Goal: Task Accomplishment & Management: Complete application form

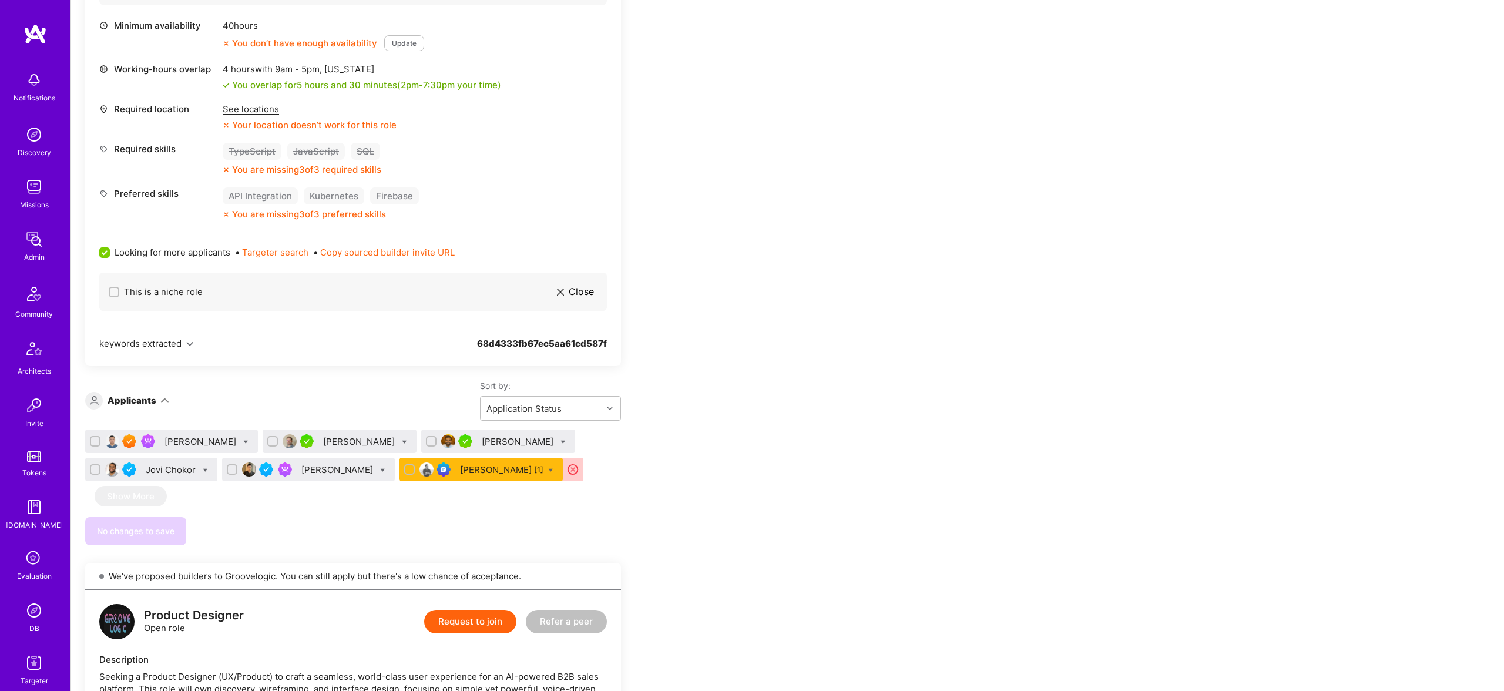
scroll to position [547, 0]
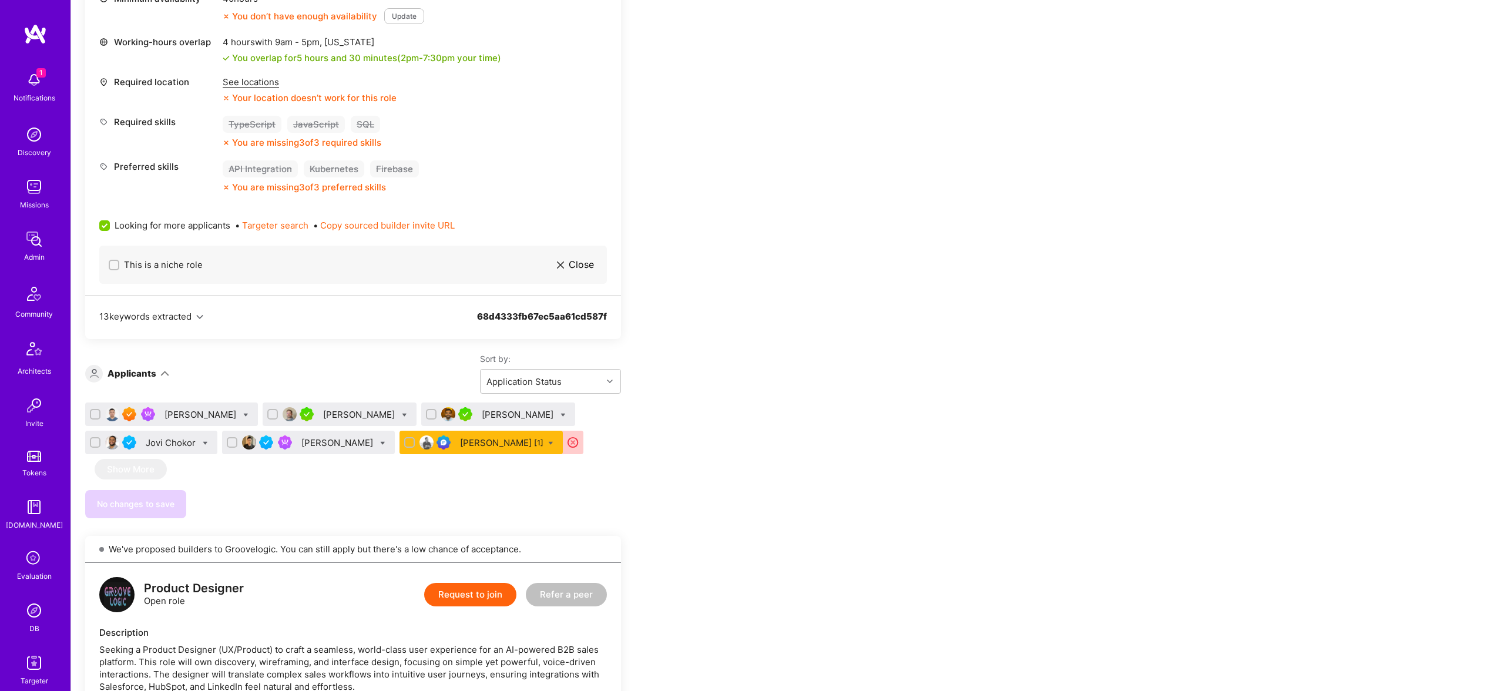
click at [191, 417] on div "Talgat Saribayev" at bounding box center [201, 414] width 74 height 12
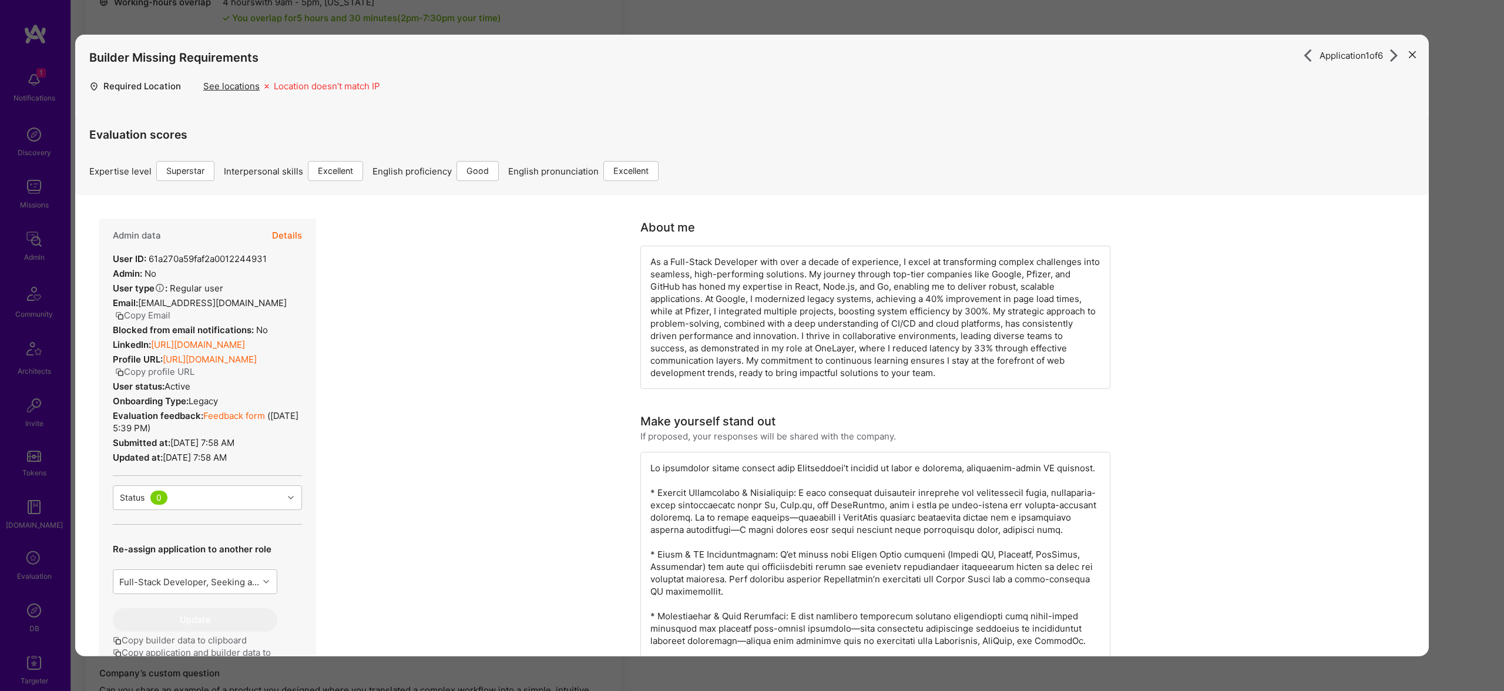
click at [231, 342] on link "https://linkedin.com/in/talgats" at bounding box center [198, 344] width 94 height 11
click at [278, 242] on button "Details" at bounding box center [287, 235] width 30 height 34
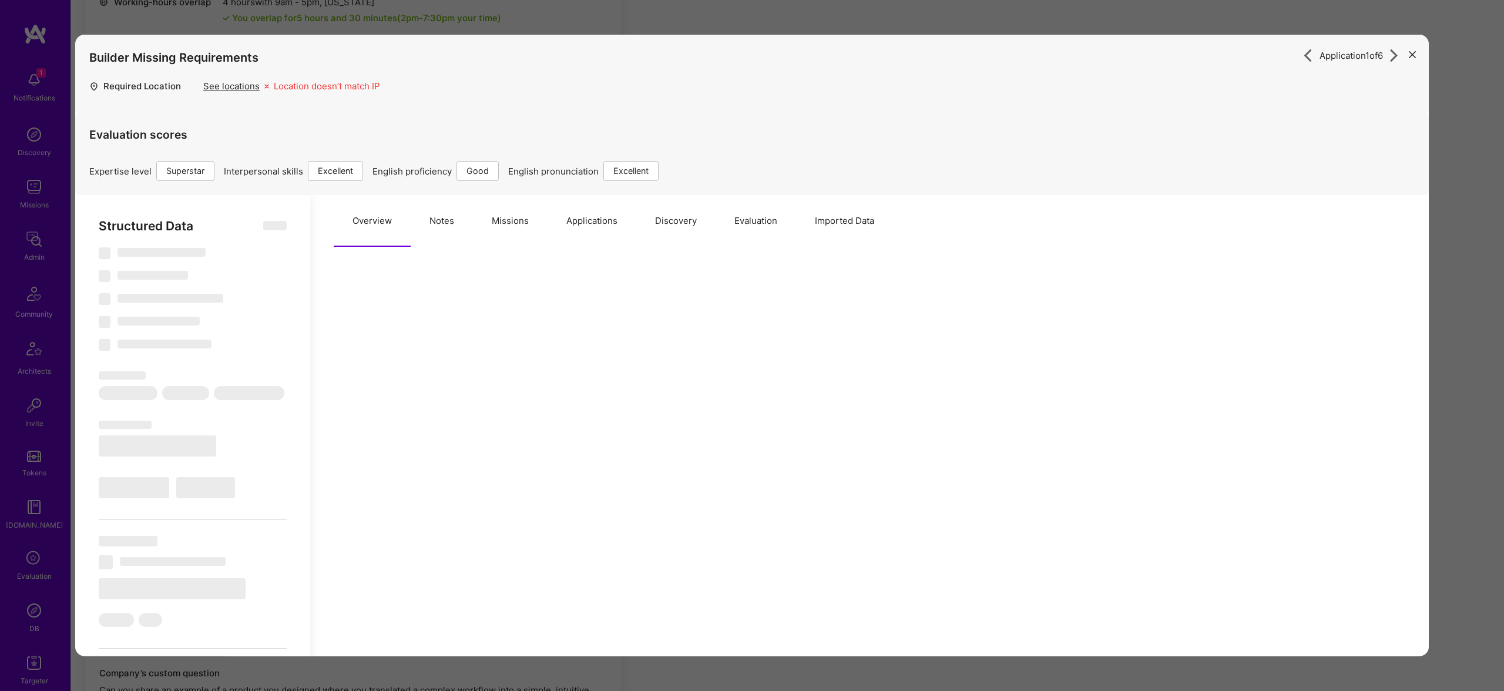
click at [503, 221] on button "Missions" at bounding box center [510, 221] width 75 height 52
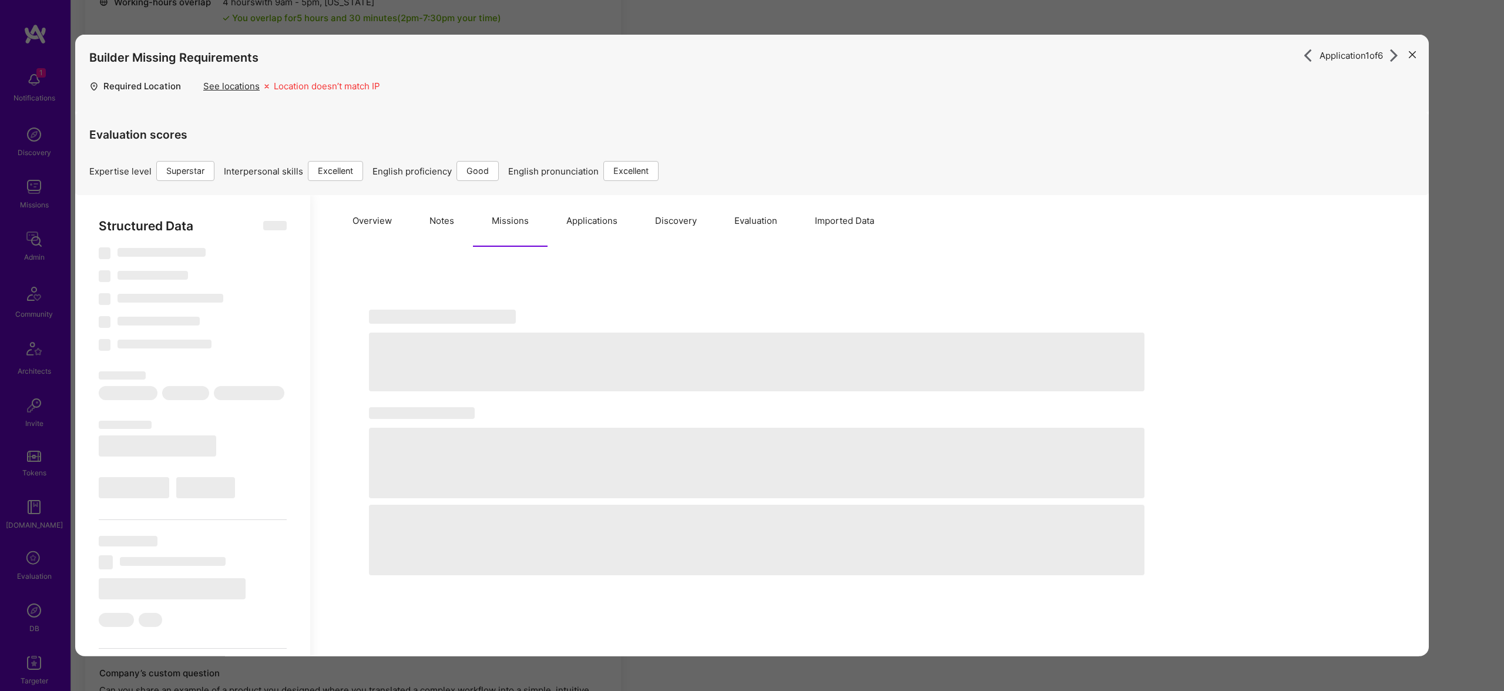
select select "Right Now"
select select "7"
select select "6"
select select "7"
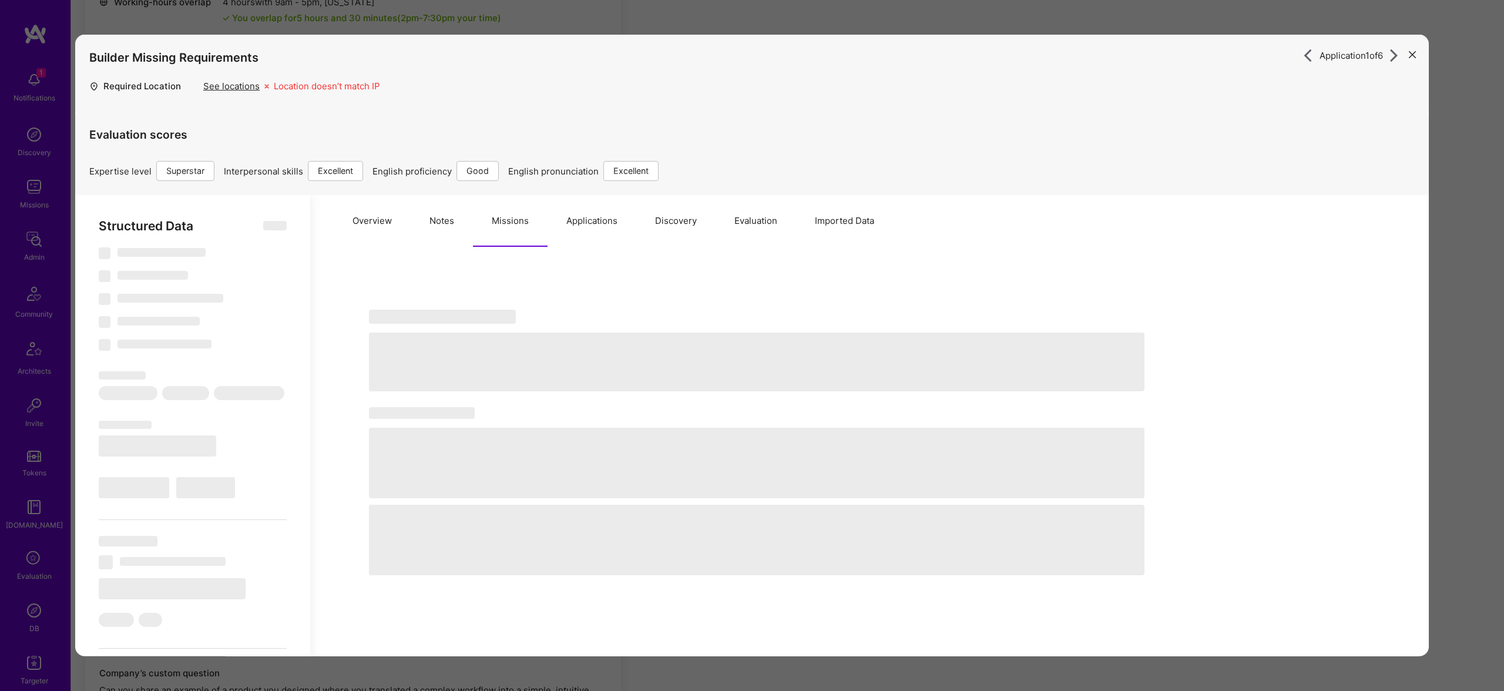
select select "KZ"
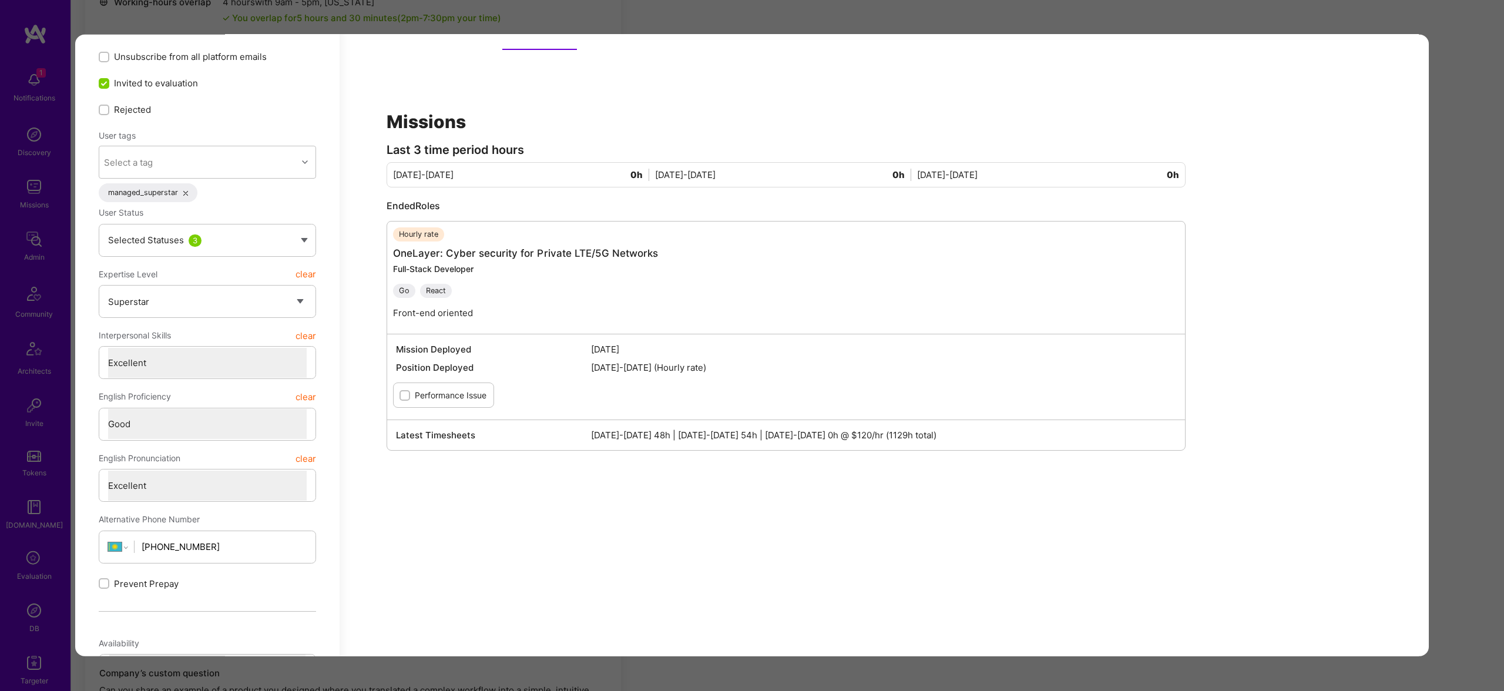
scroll to position [59, 0]
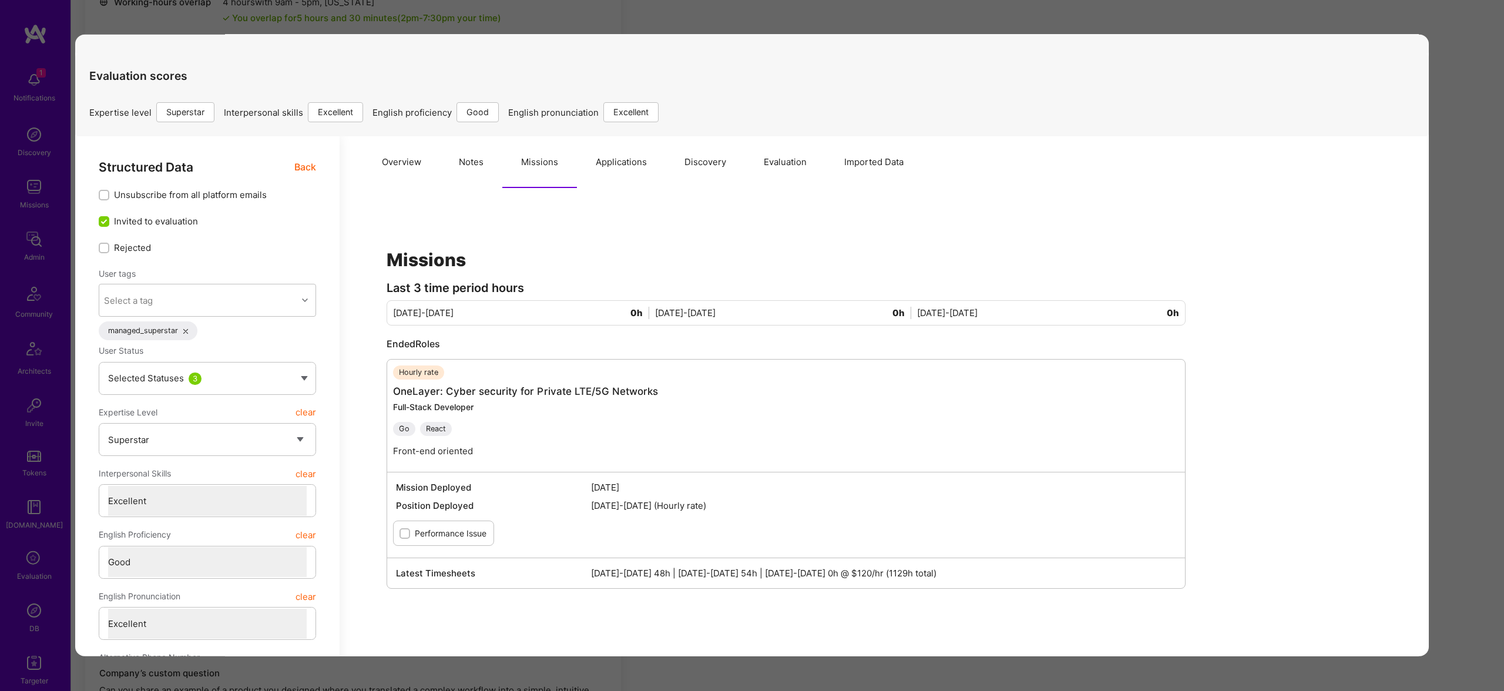
click at [586, 25] on div "Application 1 of 6 Builder Missing Requirements Required Location See locations…" at bounding box center [752, 345] width 1504 height 691
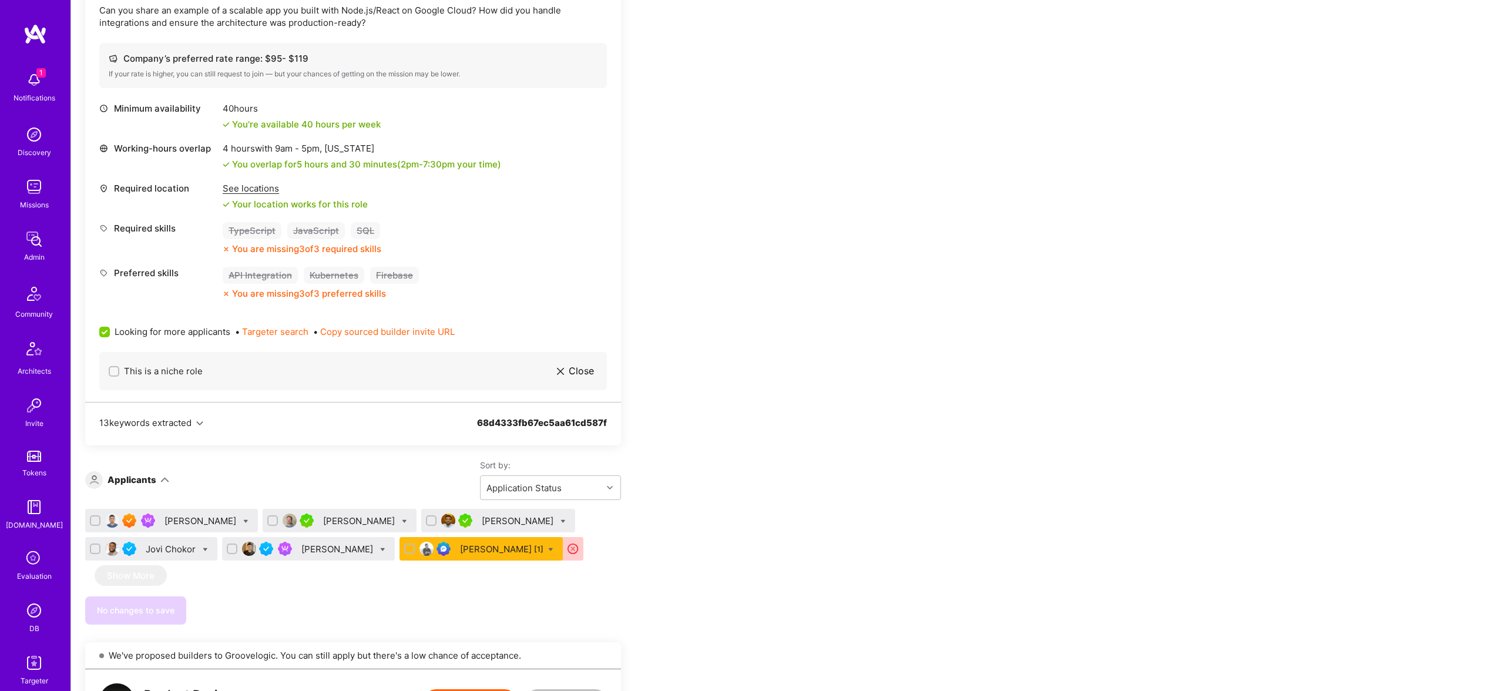
scroll to position [438, 0]
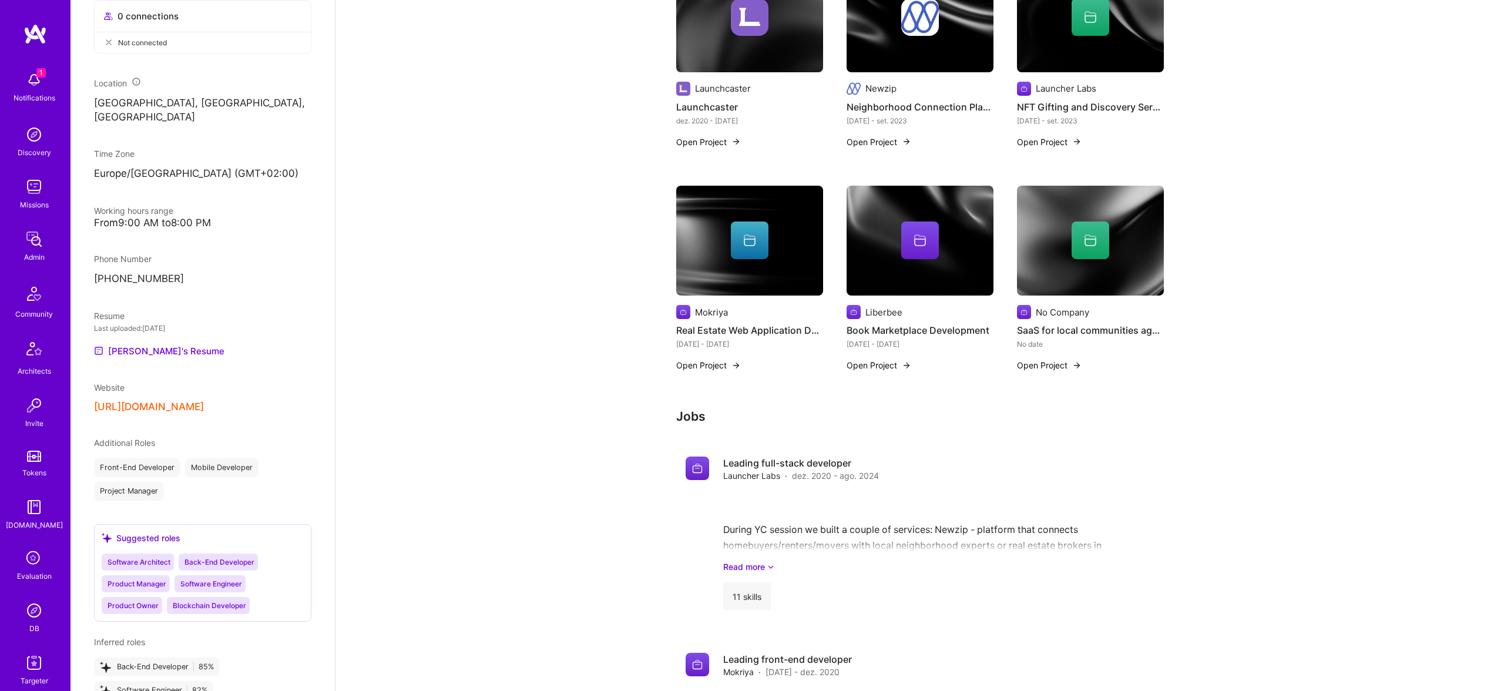
scroll to position [608, 0]
click at [154, 343] on link "Yaroslav's Resume" at bounding box center [159, 348] width 130 height 14
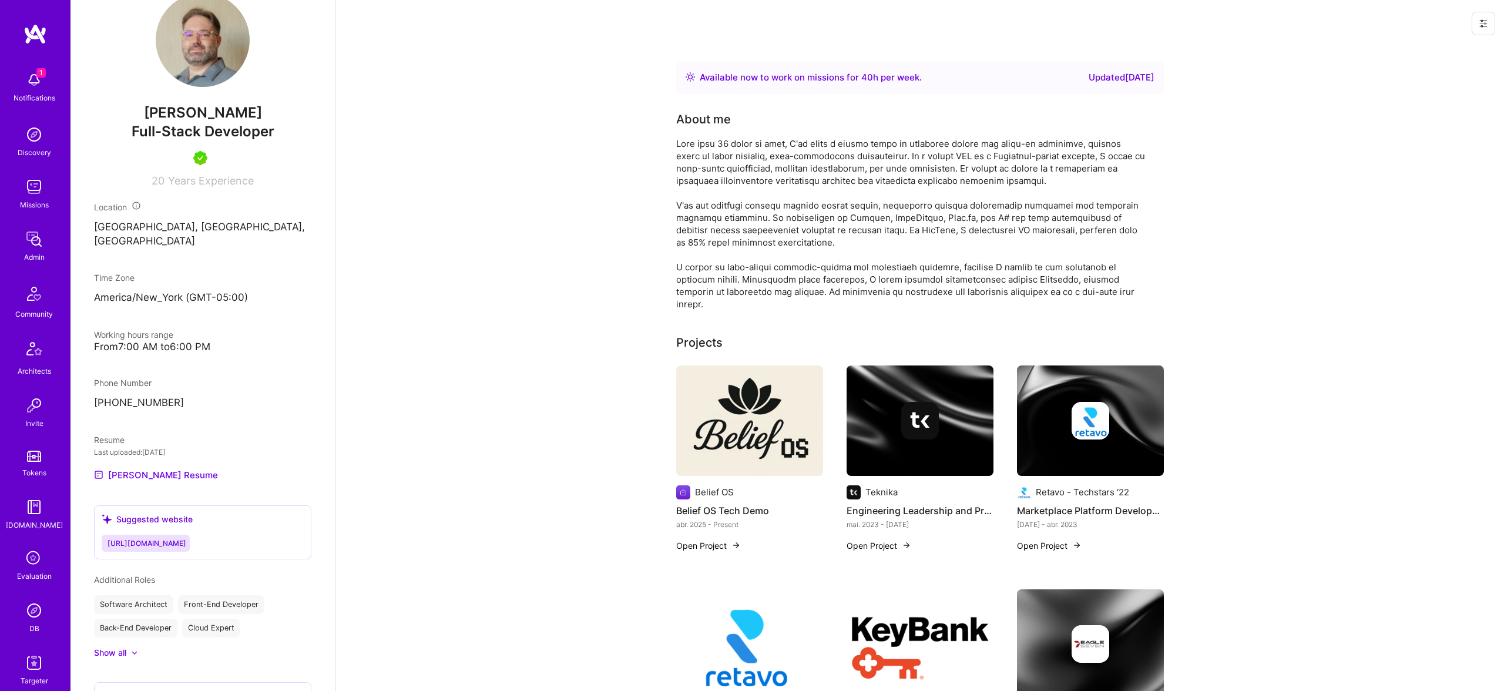
scroll to position [331, 0]
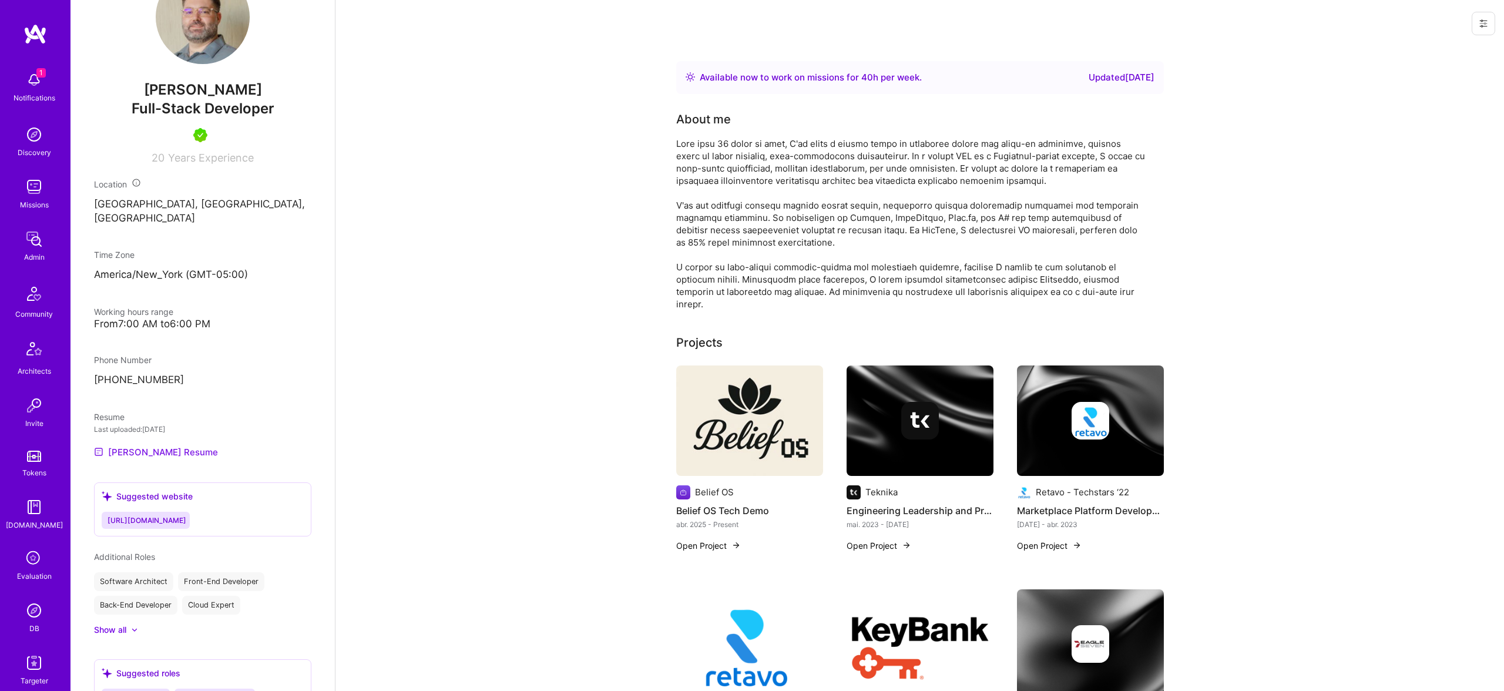
click at [149, 459] on link "Bryan's Resume" at bounding box center [156, 452] width 124 height 14
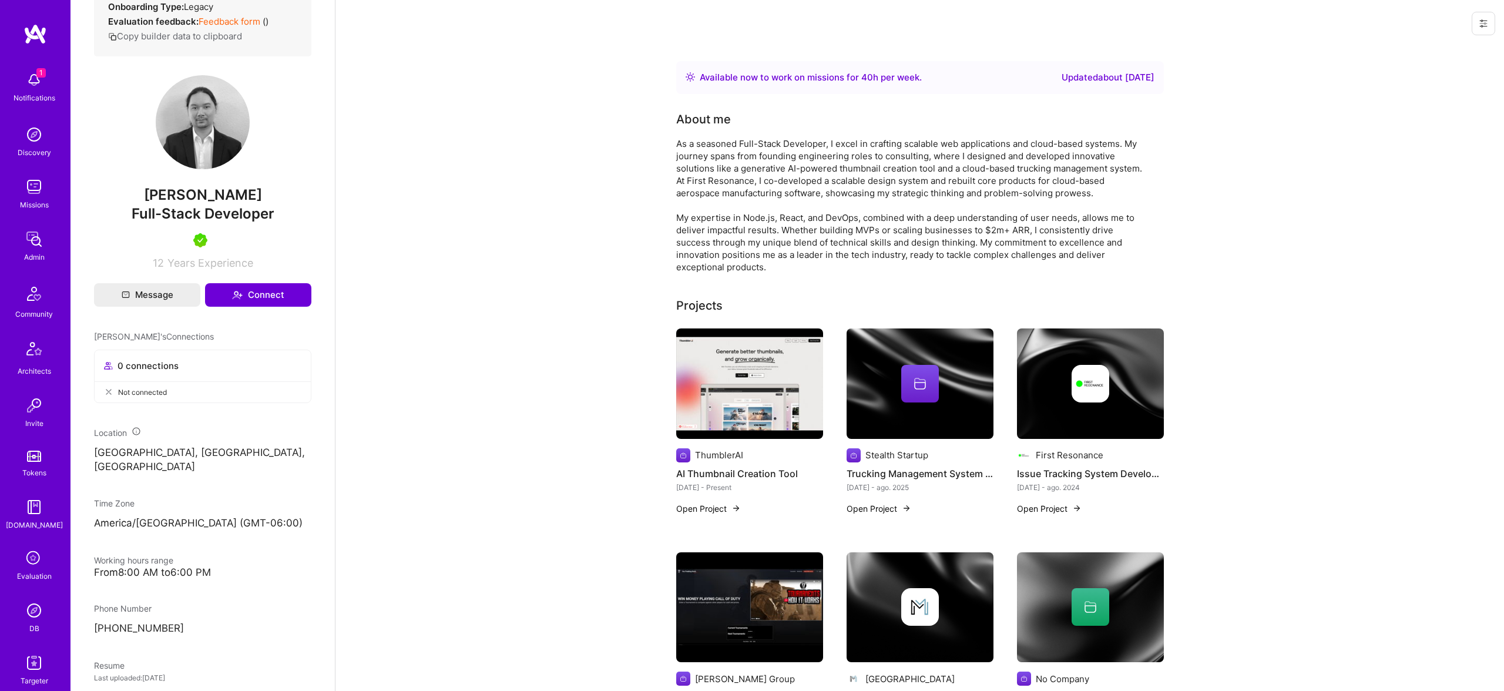
scroll to position [468, 0]
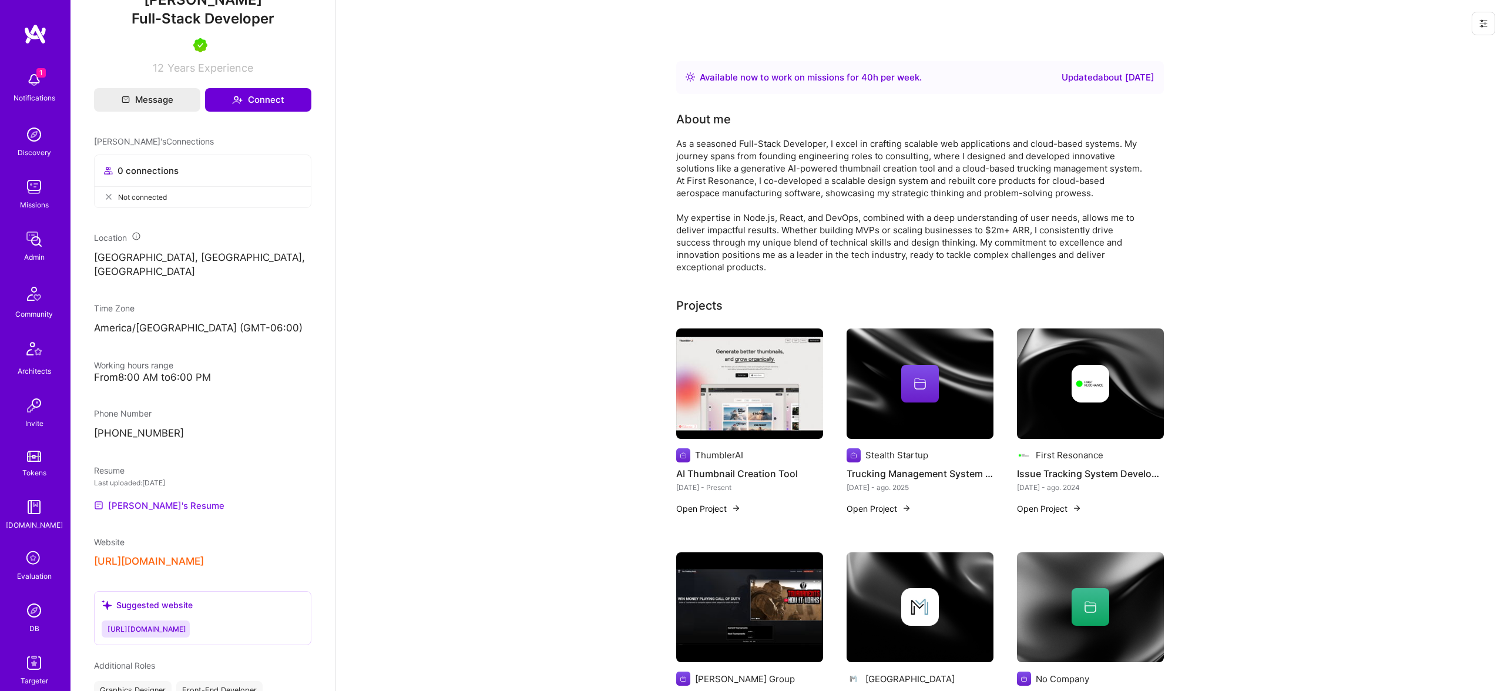
click at [144, 501] on link "Nevan's Resume" at bounding box center [159, 505] width 130 height 14
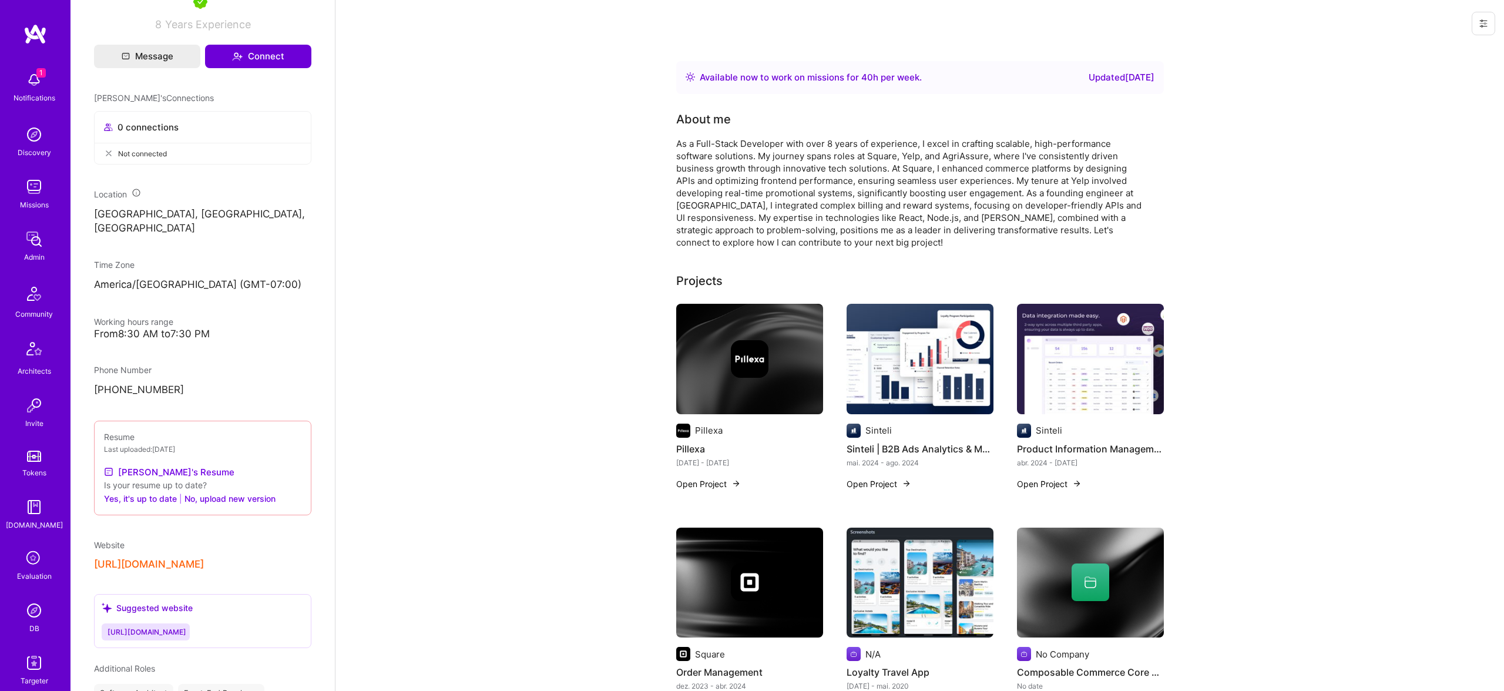
scroll to position [499, 0]
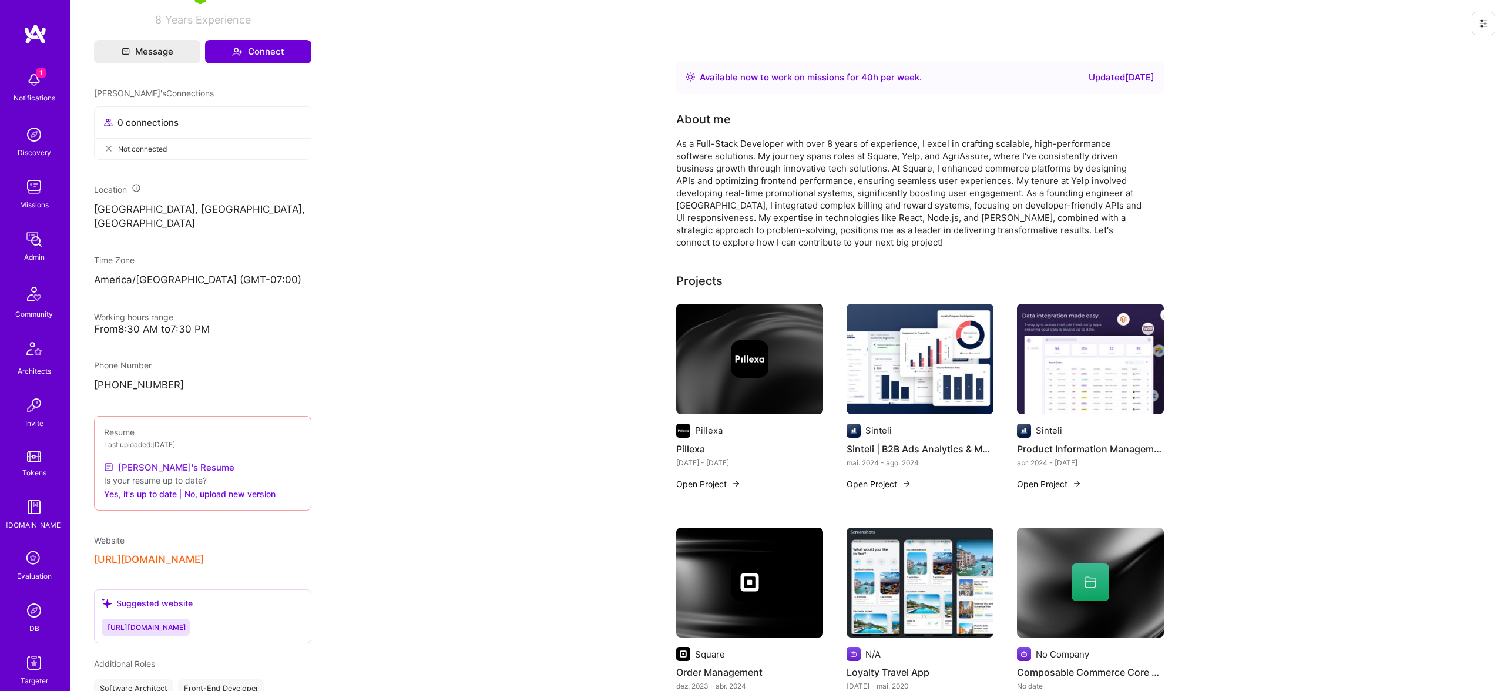
click at [177, 474] on link "Christilyn's Resume" at bounding box center [169, 467] width 130 height 14
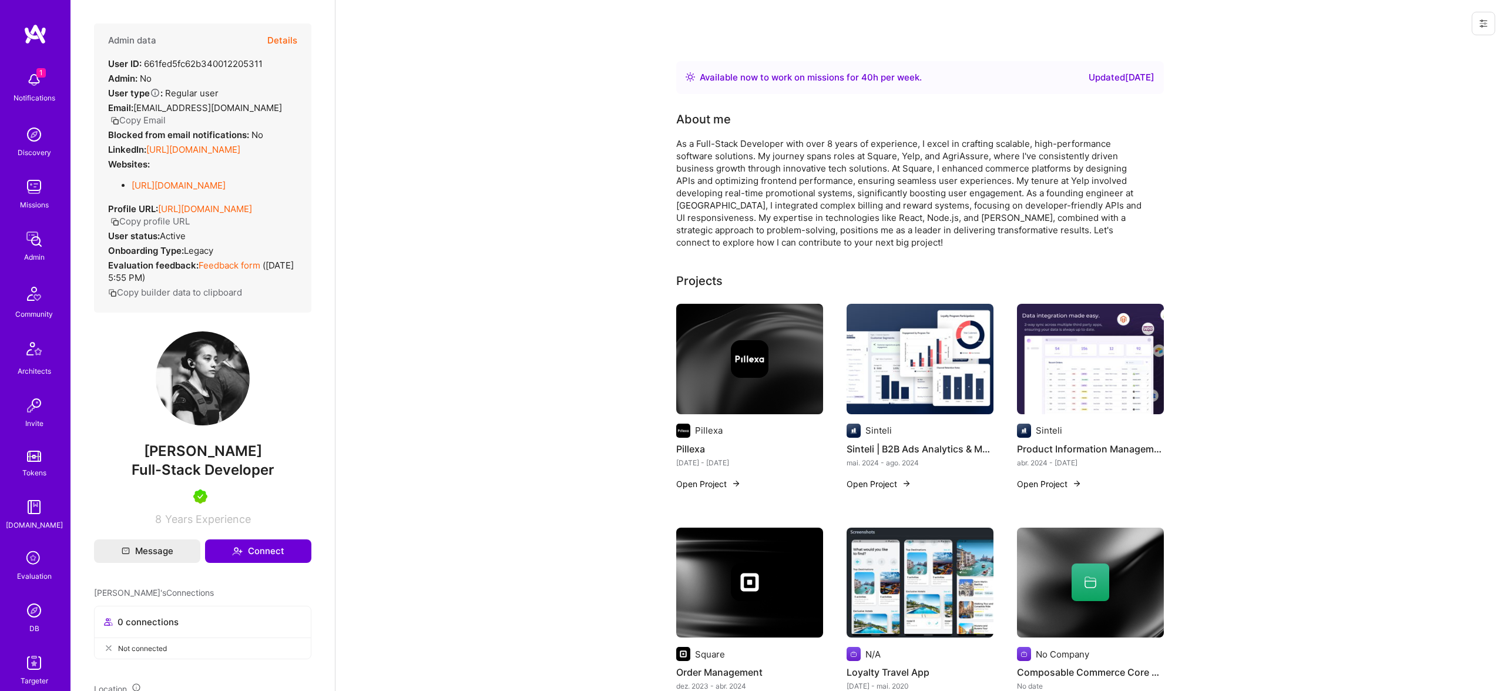
click at [280, 41] on button "Details" at bounding box center [282, 40] width 30 height 34
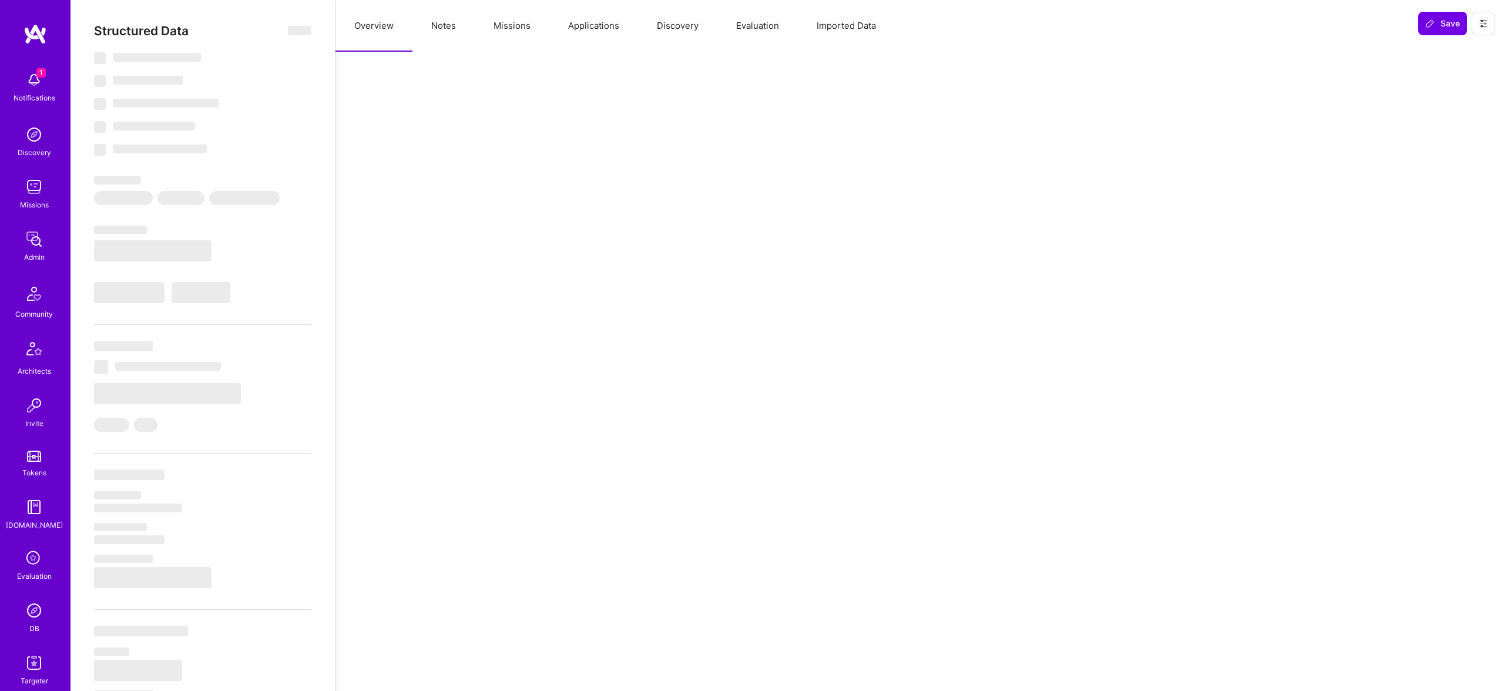
click at [759, 20] on button "Evaluation" at bounding box center [757, 26] width 80 height 52
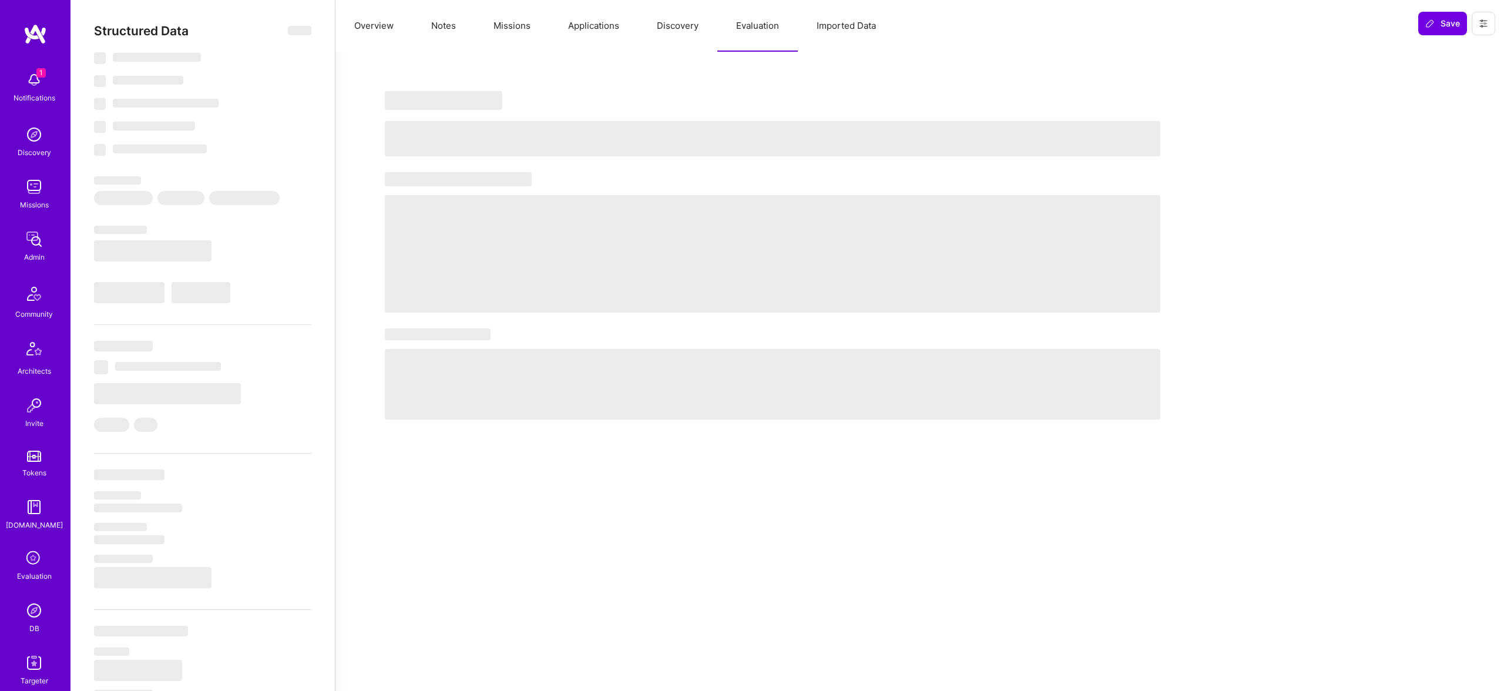
select select "Right Now"
select select "5"
select select "7"
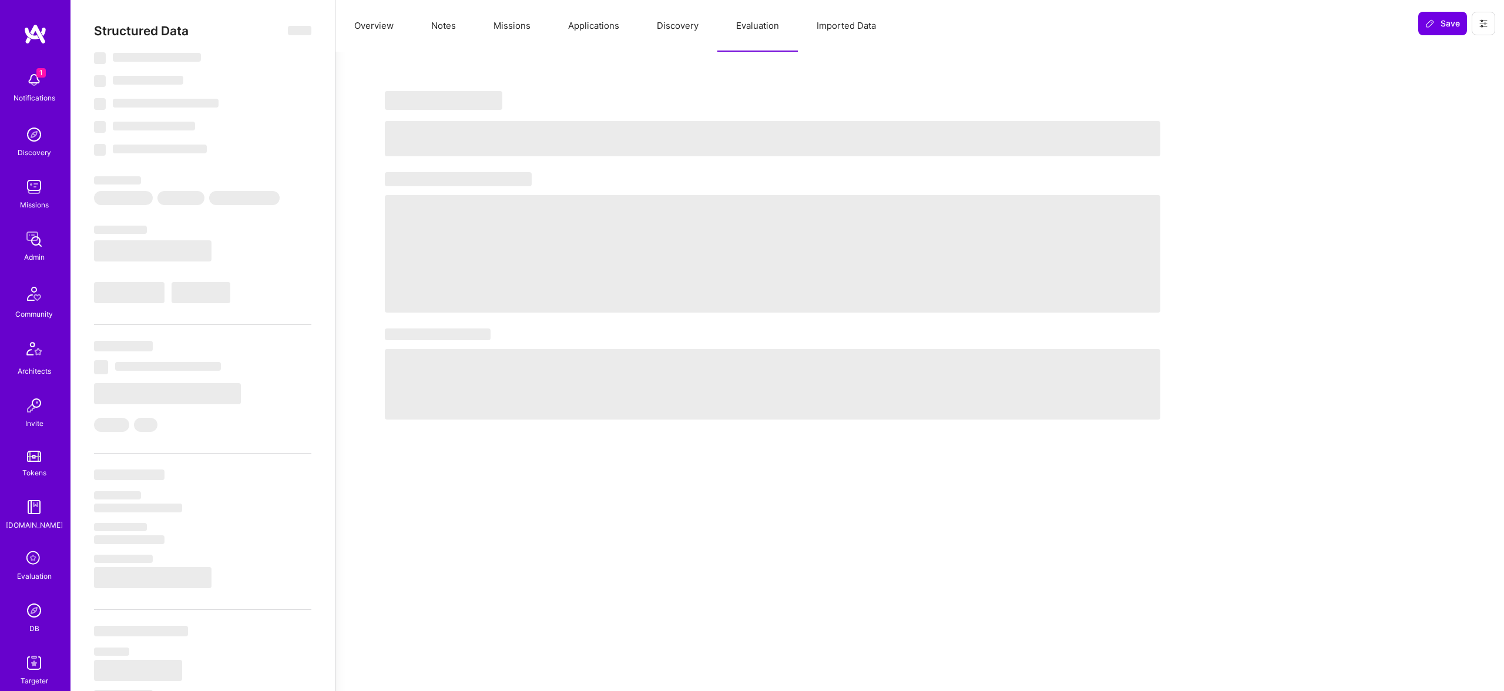
select select "CA"
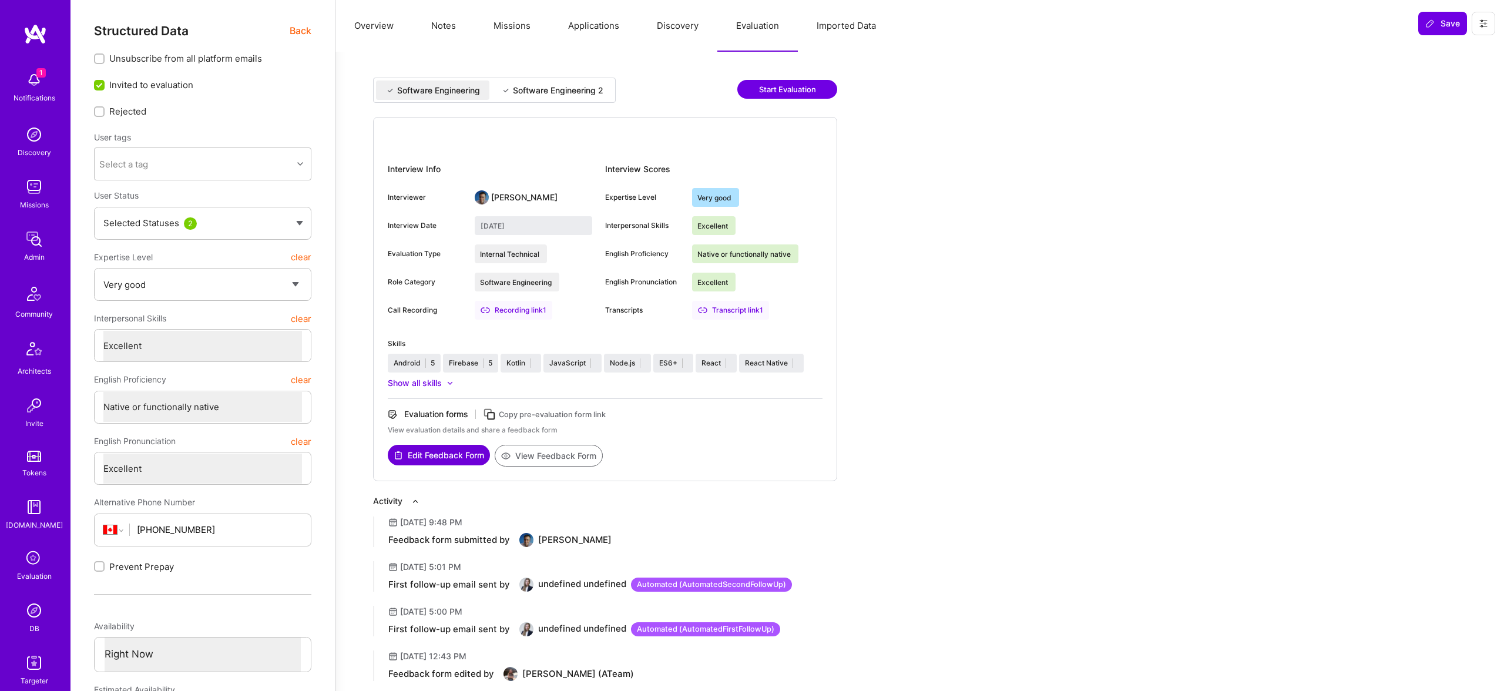
click at [550, 103] on div "Software Engineering Software Engineering 2 Start Evaluation" at bounding box center [605, 97] width 464 height 39
click at [550, 99] on div "Software Engineering 2" at bounding box center [552, 89] width 121 height 19
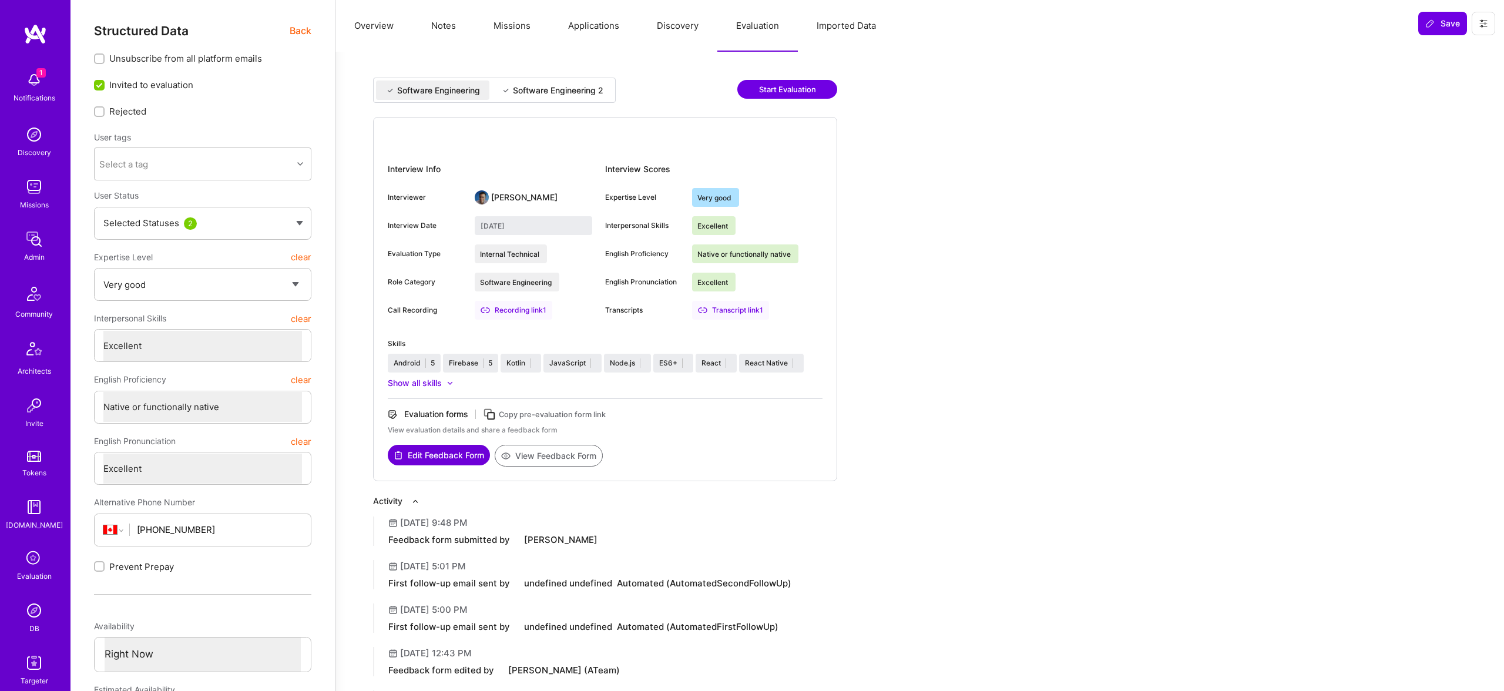
type input "November 4, 2024"
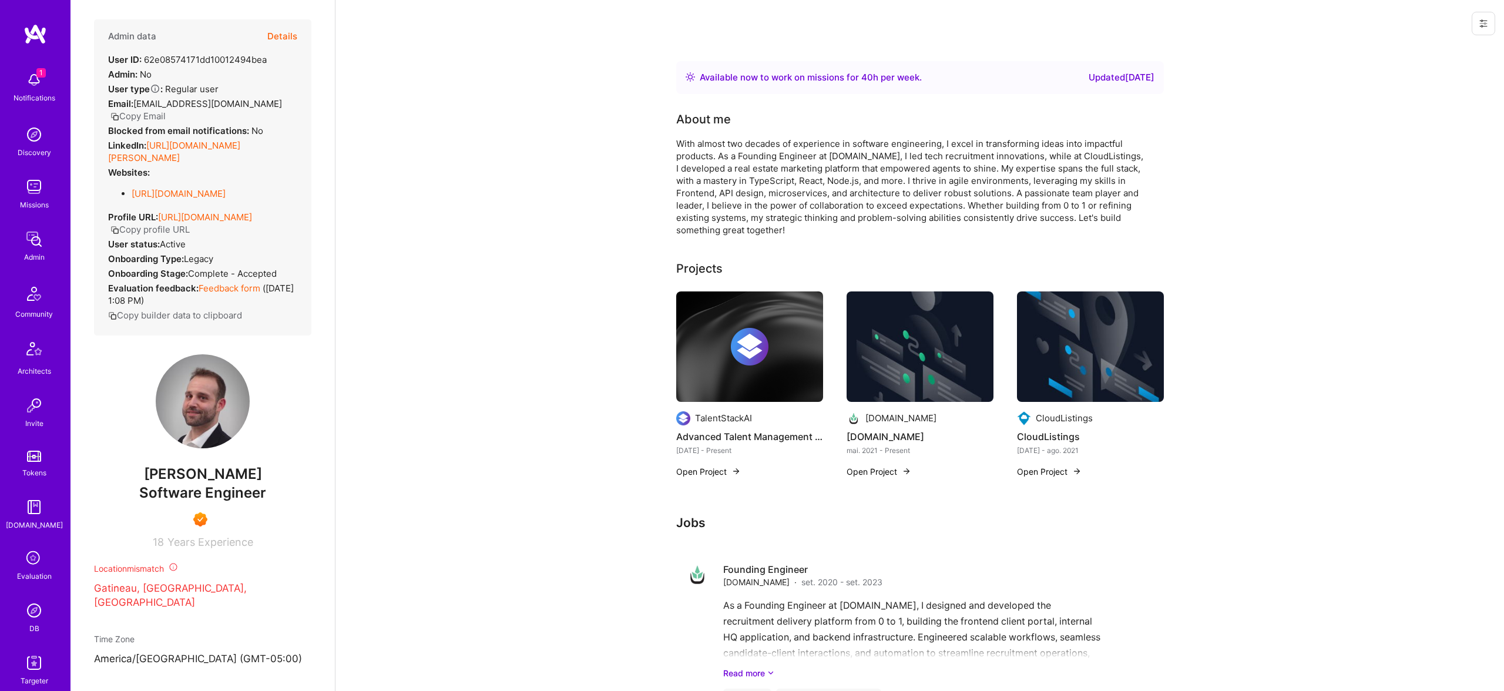
scroll to position [6, 0]
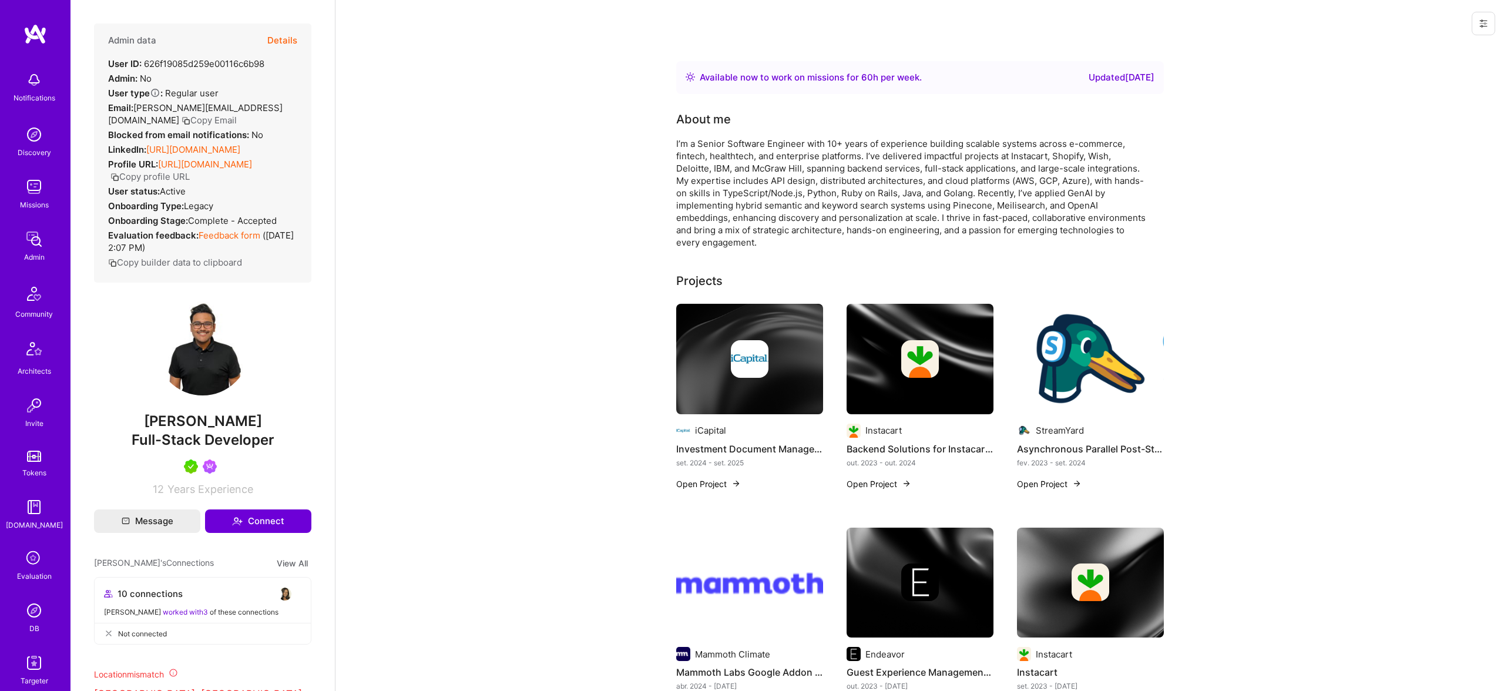
click at [287, 41] on button "Details" at bounding box center [282, 40] width 30 height 34
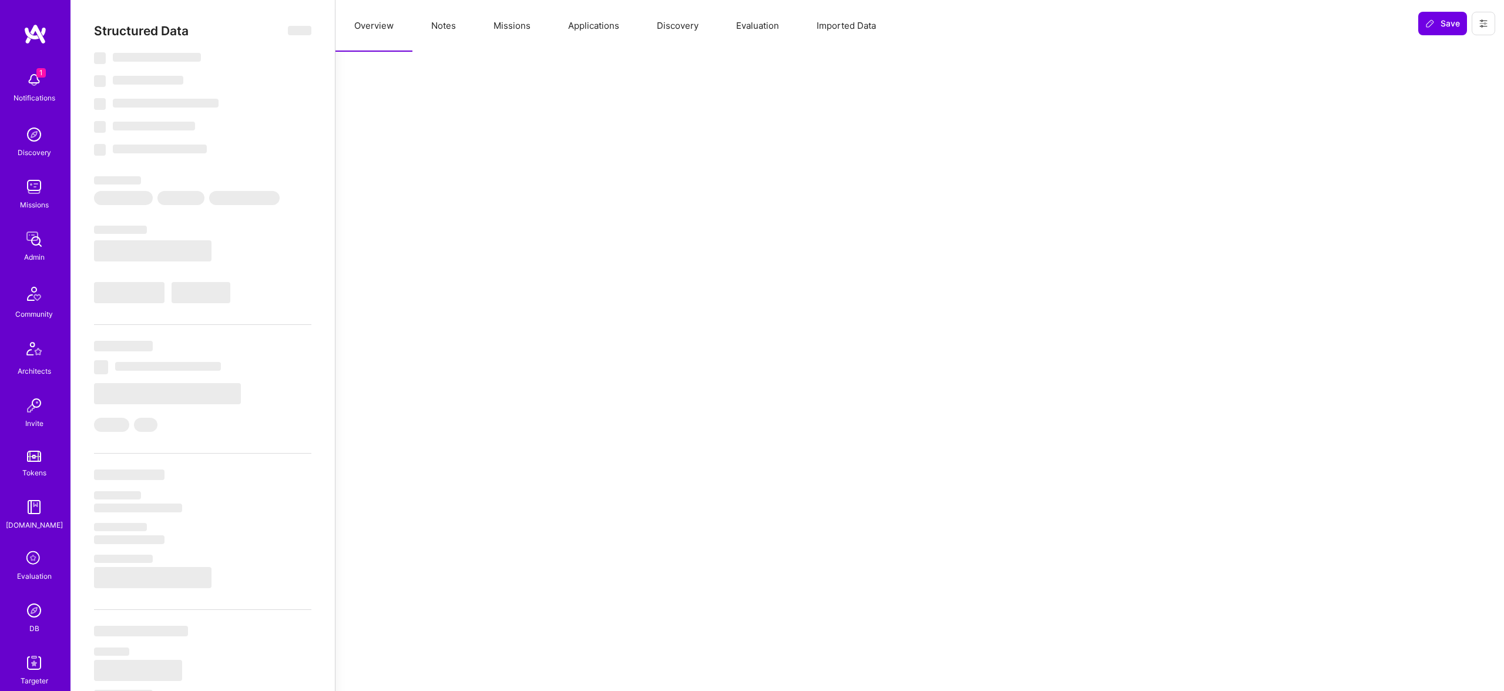
click at [517, 25] on button "Missions" at bounding box center [512, 26] width 75 height 52
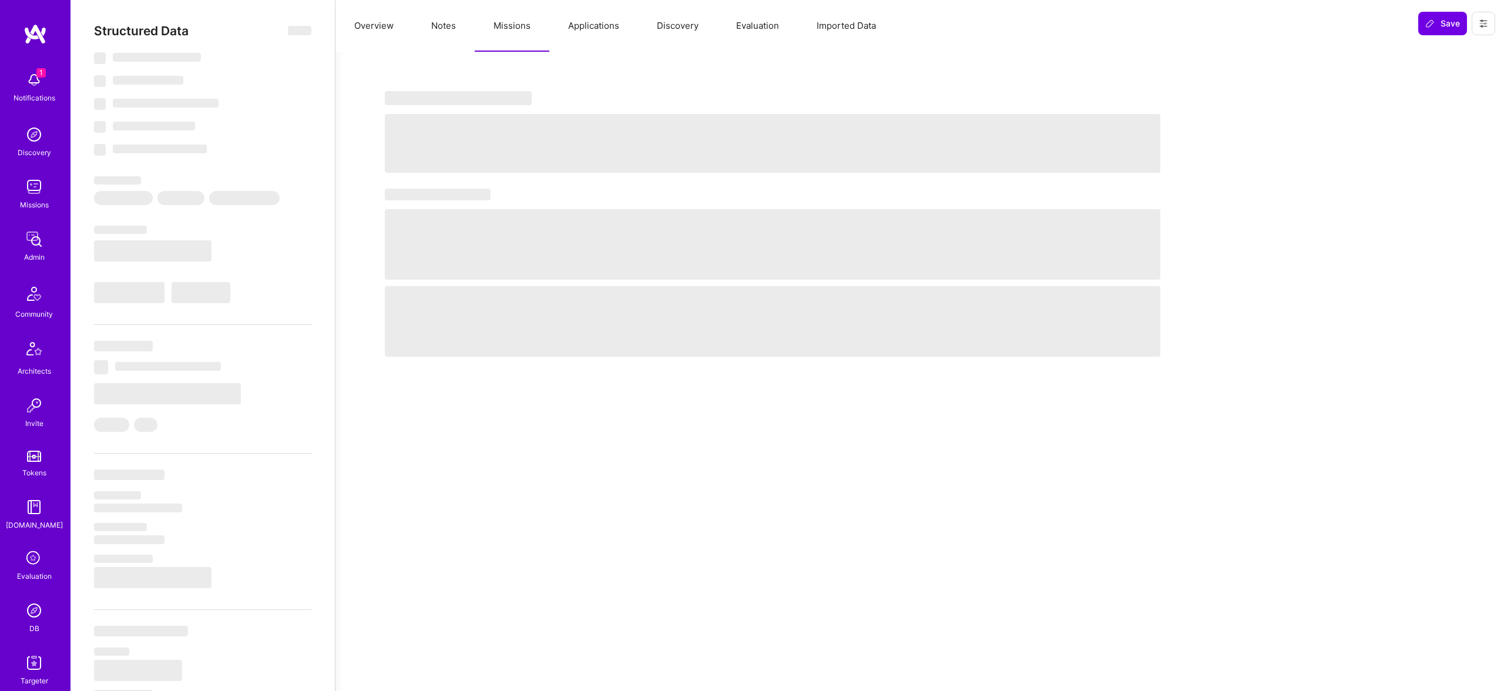
click at [529, 28] on button "Missions" at bounding box center [512, 26] width 75 height 52
select select "Right Now"
select select "5"
select select "7"
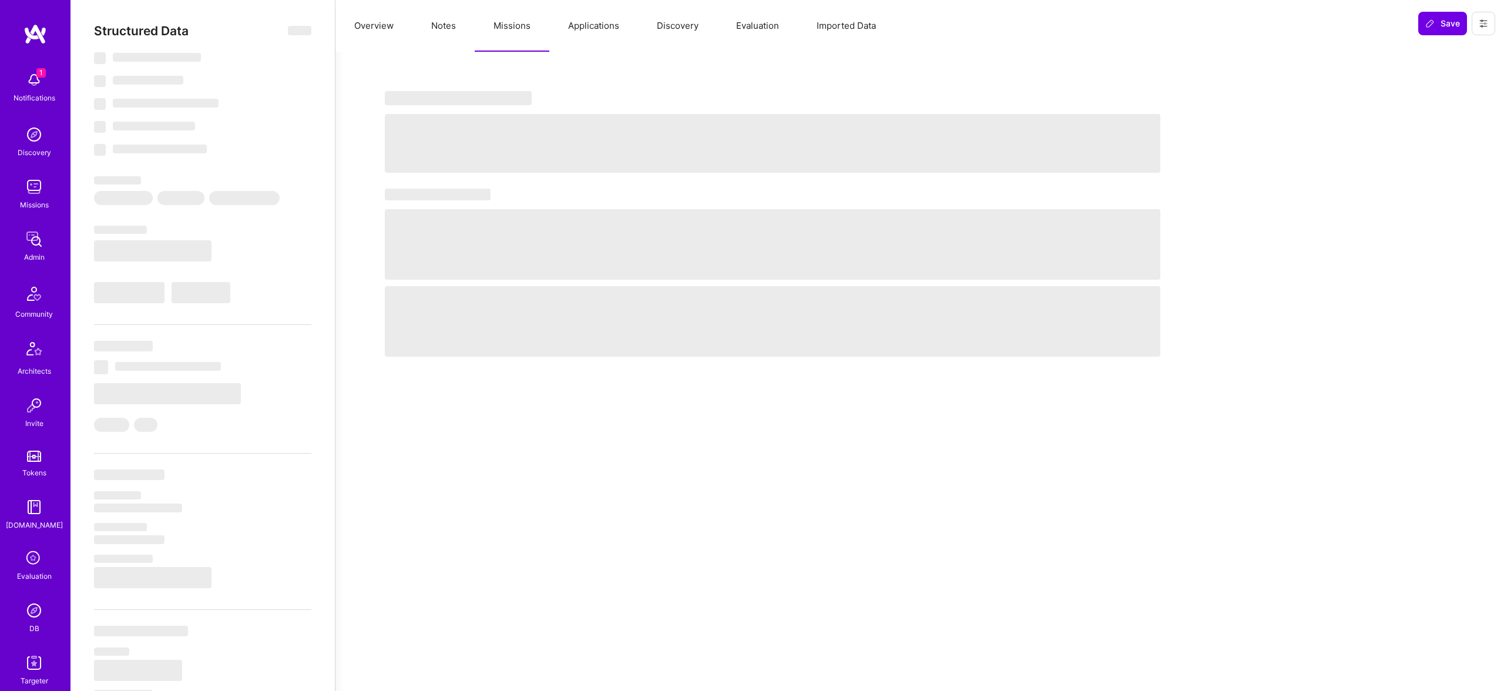
select select "7"
select select "CA"
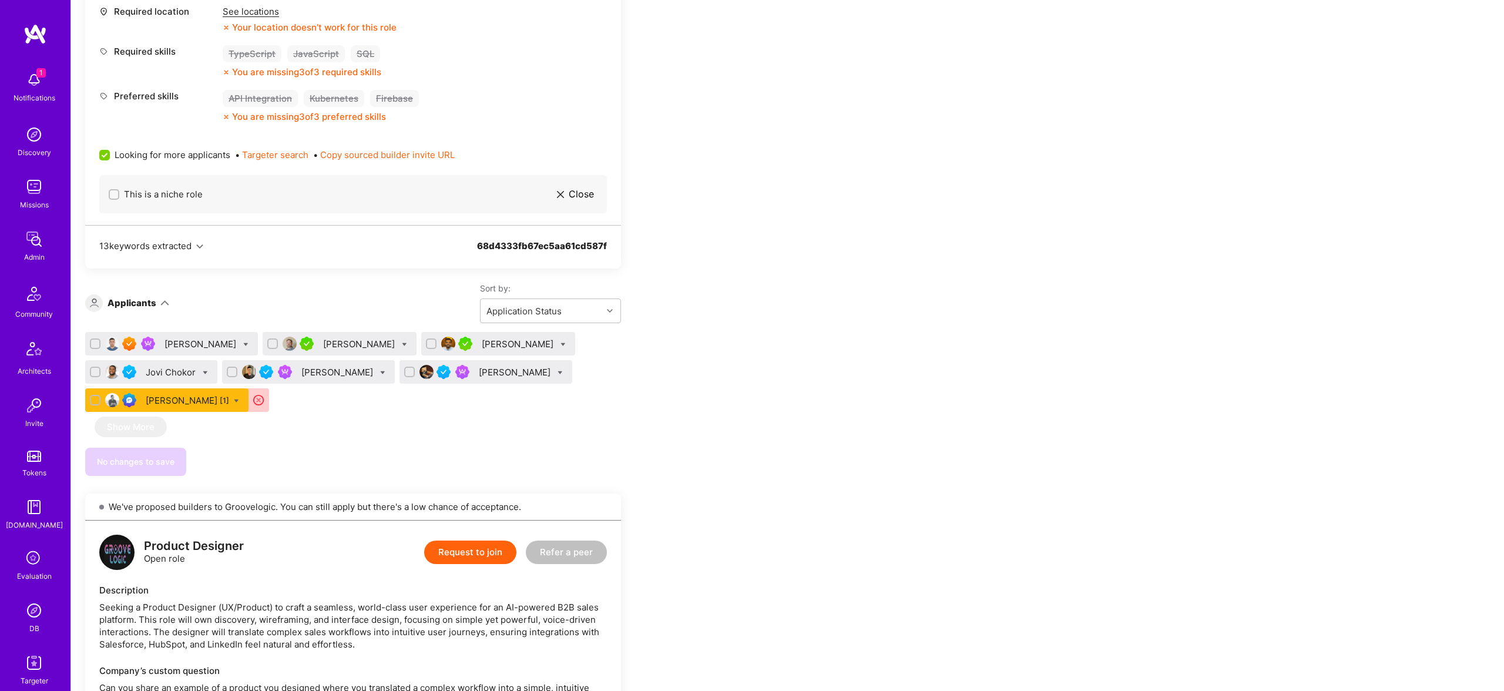
scroll to position [615, 0]
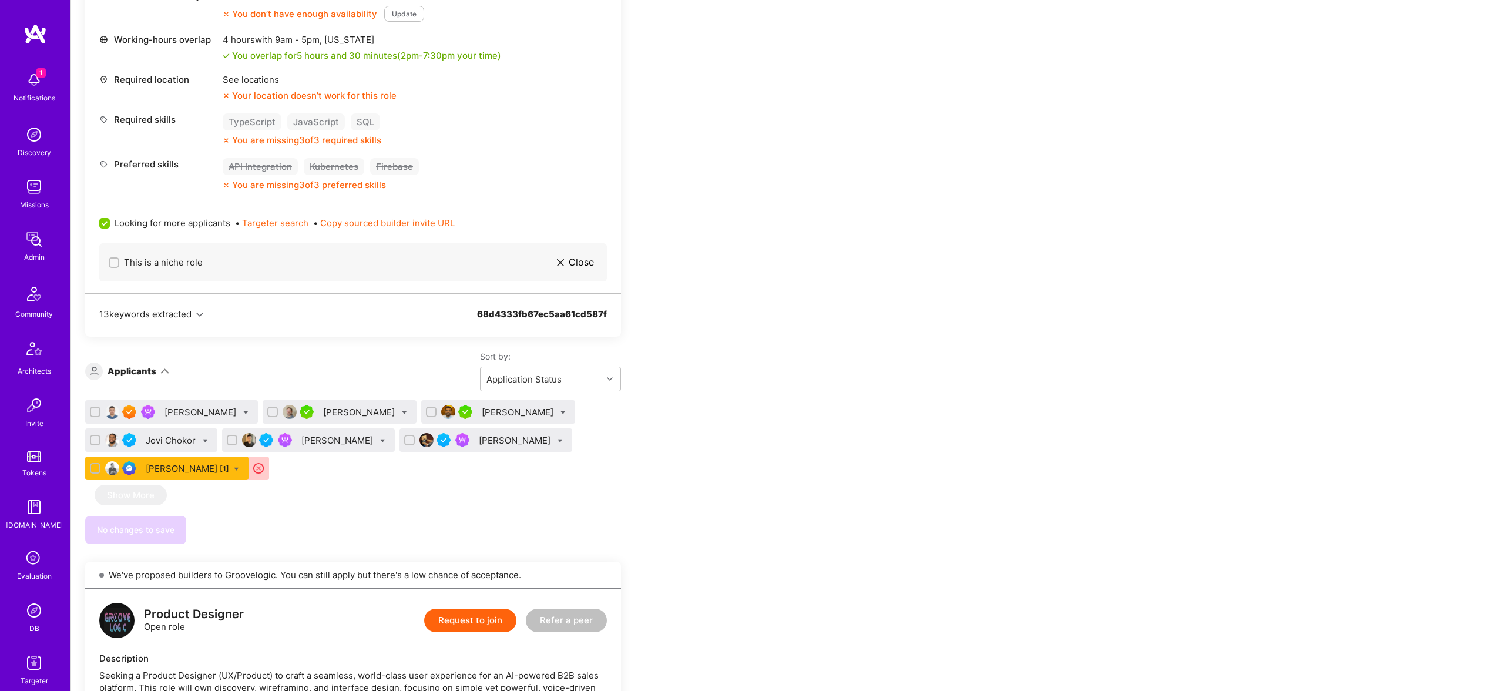
click at [479, 436] on div "Vlad Khazin" at bounding box center [516, 440] width 74 height 12
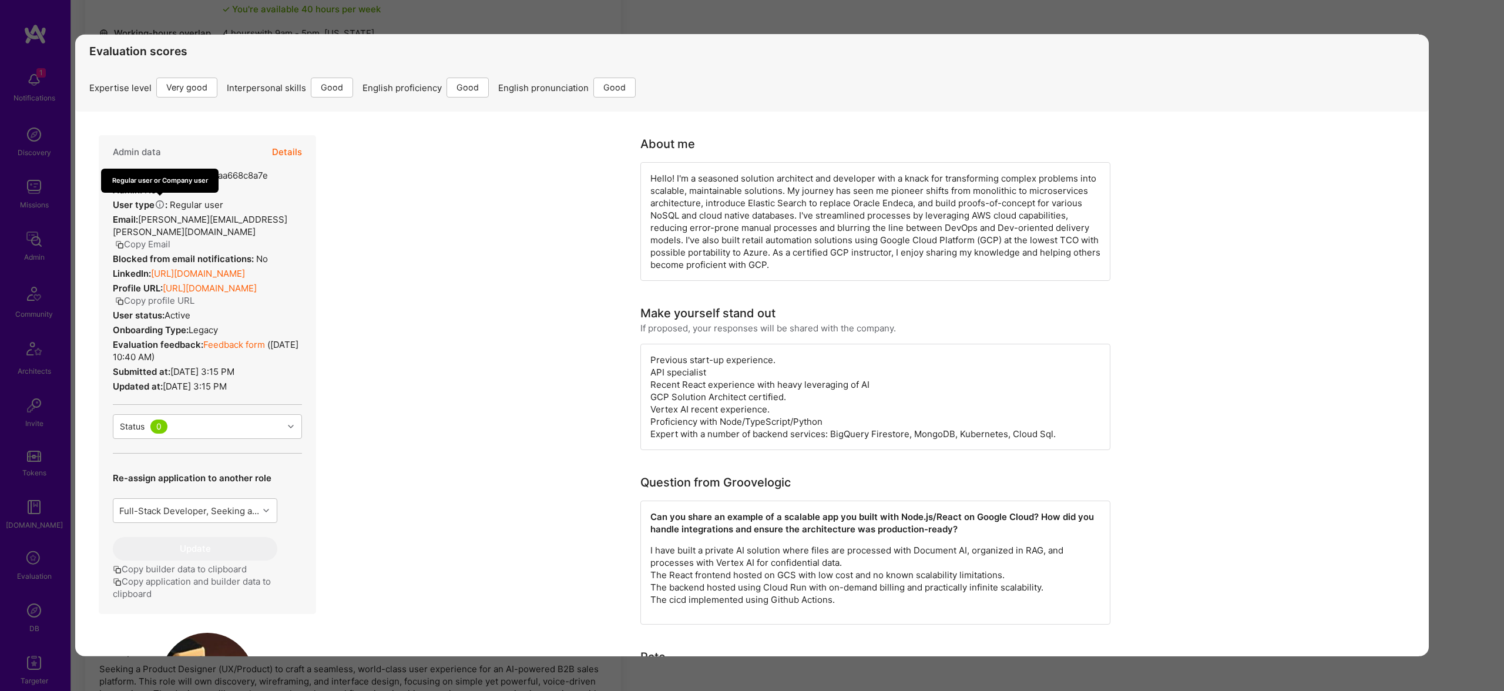
scroll to position [69, 0]
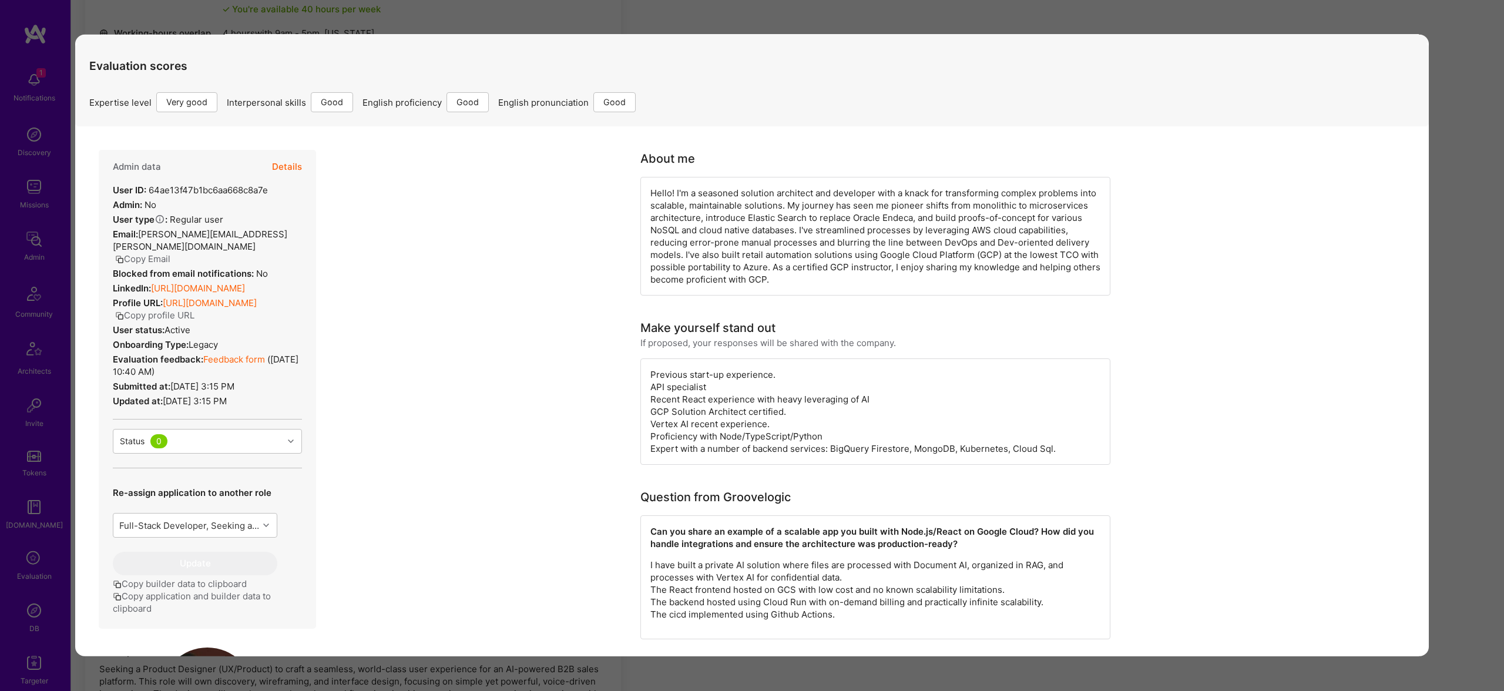
click at [244, 283] on link "https://linkedin.com/in/vkhazin" at bounding box center [198, 288] width 94 height 11
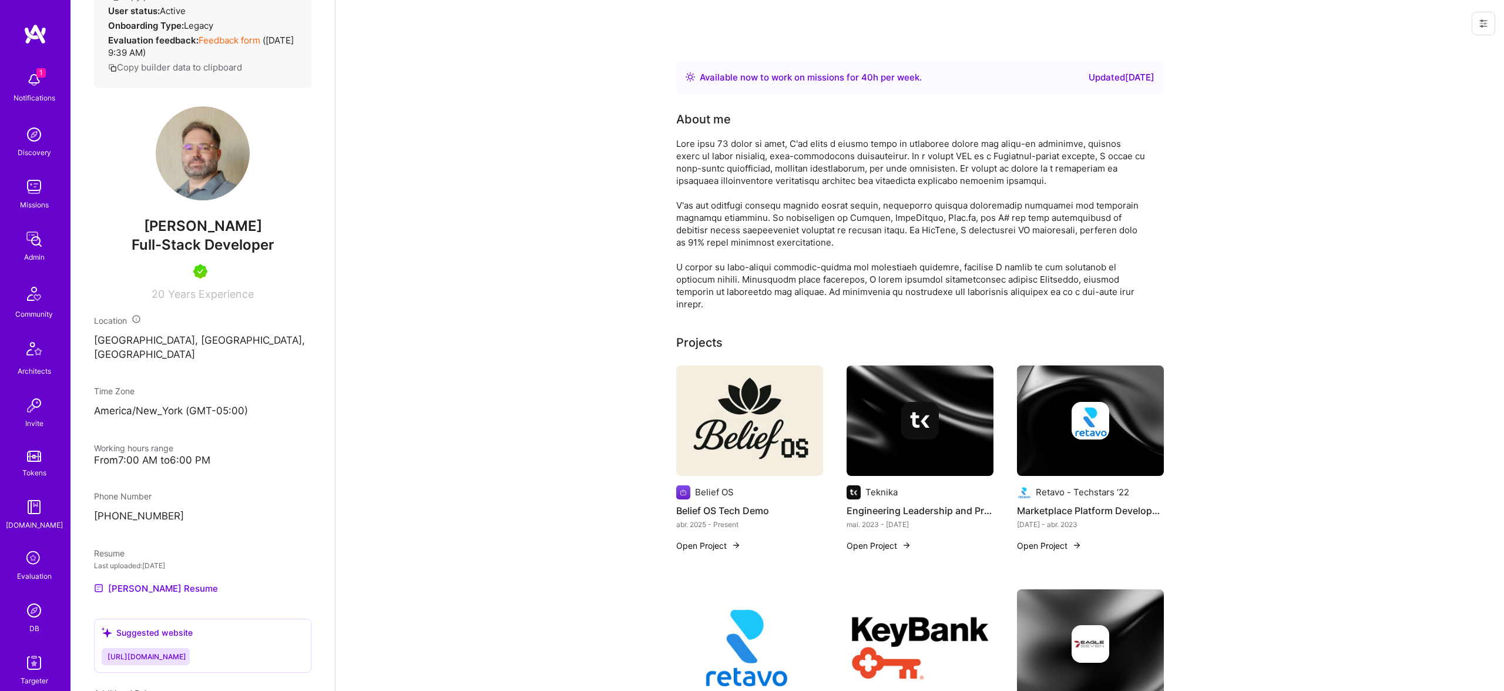
scroll to position [394, 0]
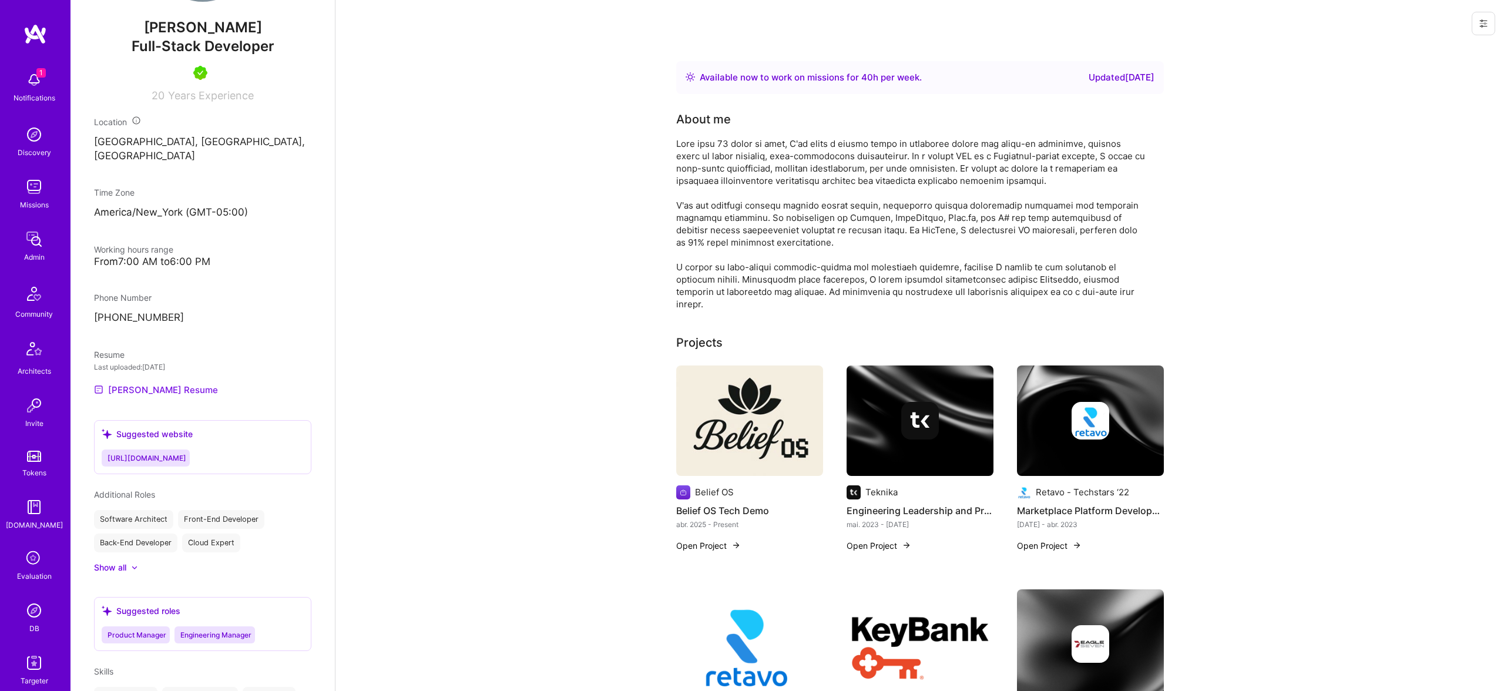
click at [166, 396] on link "[PERSON_NAME] Resume" at bounding box center [156, 389] width 124 height 14
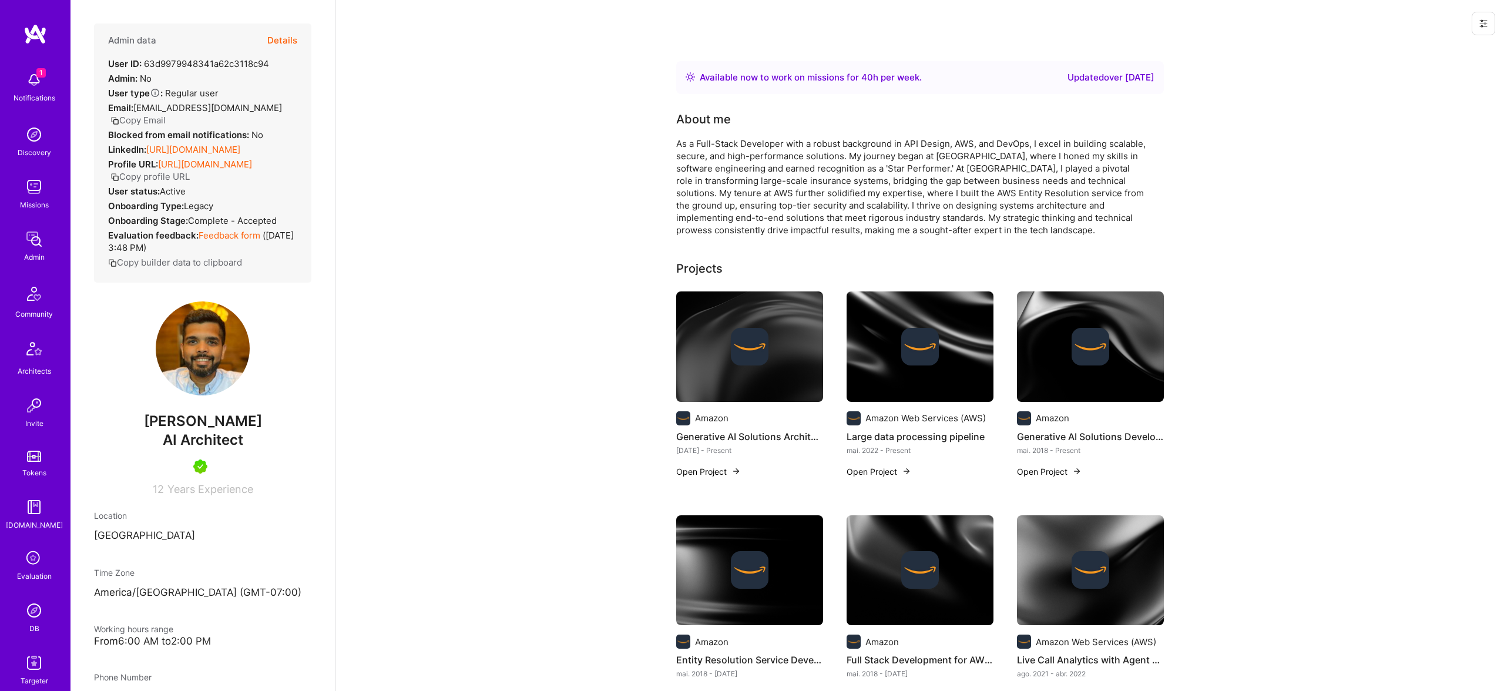
click at [214, 145] on link "[URL][DOMAIN_NAME]" at bounding box center [193, 149] width 94 height 11
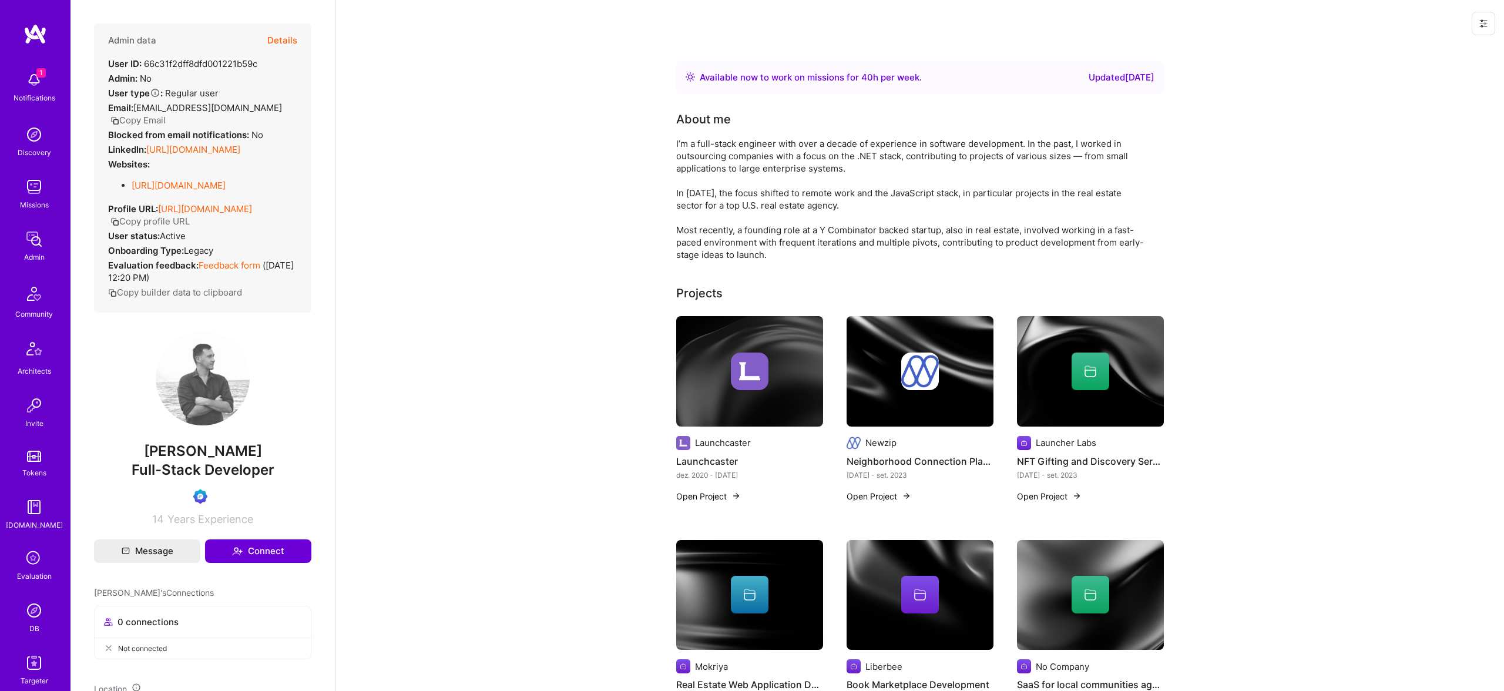
click at [195, 144] on link "https://linkedin.com/in/yaroslav-chayka" at bounding box center [193, 149] width 94 height 11
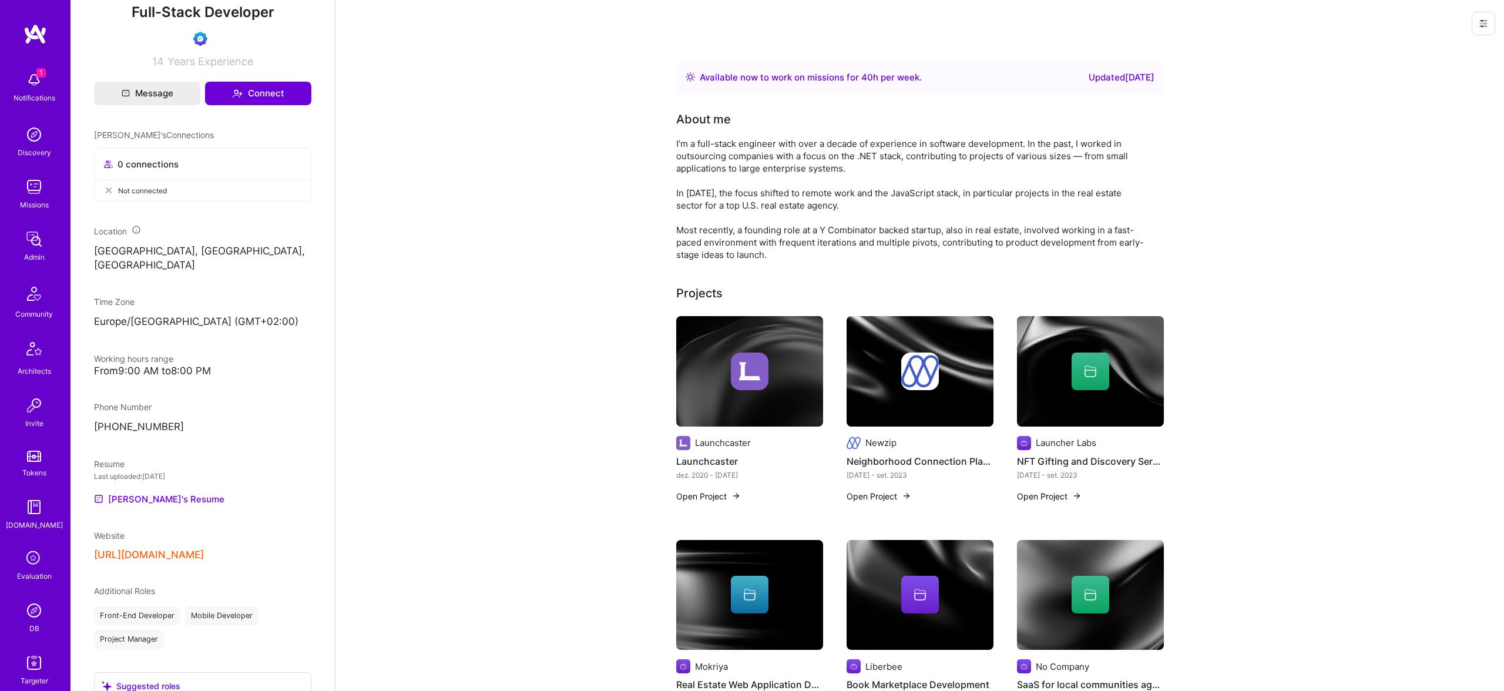
scroll to position [564, 0]
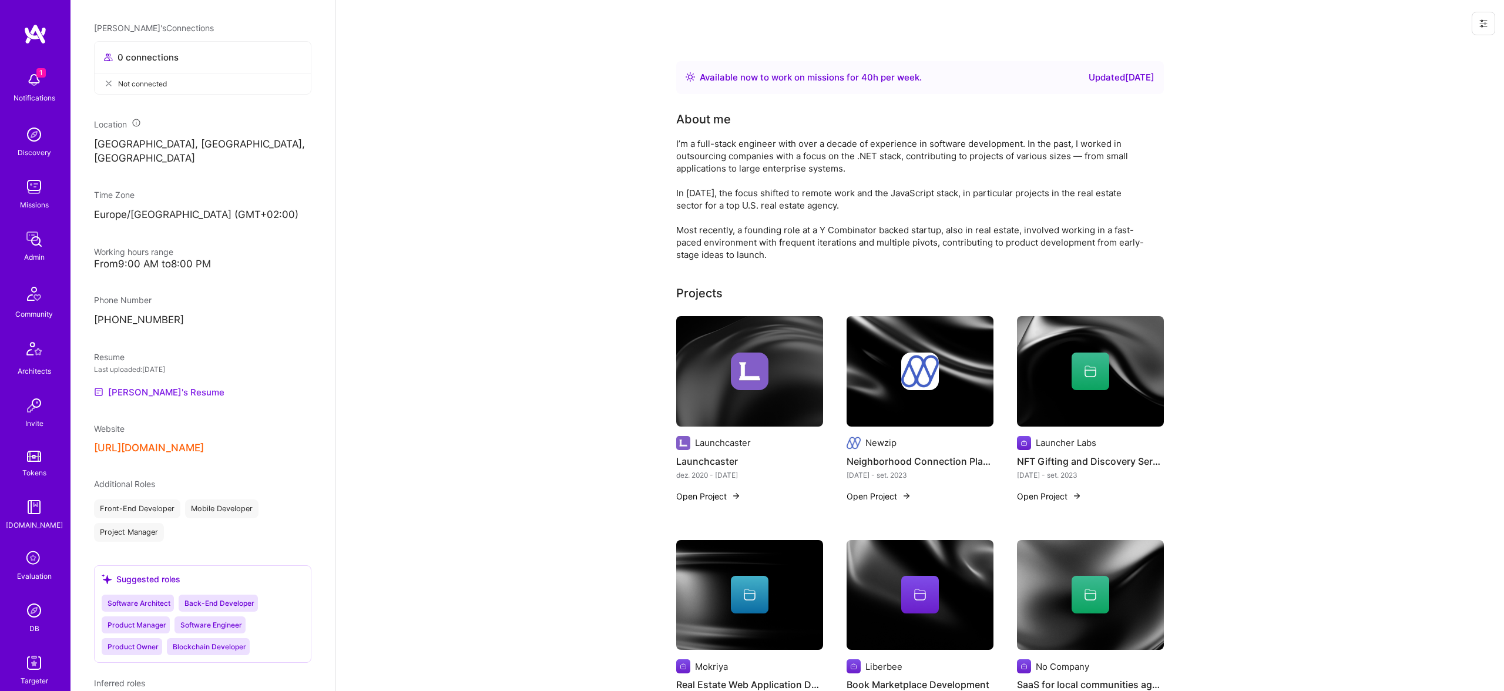
click at [160, 387] on link "Yaroslav's Resume" at bounding box center [159, 392] width 130 height 14
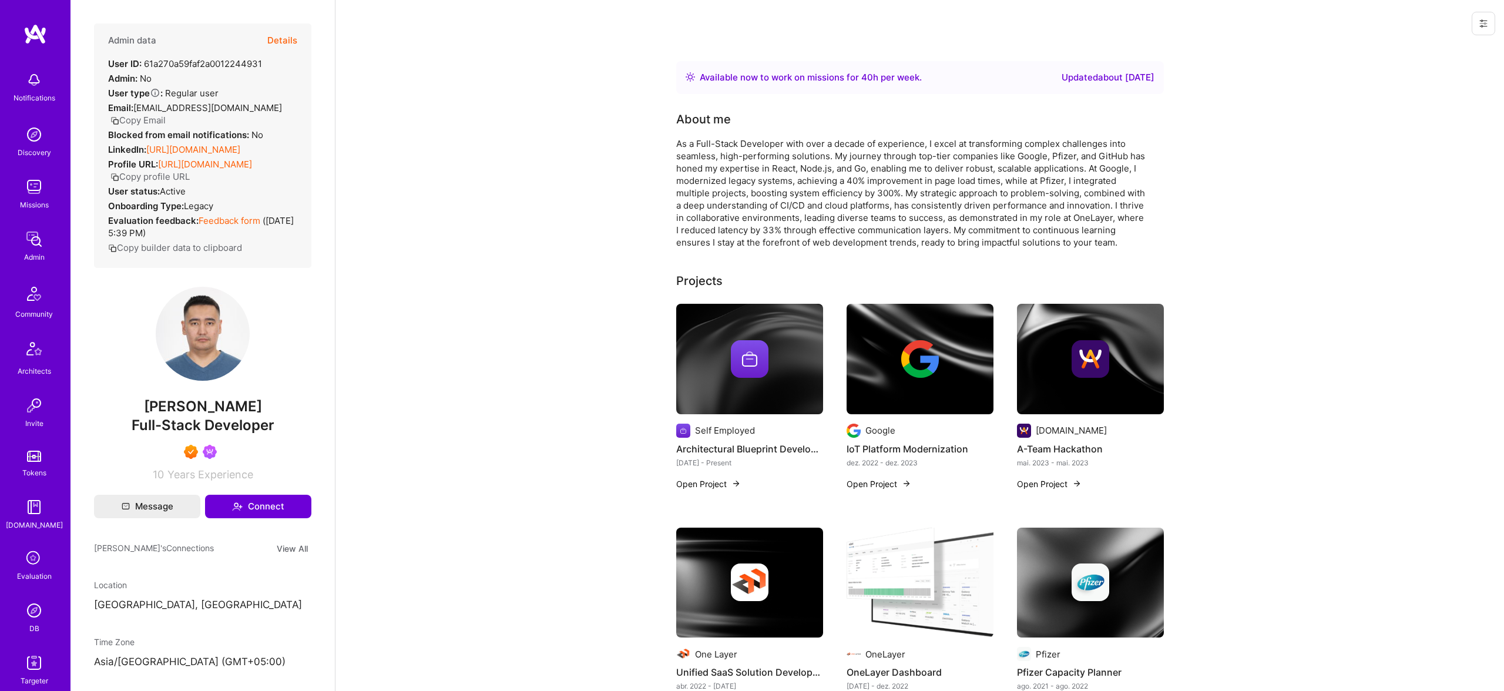
click at [293, 35] on button "Details" at bounding box center [282, 40] width 30 height 34
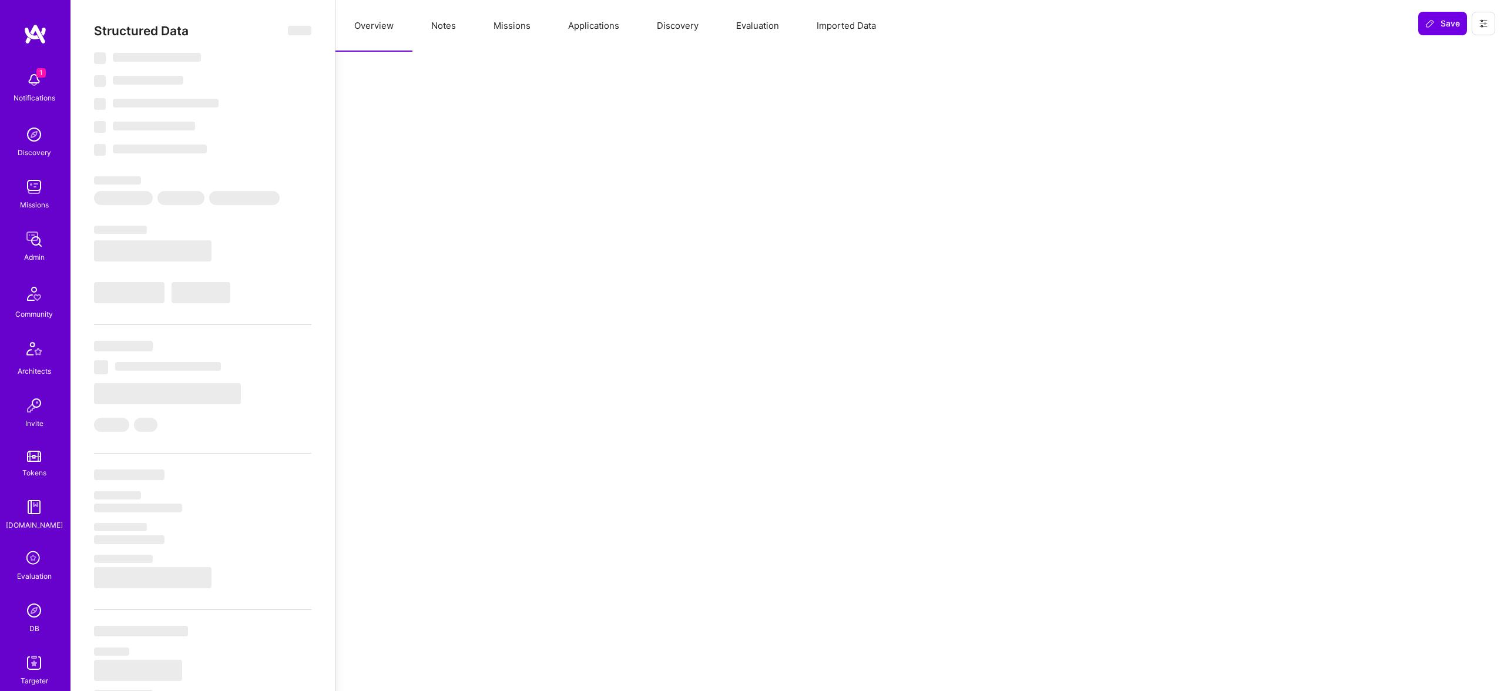
select select "Right Now"
select select "7"
select select "6"
select select "7"
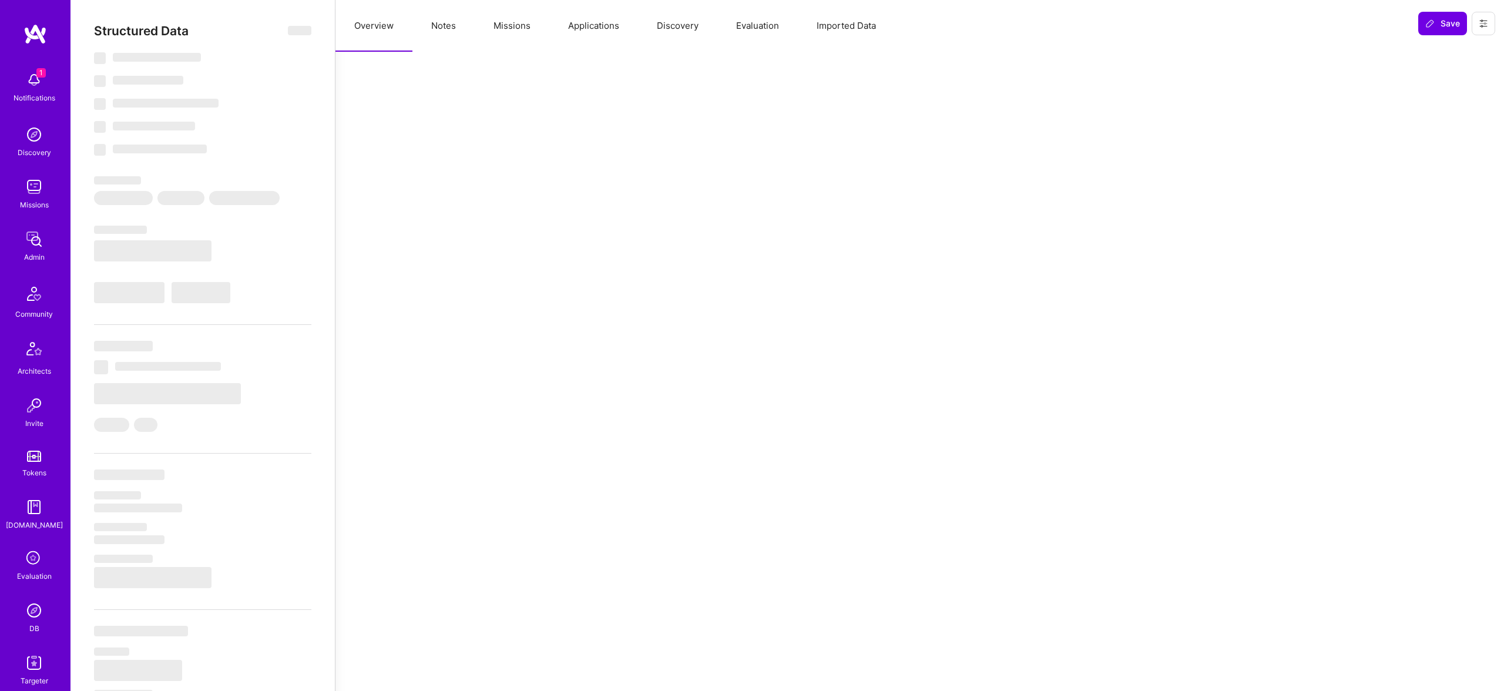
select select "KZ"
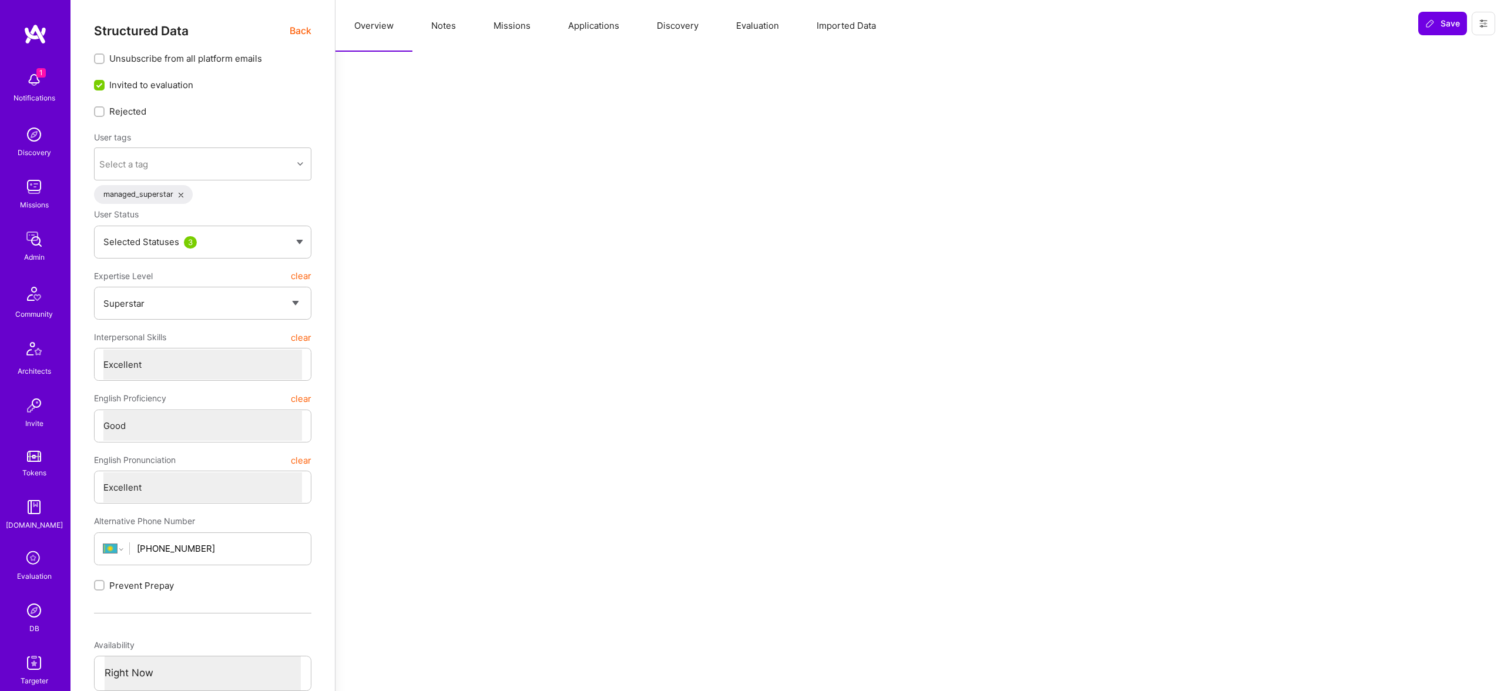
click at [591, 25] on button "Applications" at bounding box center [593, 26] width 89 height 52
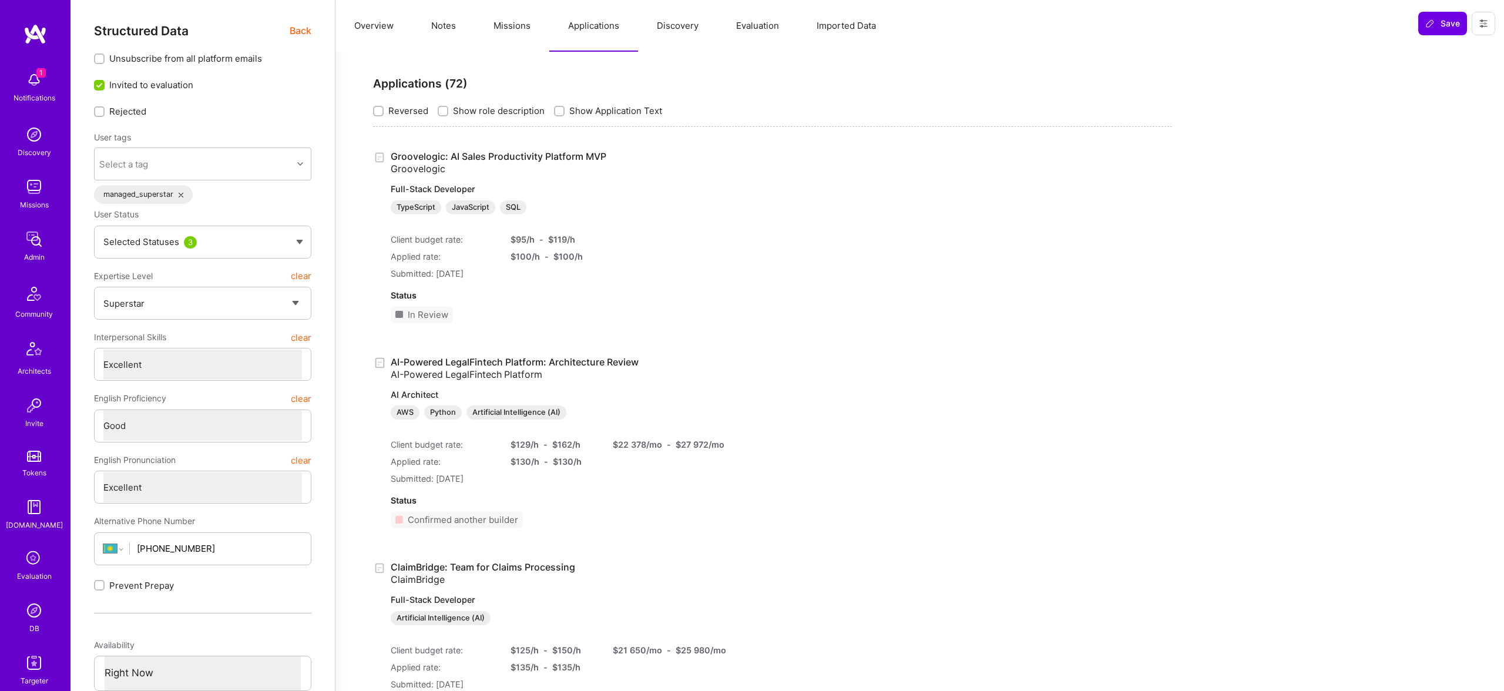
click at [519, 27] on button "Missions" at bounding box center [512, 26] width 75 height 52
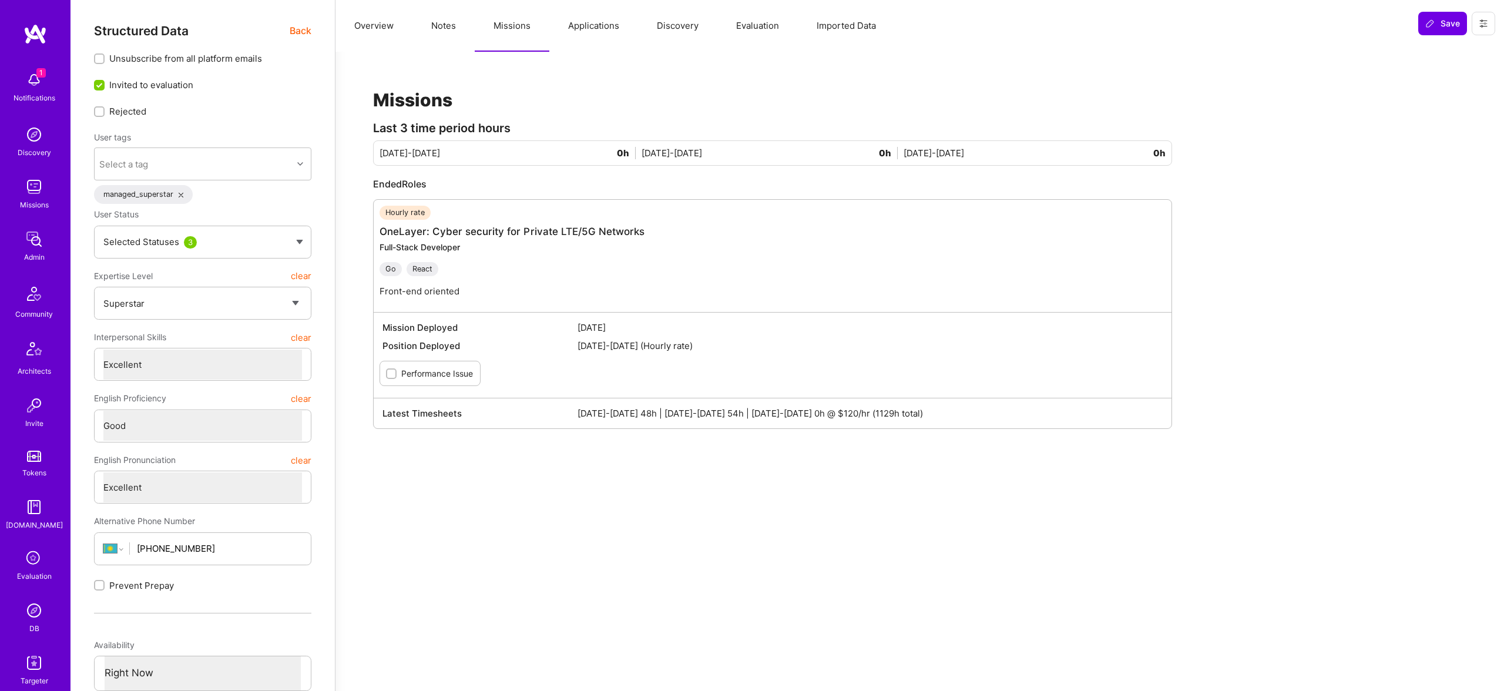
click at [737, 24] on button "Evaluation" at bounding box center [757, 26] width 80 height 52
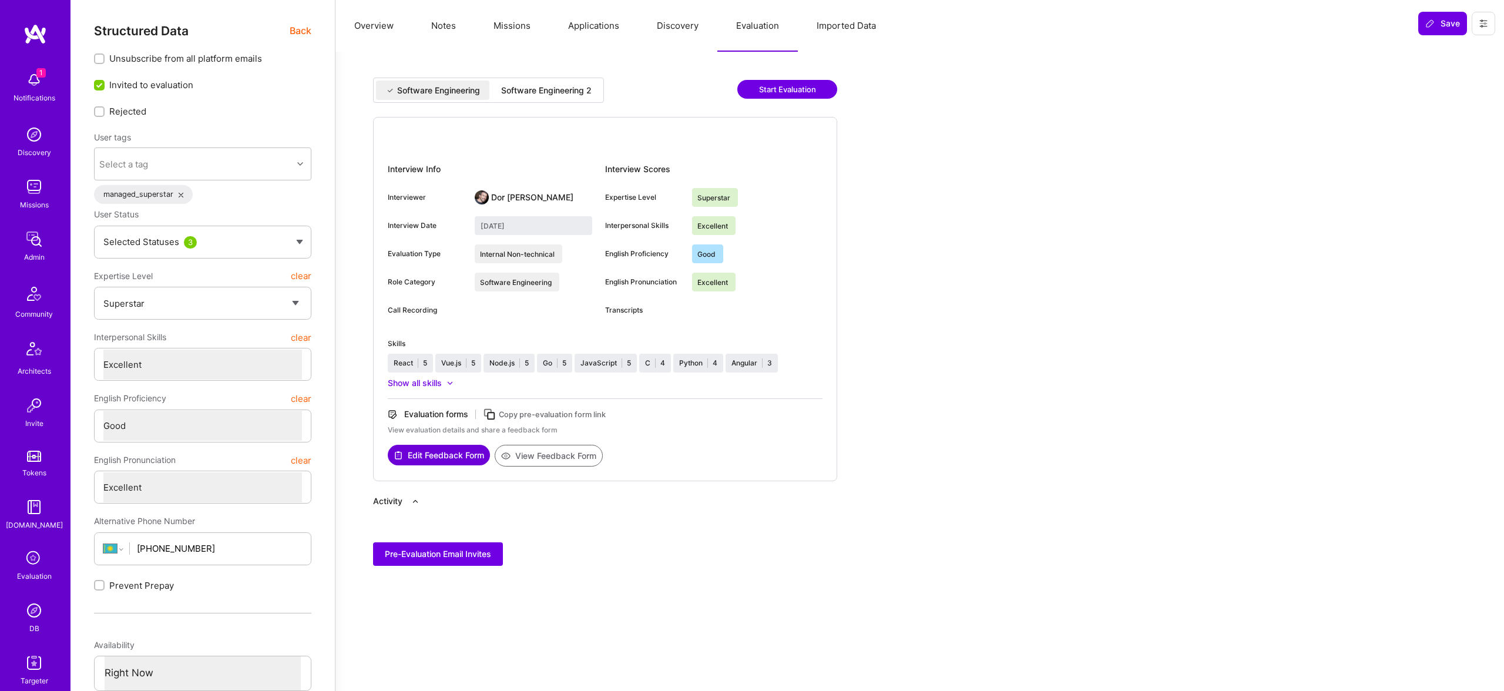
drag, startPoint x: 547, startPoint y: 112, endPoint x: 552, endPoint y: 90, distance: 22.9
click at [547, 112] on div "Software Engineering Software Engineering 2 Start Evaluation" at bounding box center [605, 97] width 464 height 39
click at [552, 90] on div "Software Engineering 2" at bounding box center [546, 91] width 90 height 12
type input "September 3, 2025"
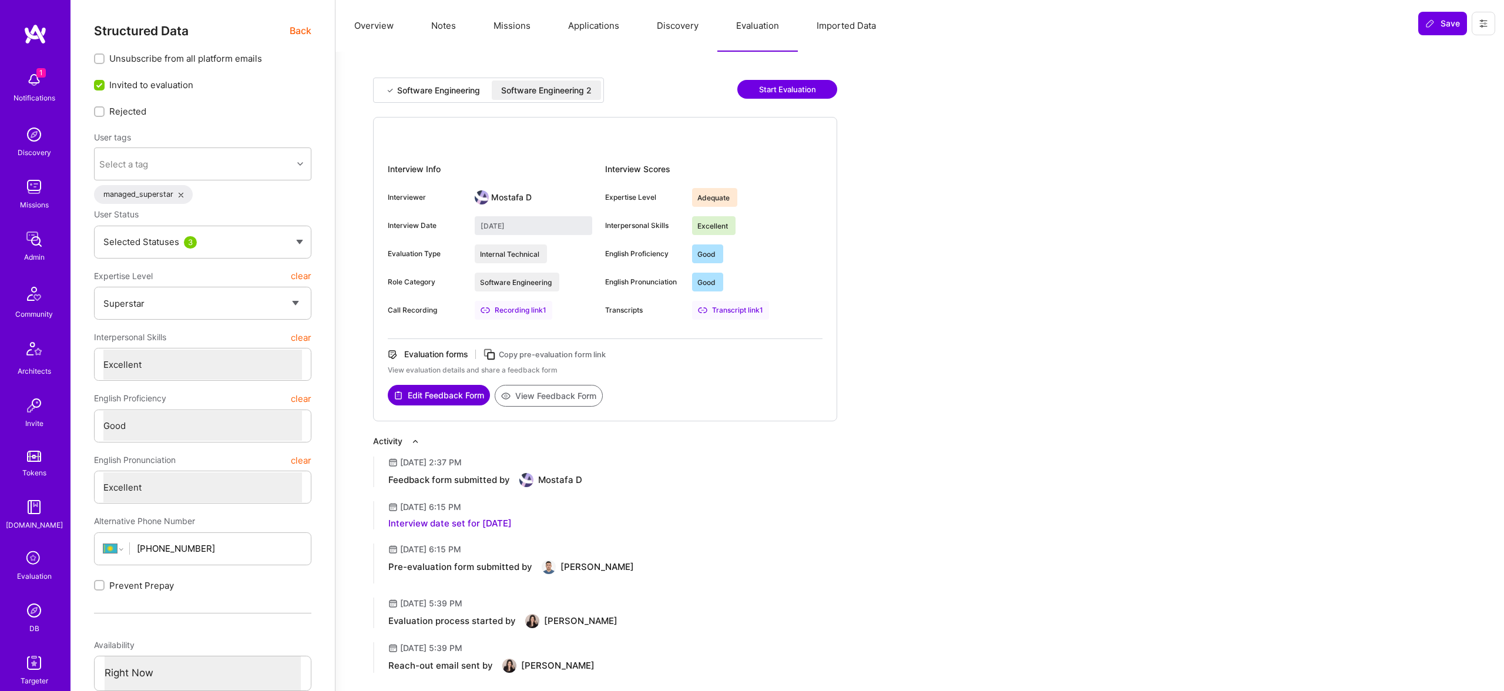
click at [563, 377] on div "Evaluation forms Copy pre-evaluation form link View evaluation details and shar…" at bounding box center [605, 366] width 435 height 36
click at [566, 396] on button "View Feedback Form" at bounding box center [549, 396] width 108 height 22
click at [305, 28] on span "Back" at bounding box center [301, 30] width 22 height 15
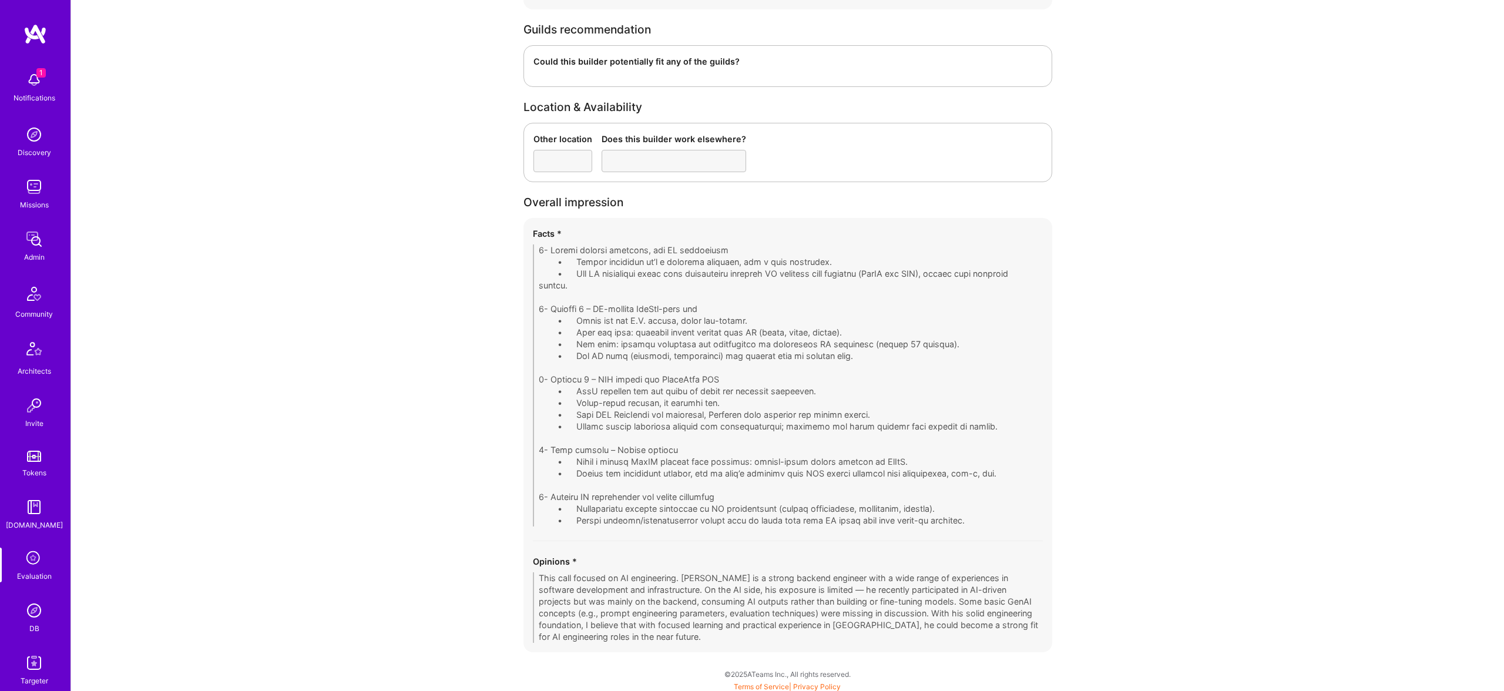
scroll to position [2462, 0]
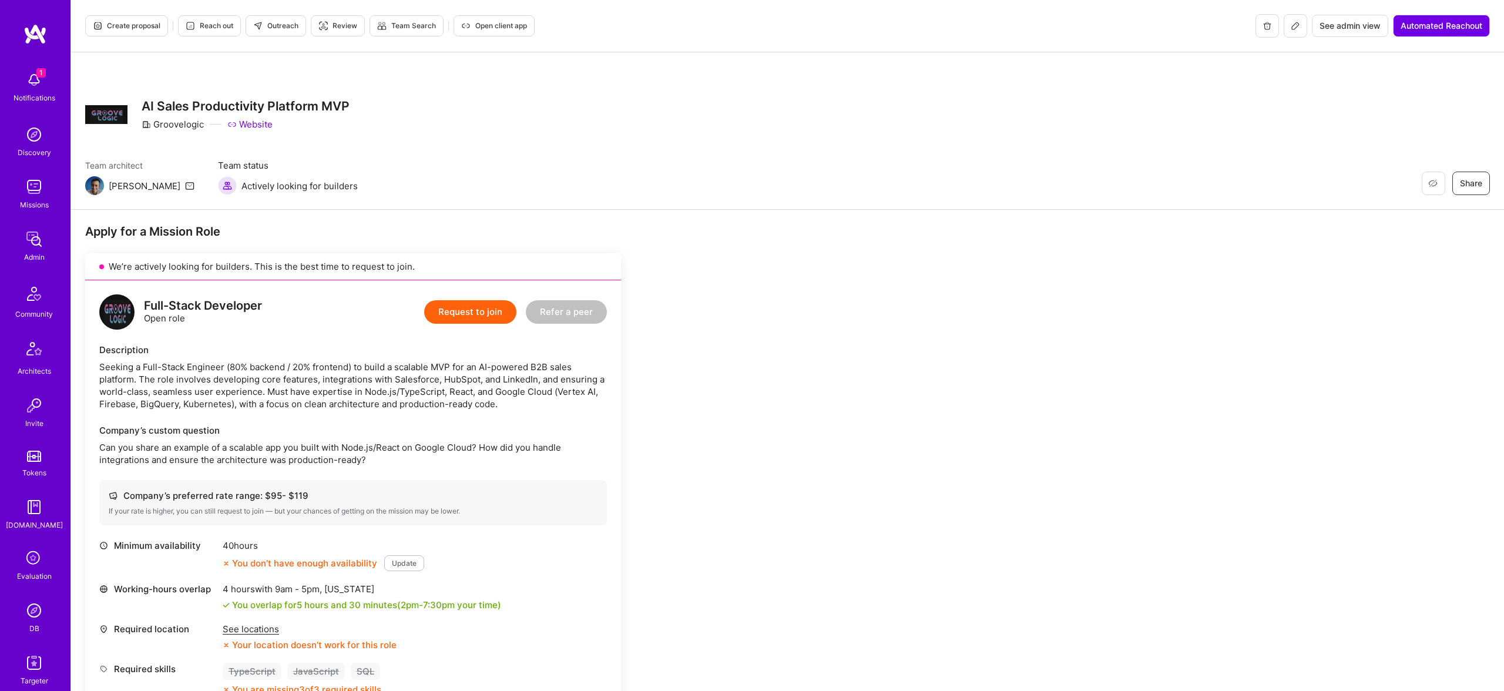
click at [119, 28] on span "Create proposal" at bounding box center [127, 26] width 68 height 11
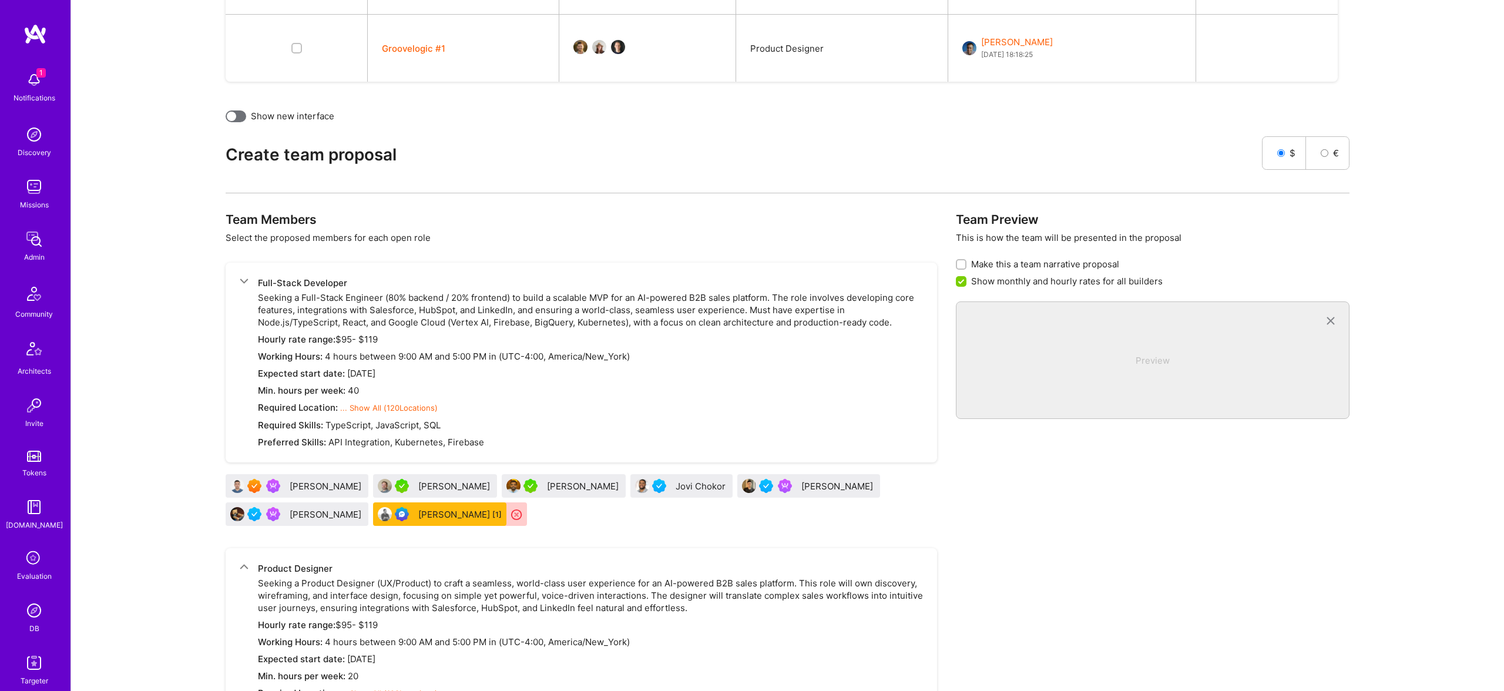
scroll to position [407, 0]
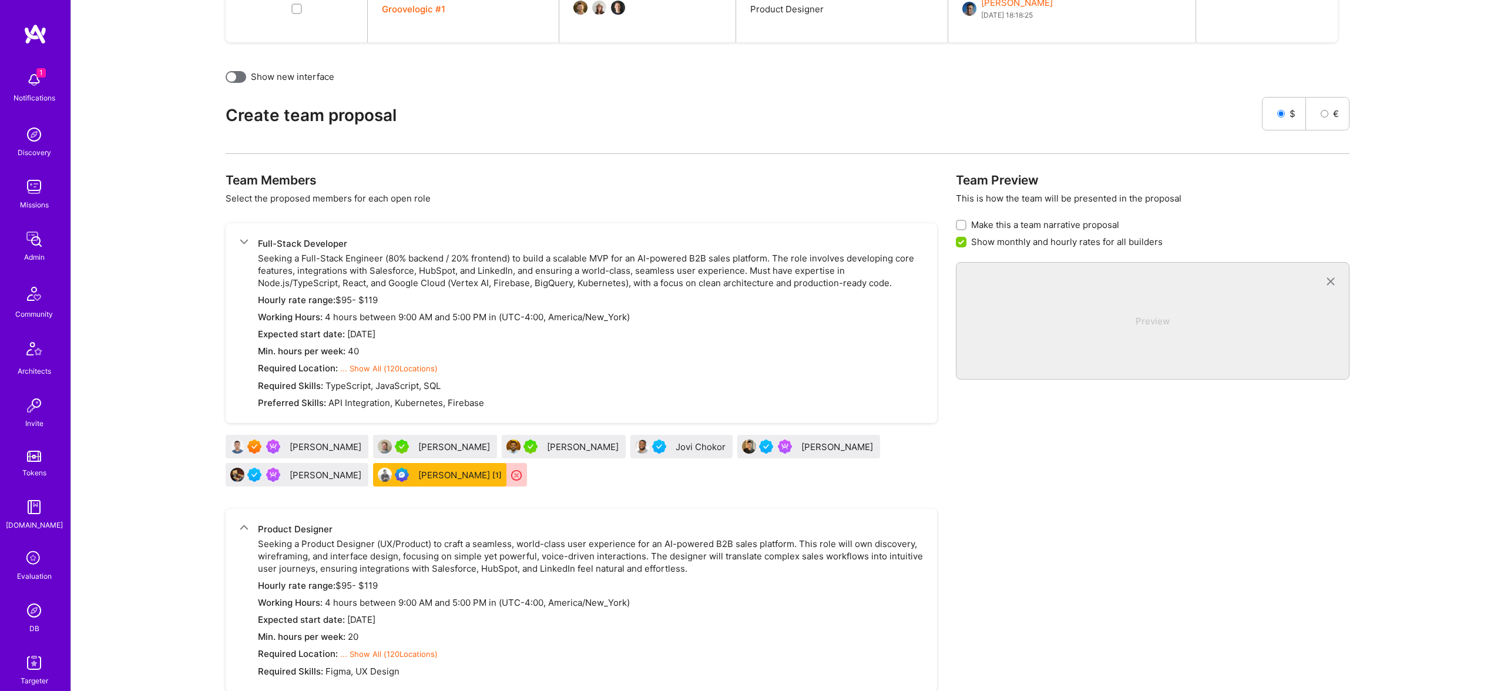
click at [305, 443] on div "Talgat Saribayev" at bounding box center [327, 447] width 74 height 12
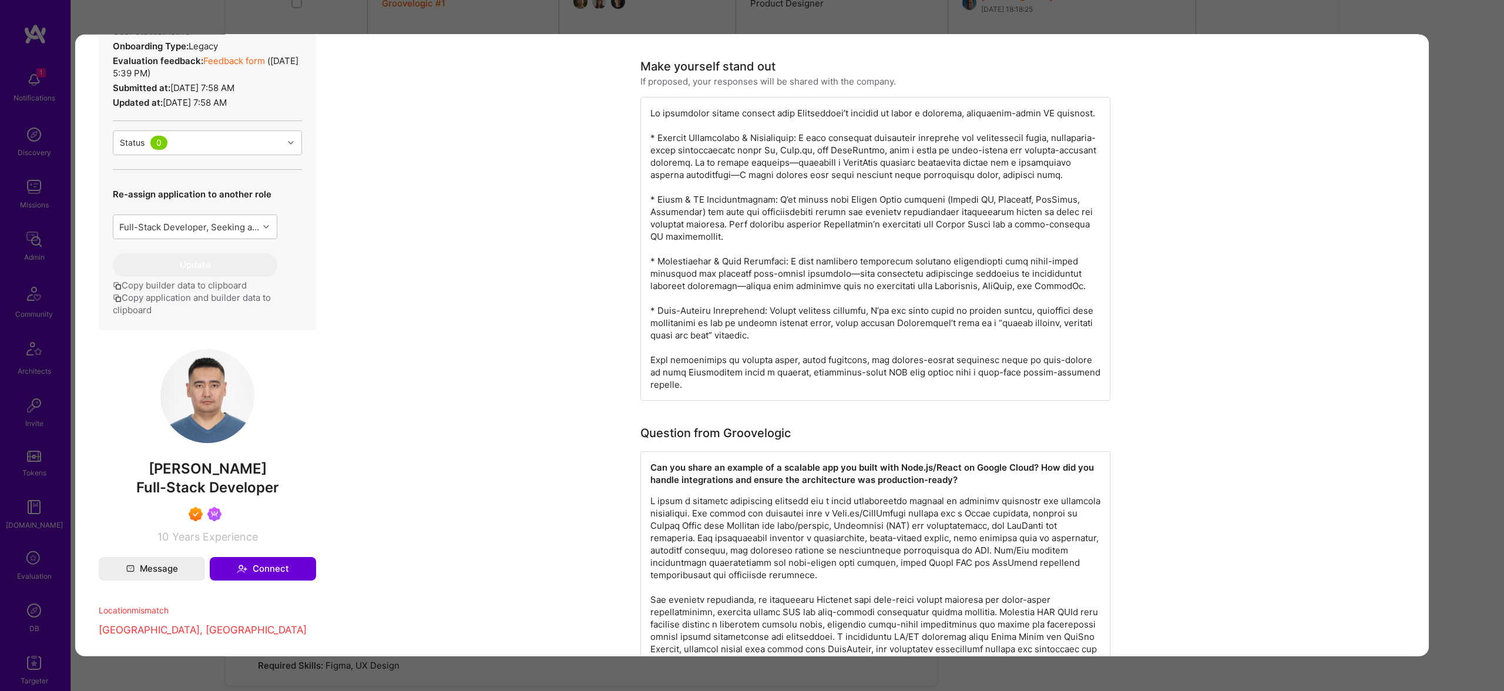
scroll to position [346, 0]
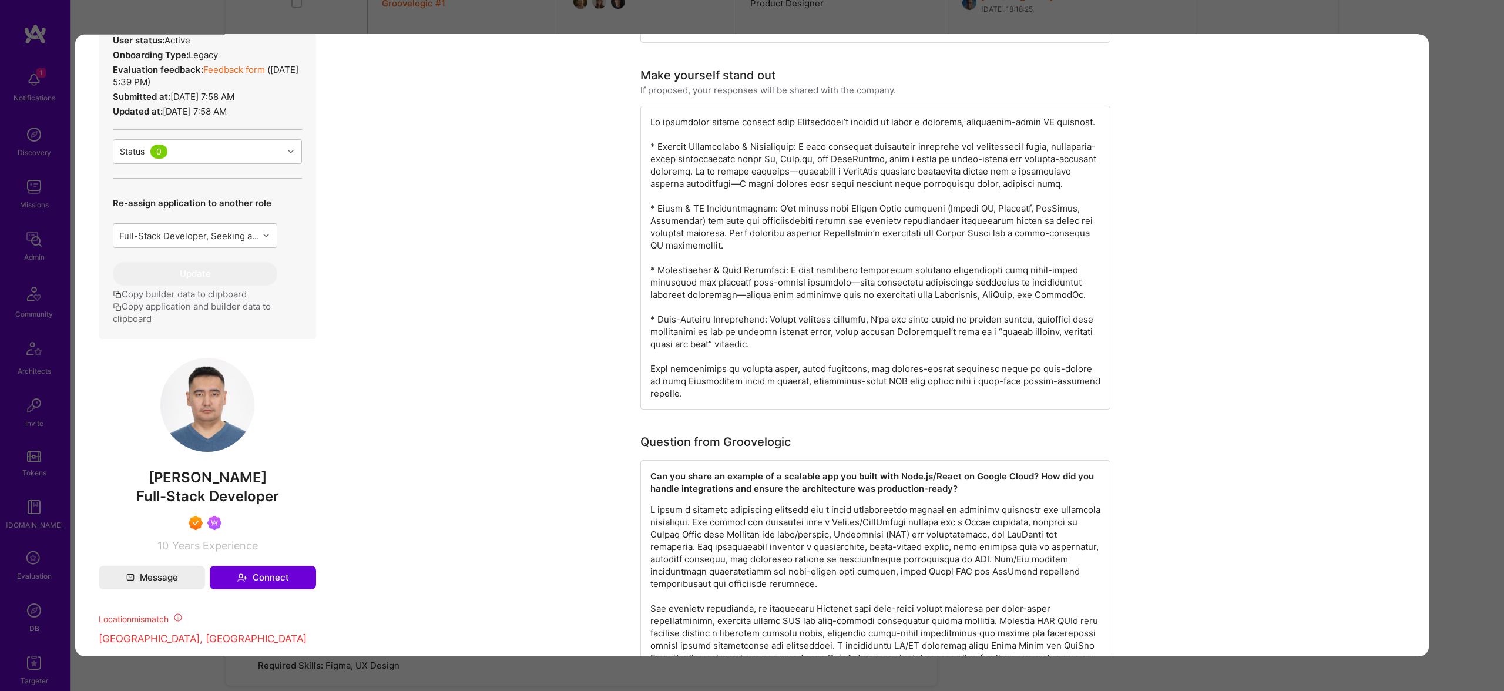
click at [470, 14] on div "Builder Missing Requirements Required Location See locations Location doesn’t m…" at bounding box center [752, 345] width 1504 height 691
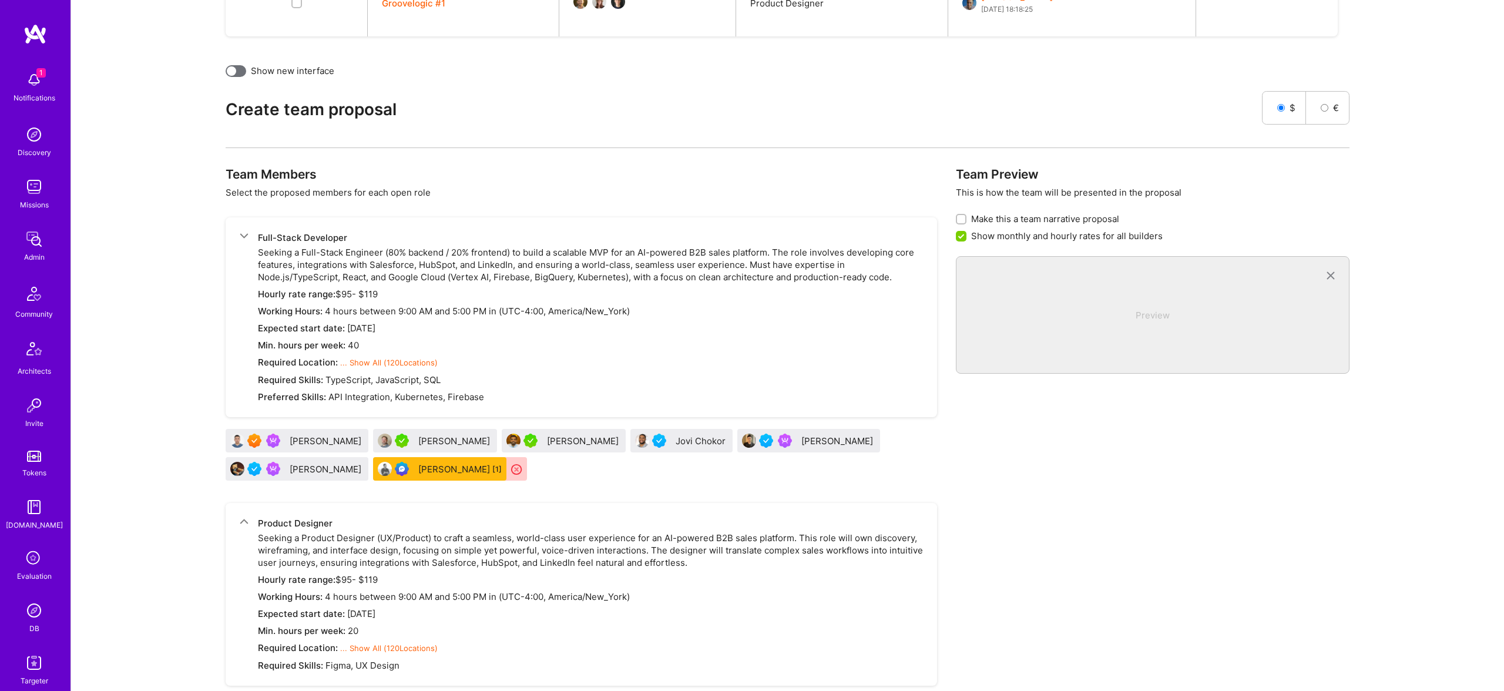
click at [311, 439] on div "Talgat Saribayev" at bounding box center [327, 441] width 74 height 12
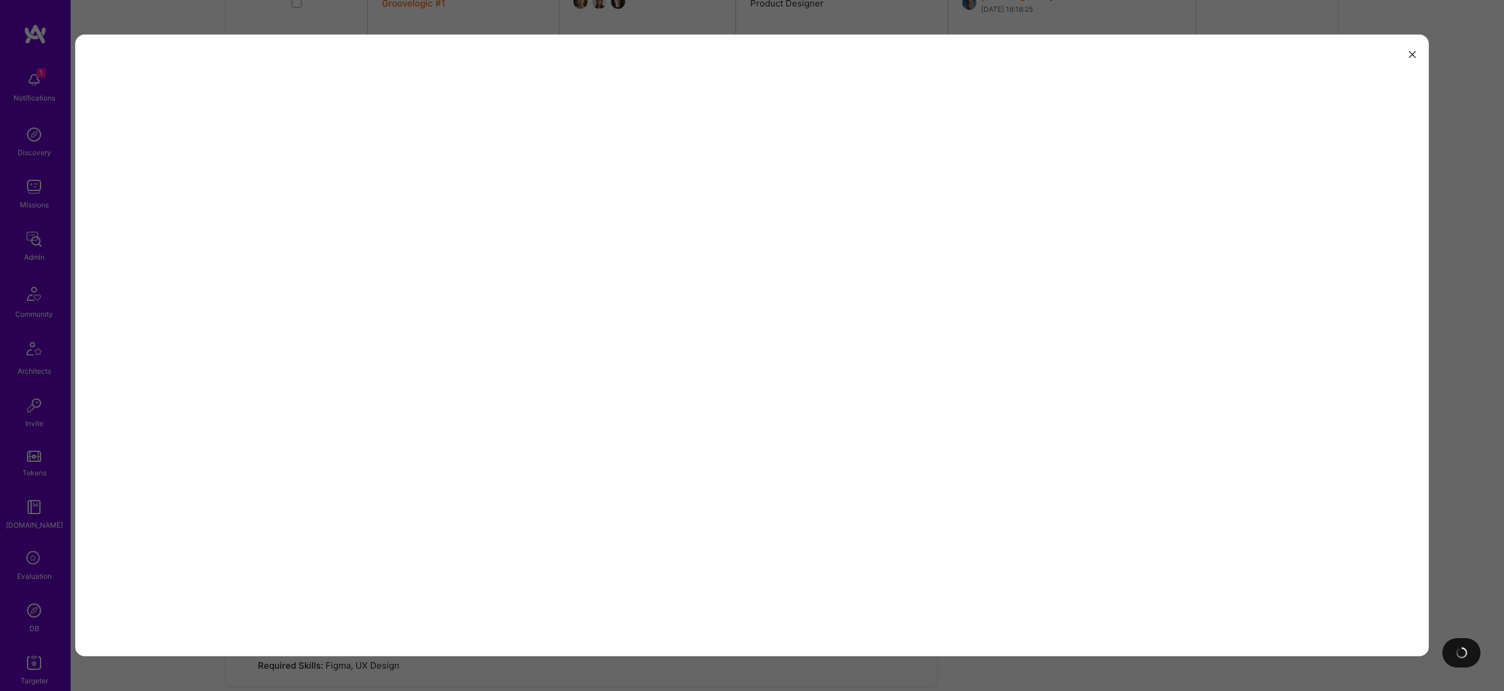
click at [312, 439] on div "modal" at bounding box center [751, 345] width 1353 height 621
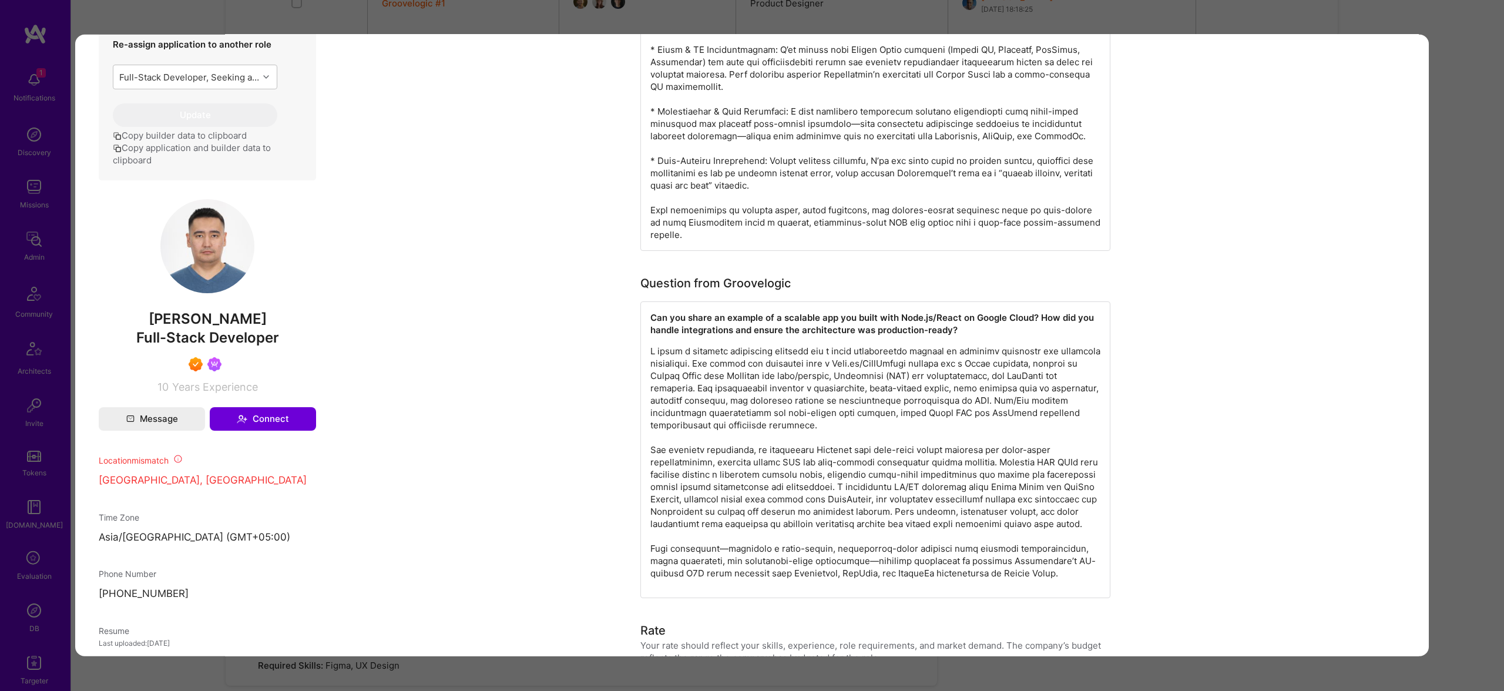
scroll to position [507, 0]
click at [1443, 261] on div "Builder Missing Requirements Required Location See locations Location doesn’t m…" at bounding box center [752, 345] width 1504 height 691
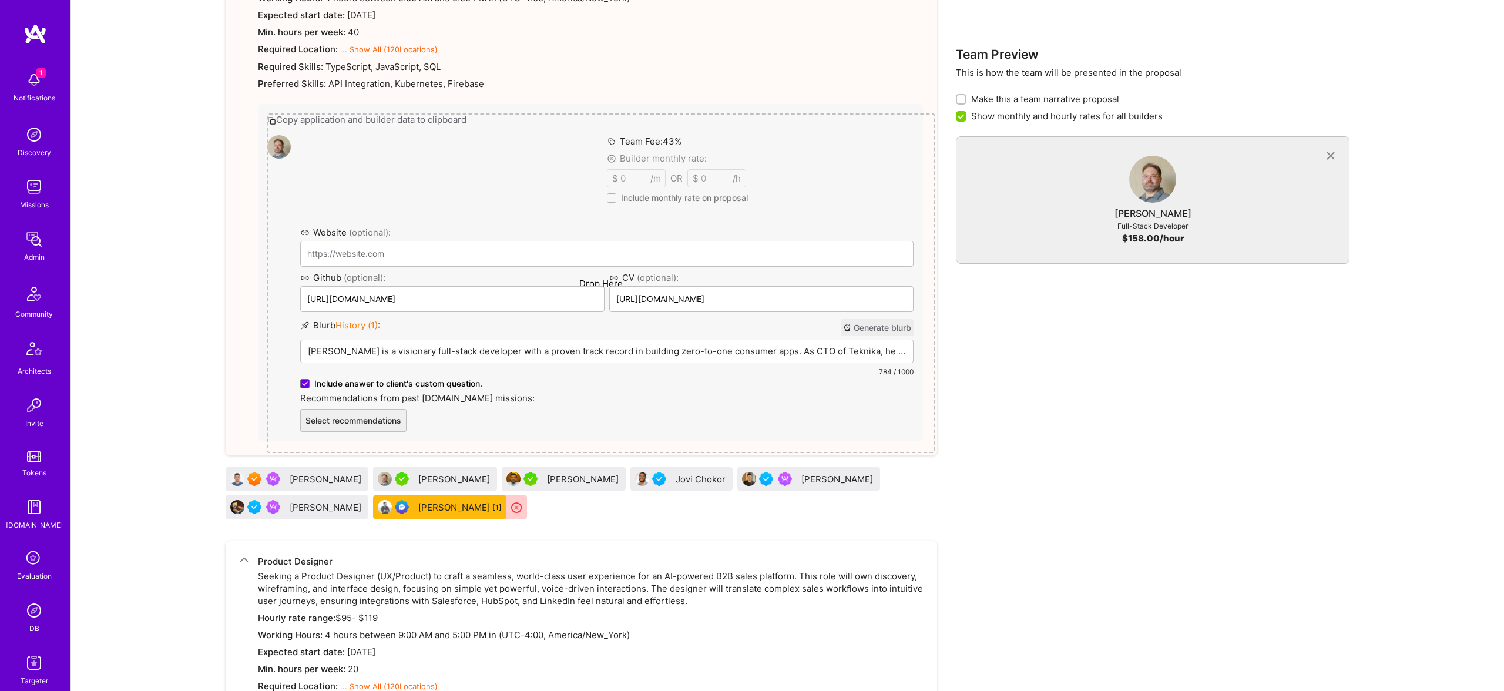
scroll to position [726, 0]
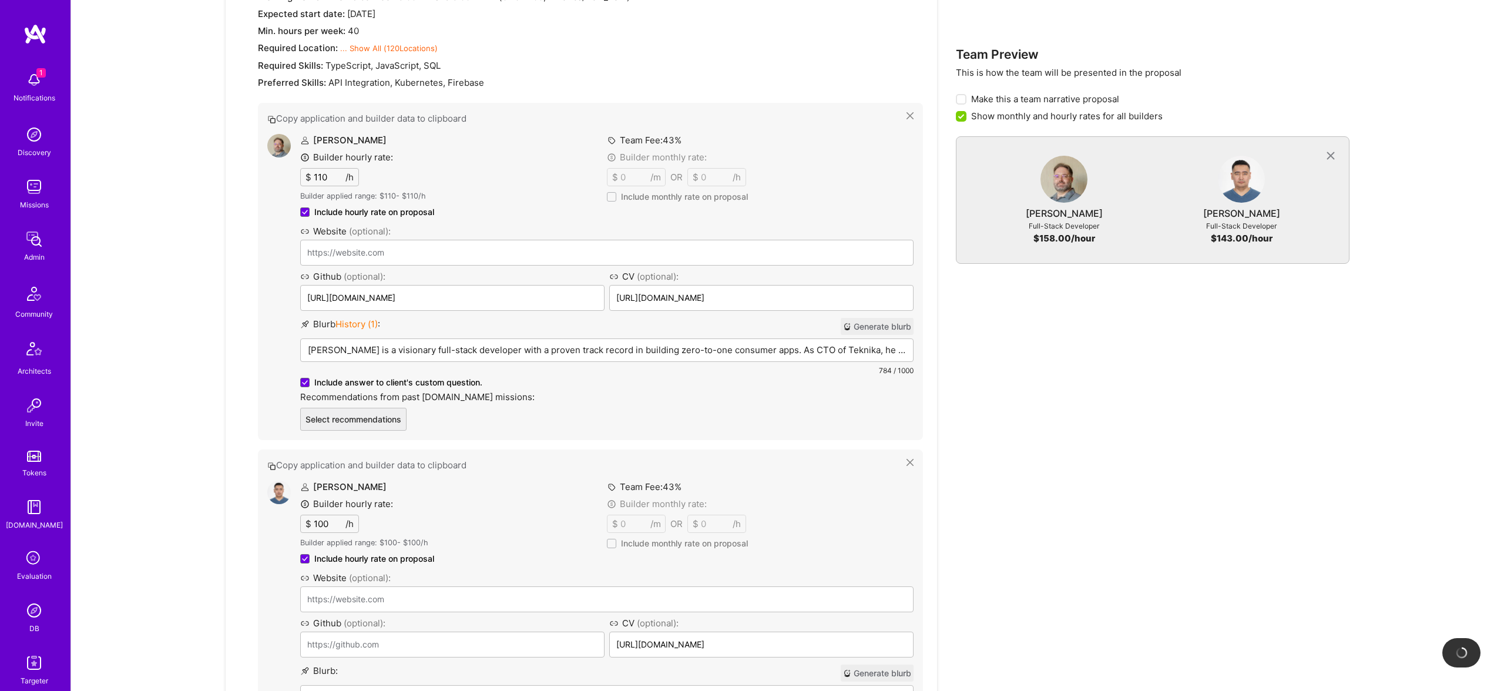
type input "https://github.com/talgat-ruby/"
drag, startPoint x: 309, startPoint y: 474, endPoint x: 493, endPoint y: 6, distance: 502.4
click at [479, 351] on p "[PERSON_NAME] is a visionary full-stack developer with a proven track record in…" at bounding box center [607, 350] width 598 height 12
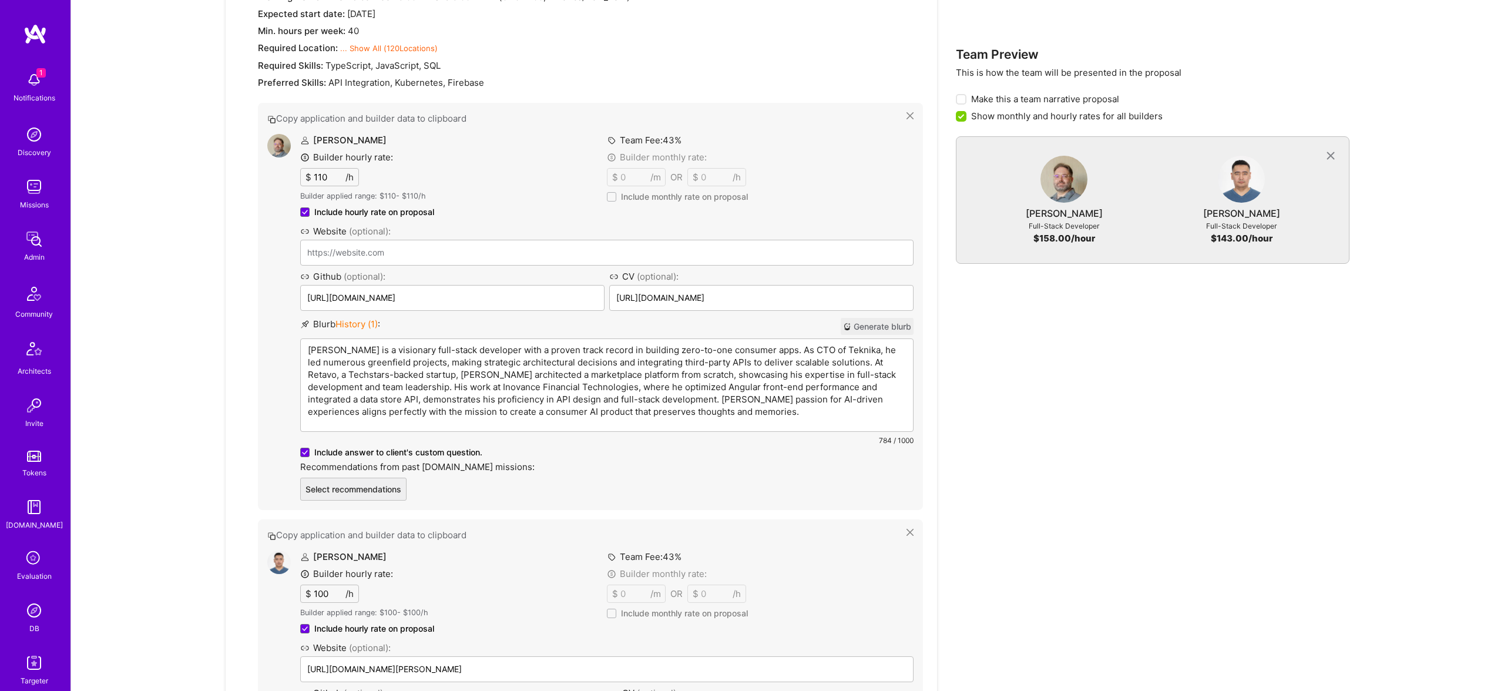
click at [482, 349] on p "[PERSON_NAME] is a visionary full-stack developer with a proven track record in…" at bounding box center [607, 381] width 598 height 74
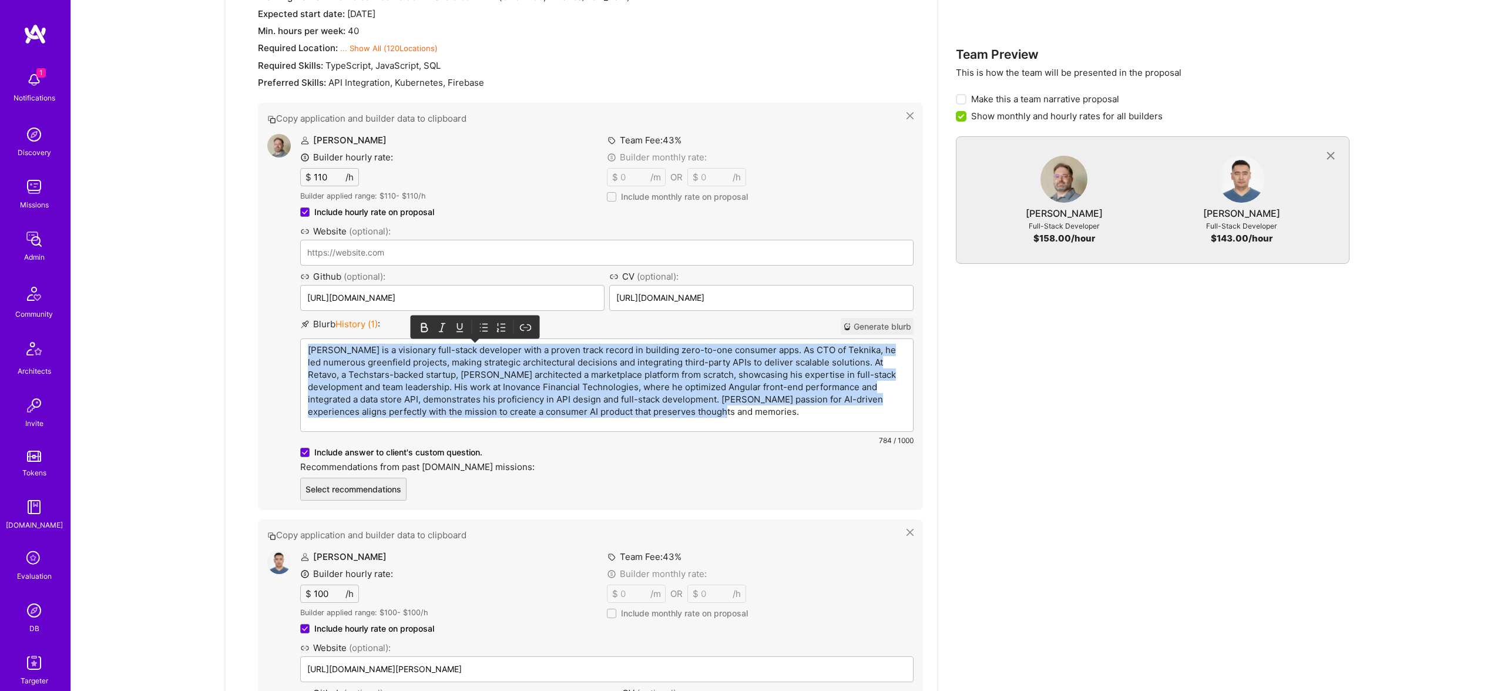
click at [482, 349] on p "[PERSON_NAME] is a visionary full-stack developer with a proven track record in…" at bounding box center [607, 381] width 598 height 74
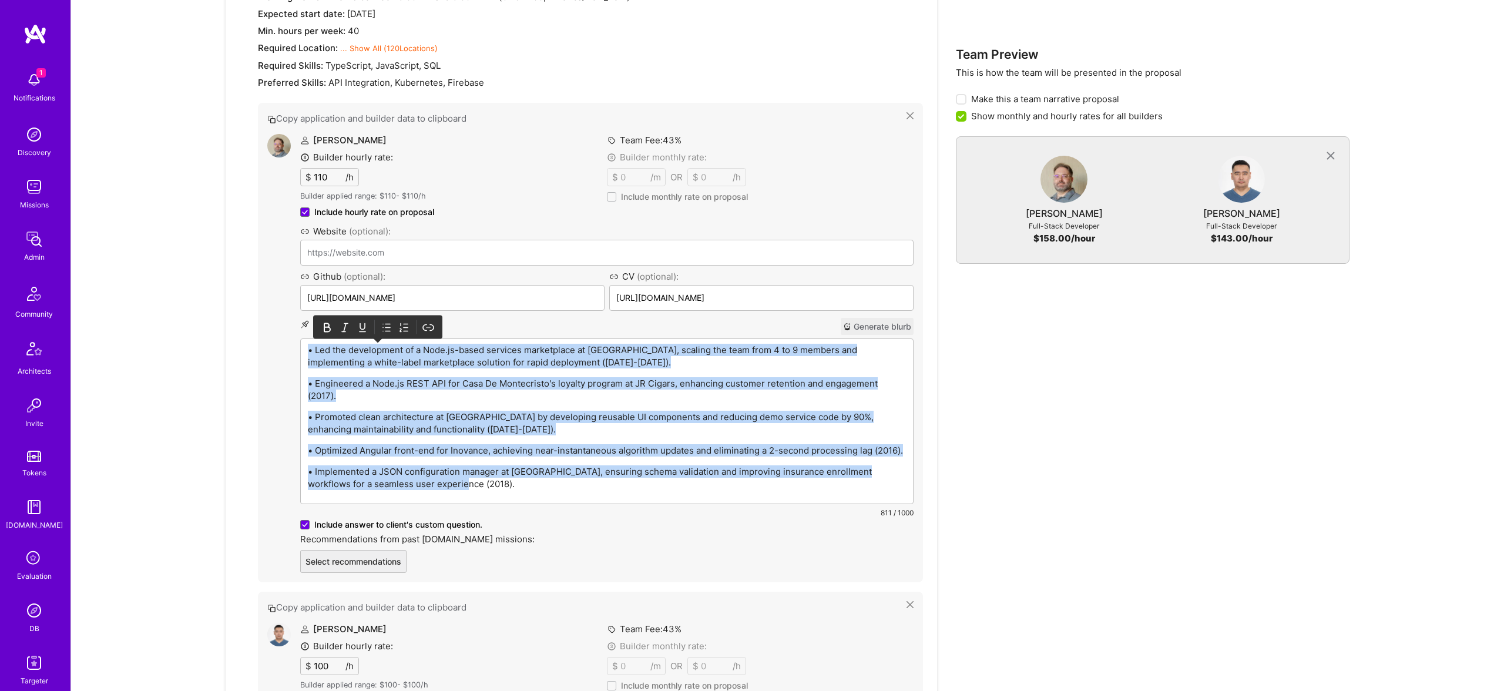
drag, startPoint x: 386, startPoint y: 327, endPoint x: 370, endPoint y: 334, distance: 17.4
click at [386, 327] on icon at bounding box center [387, 327] width 5 height 7
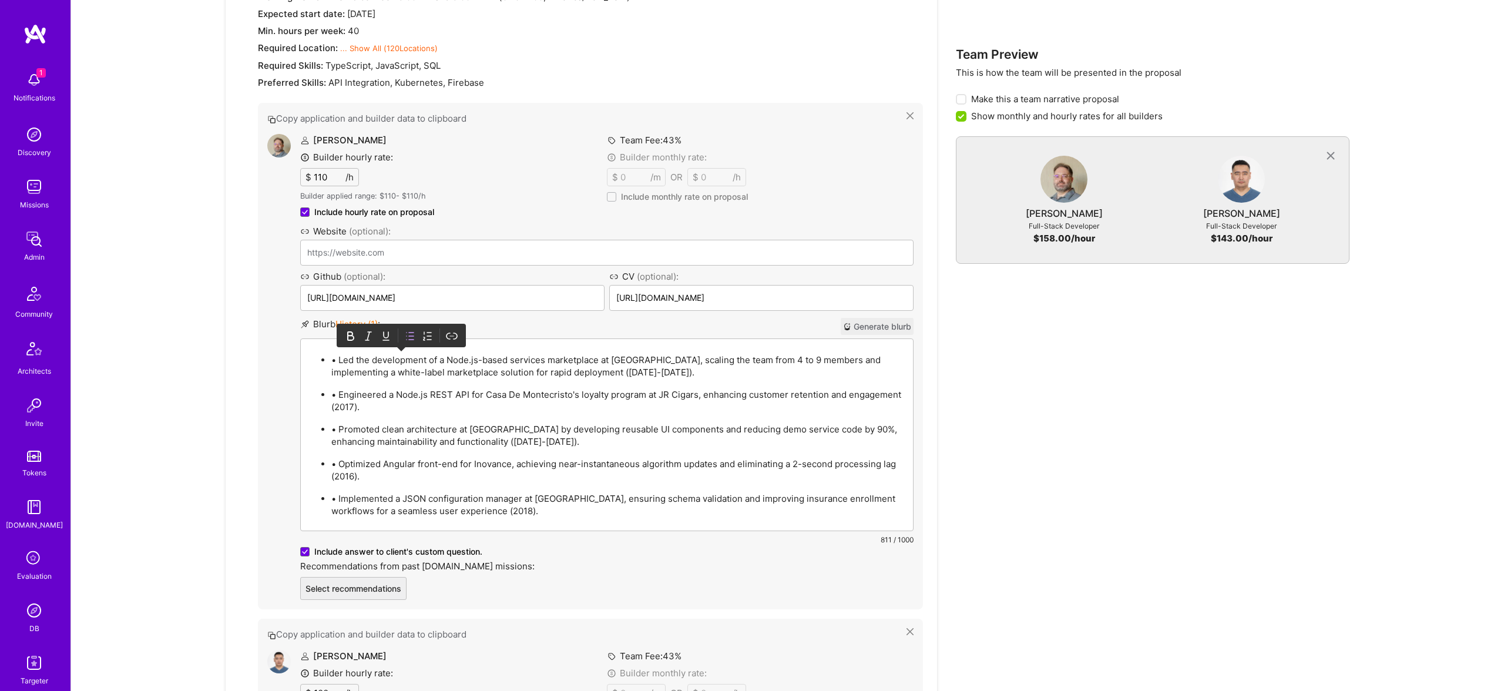
click at [332, 361] on p "• Led the development of a Node.js-based services marketplace at Retavo, scalin…" at bounding box center [618, 366] width 574 height 25
click at [339, 361] on p "• Led the development of a Node.js-based services marketplace at Retavo, scalin…" at bounding box center [618, 366] width 574 height 25
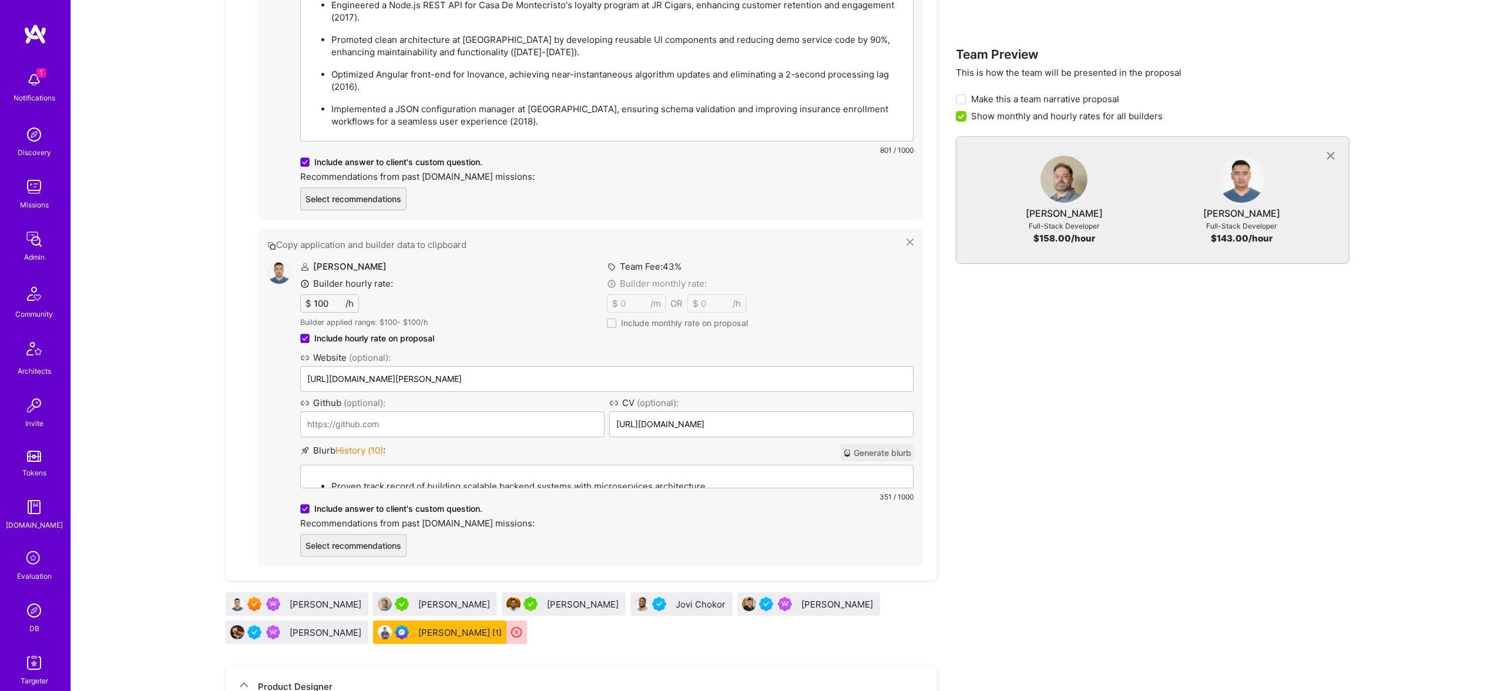
scroll to position [1122, 0]
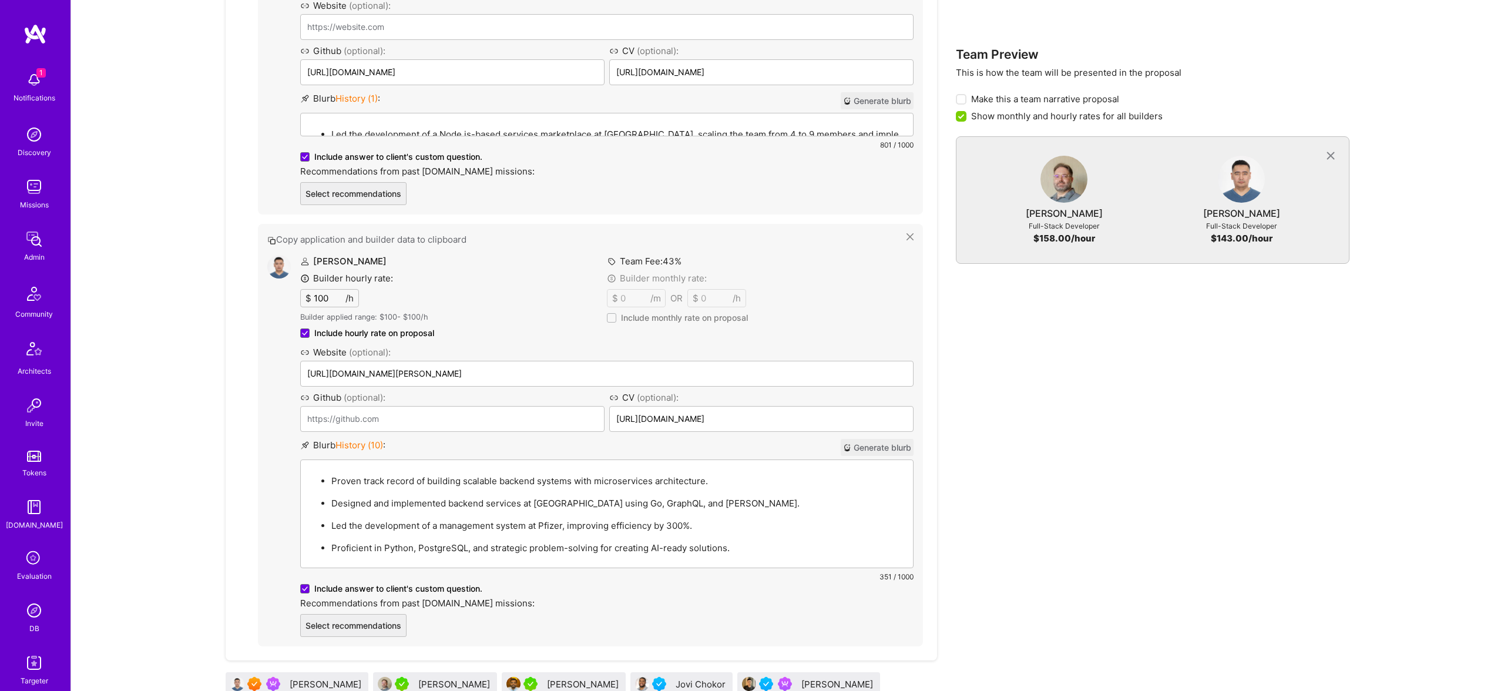
click at [475, 476] on p "Proven track record of building scalable backend systems with microservices arc…" at bounding box center [618, 481] width 574 height 12
click at [475, 476] on p "Proven track record of building scalable backend systems with microservices arc…" at bounding box center [618, 482] width 574 height 12
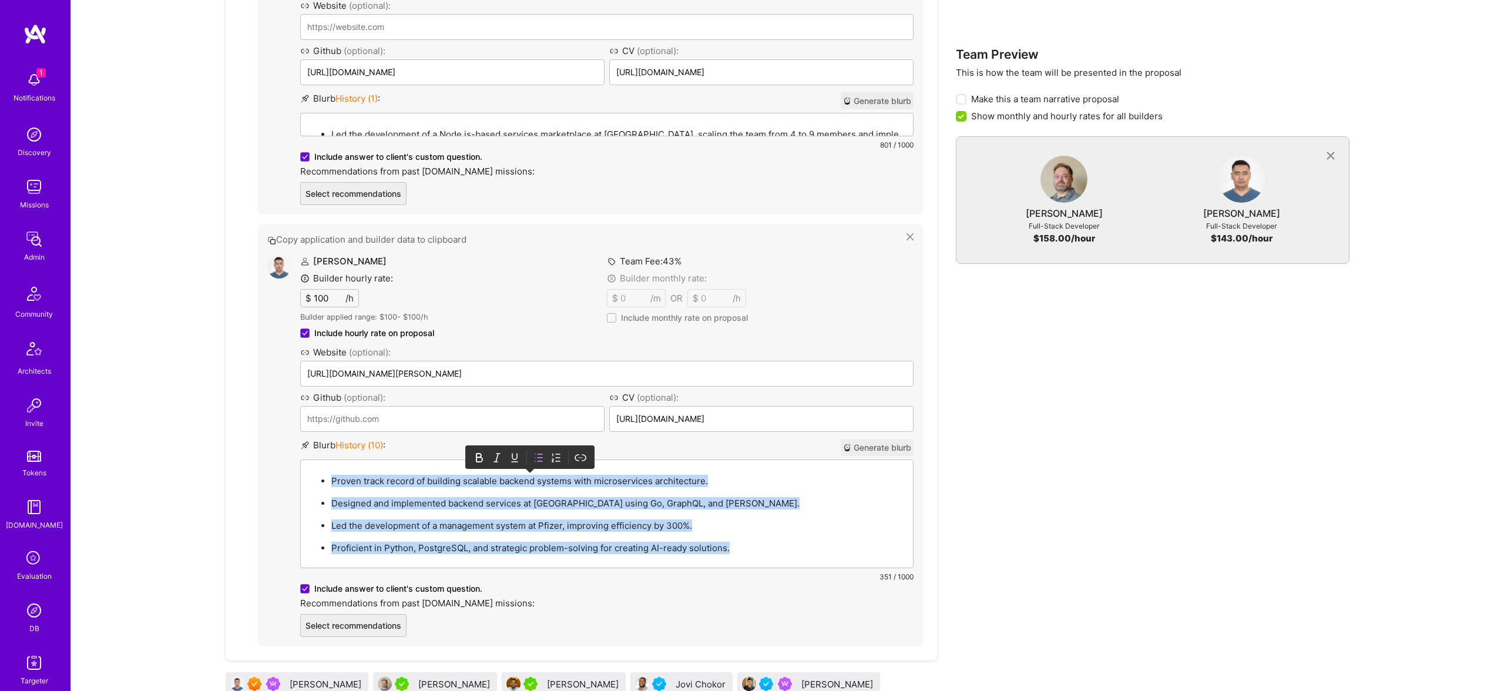
paste div
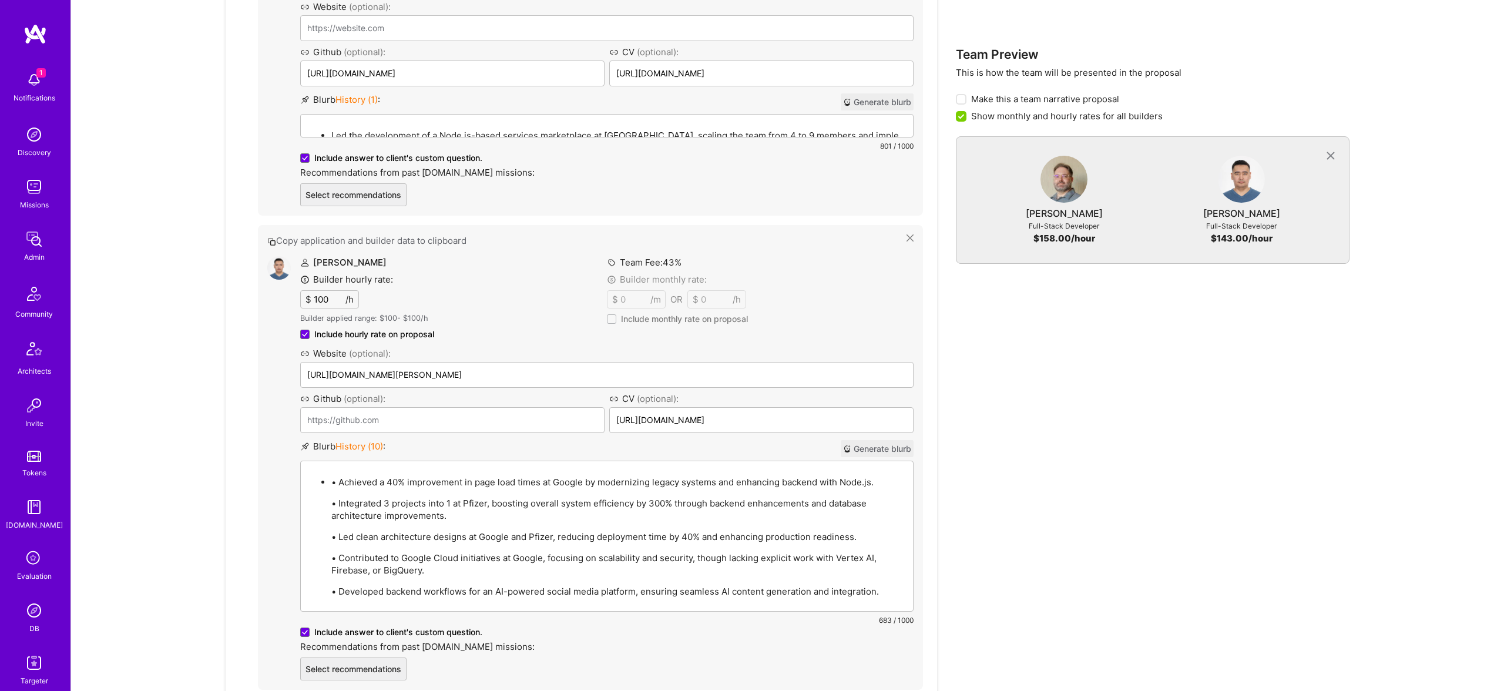
click at [344, 480] on p "• Achieved a 40% improvement in page load times at Google by modernizing legacy…" at bounding box center [618, 482] width 574 height 12
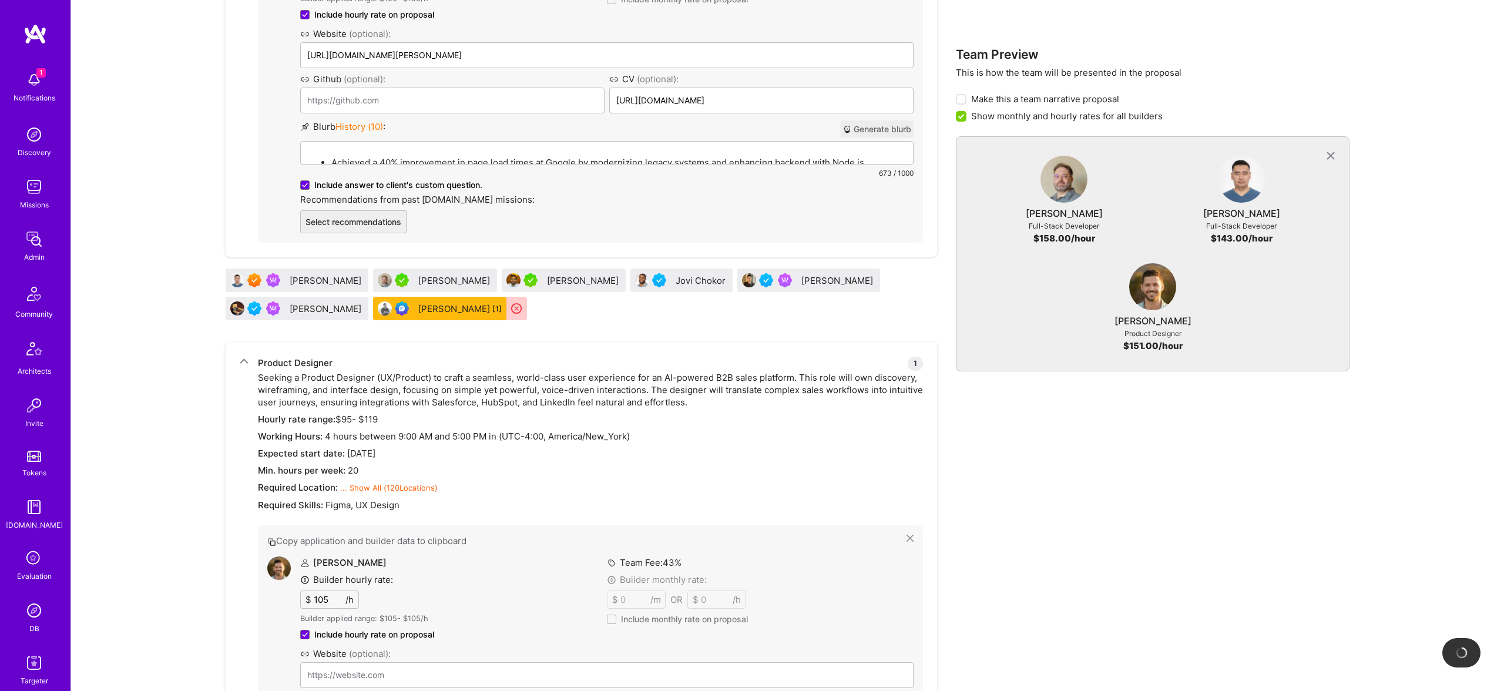
scroll to position [1404, 0]
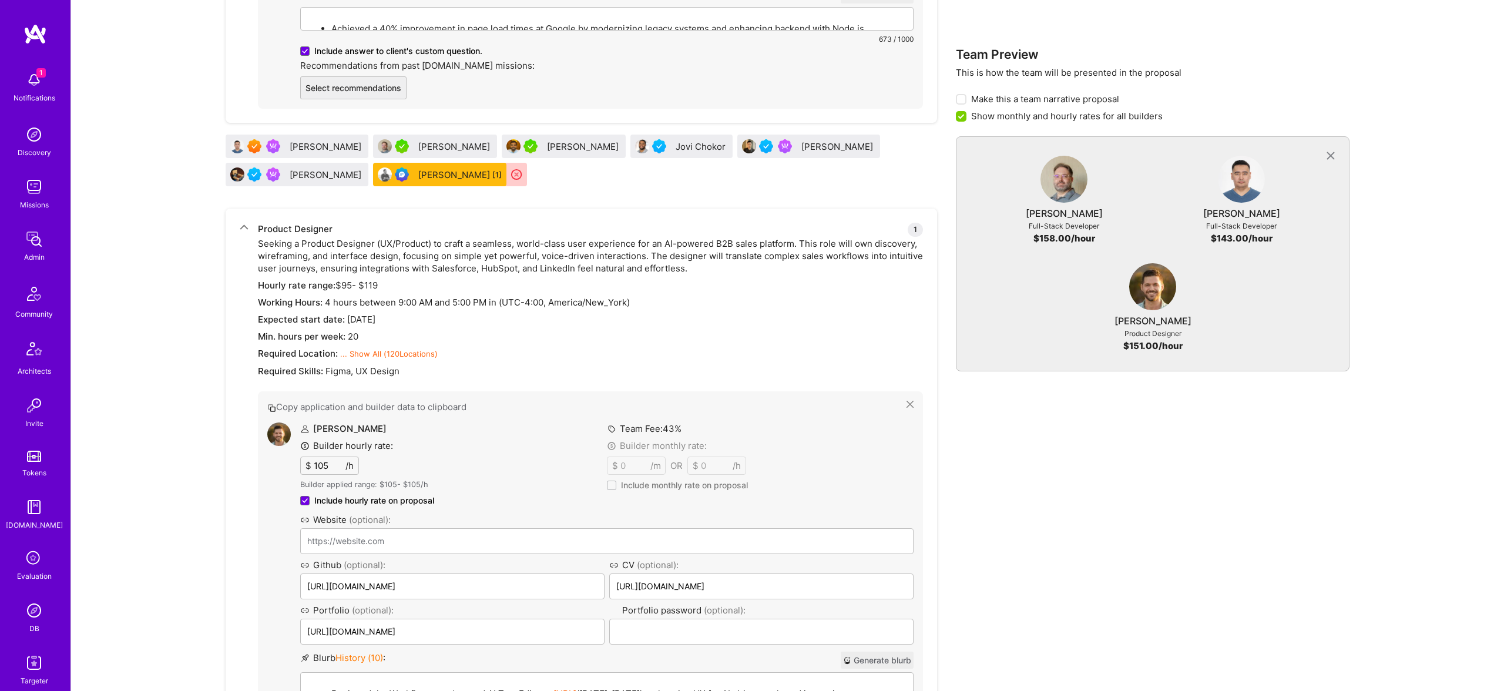
drag, startPoint x: 311, startPoint y: 580, endPoint x: 376, endPoint y: 6, distance: 577.5
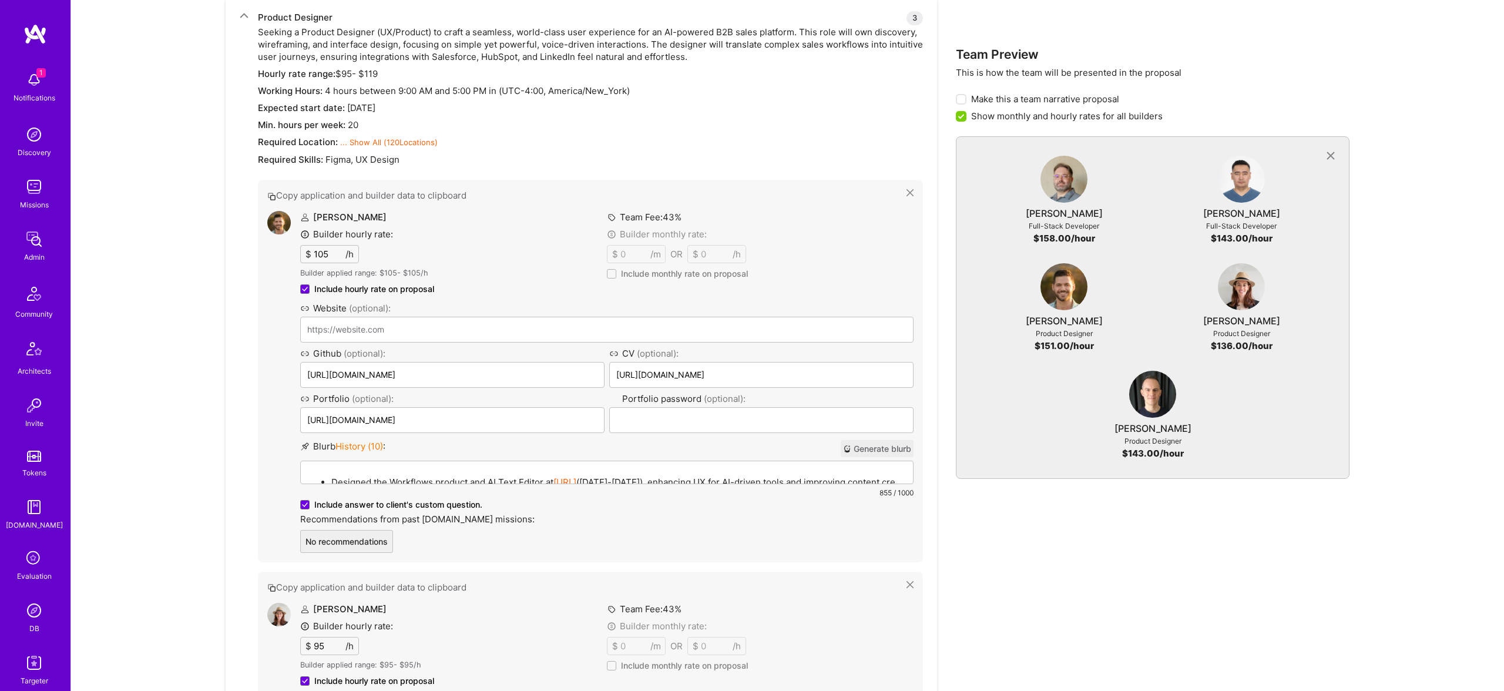
scroll to position [2450, 0]
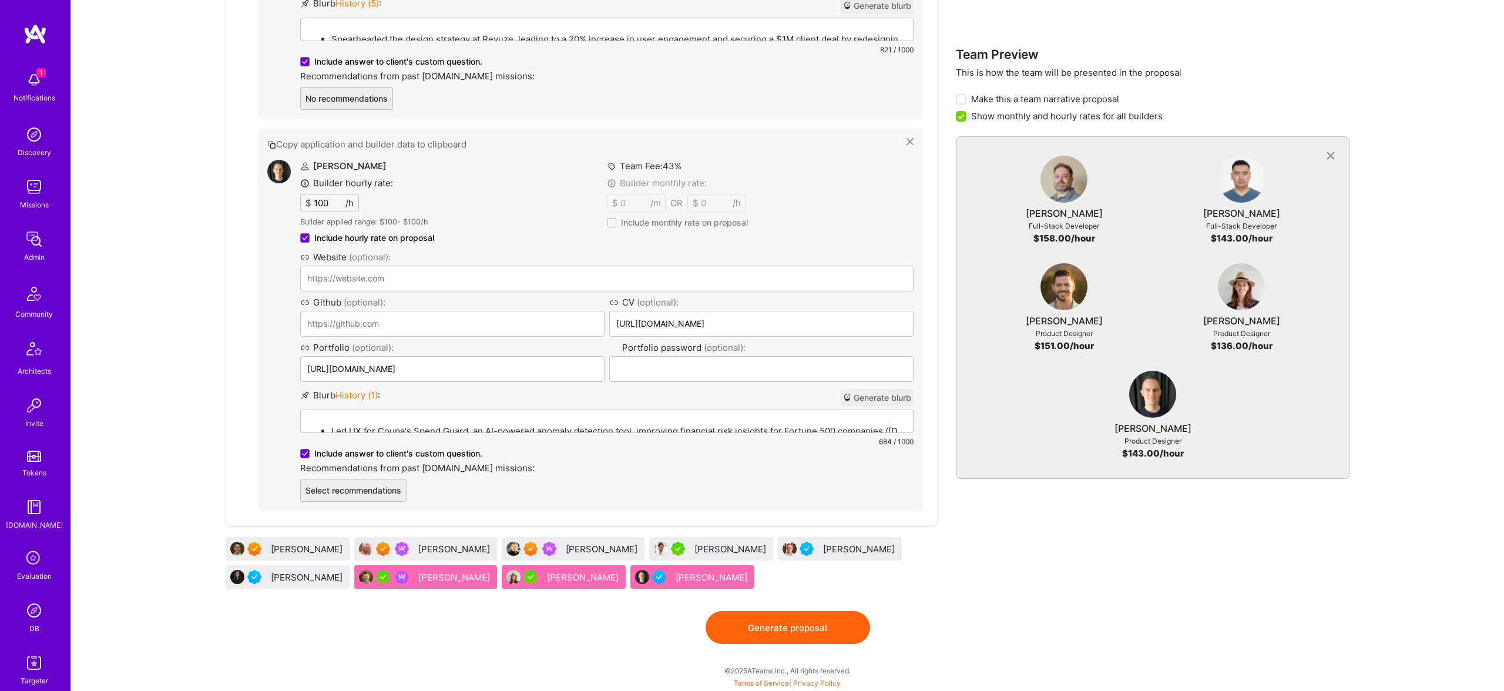
click at [818, 617] on button "Generate proposal" at bounding box center [787, 627] width 164 height 33
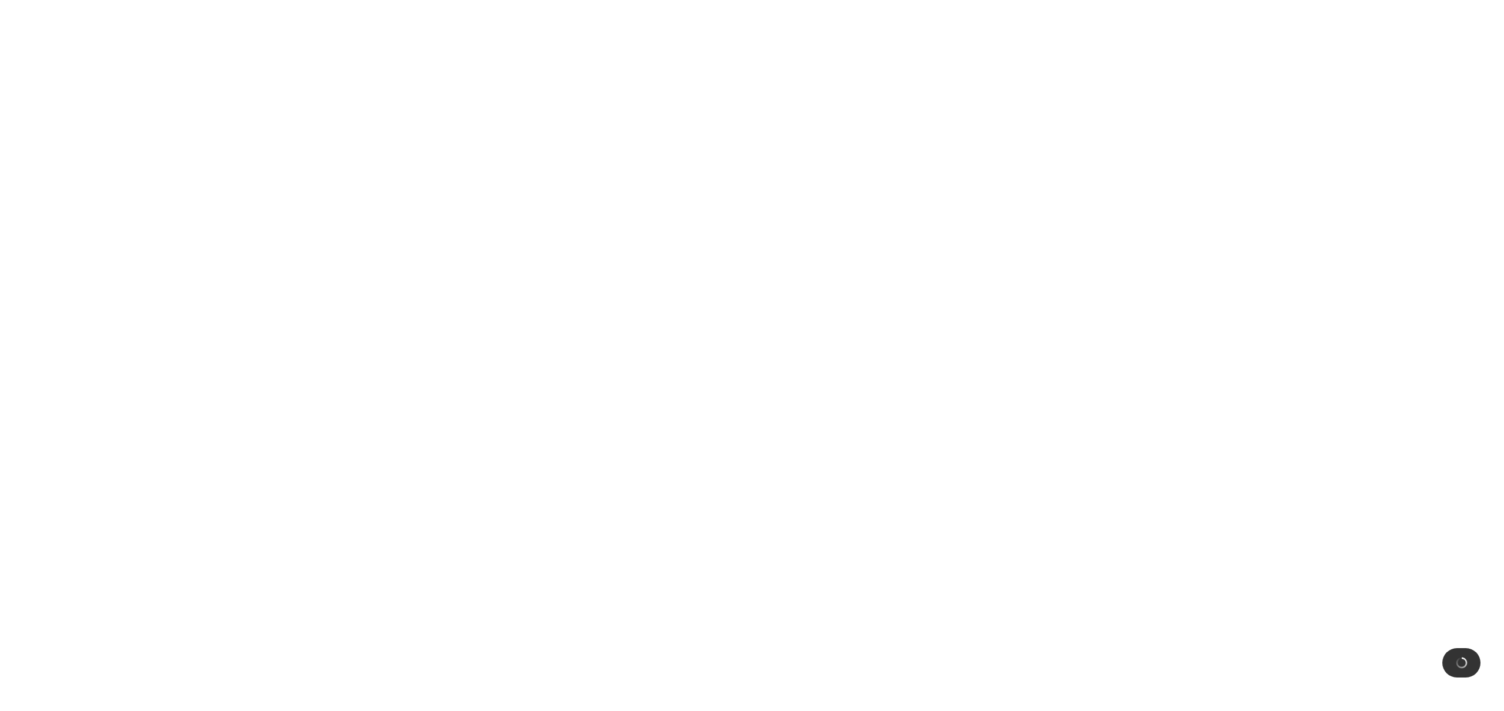
scroll to position [0, 0]
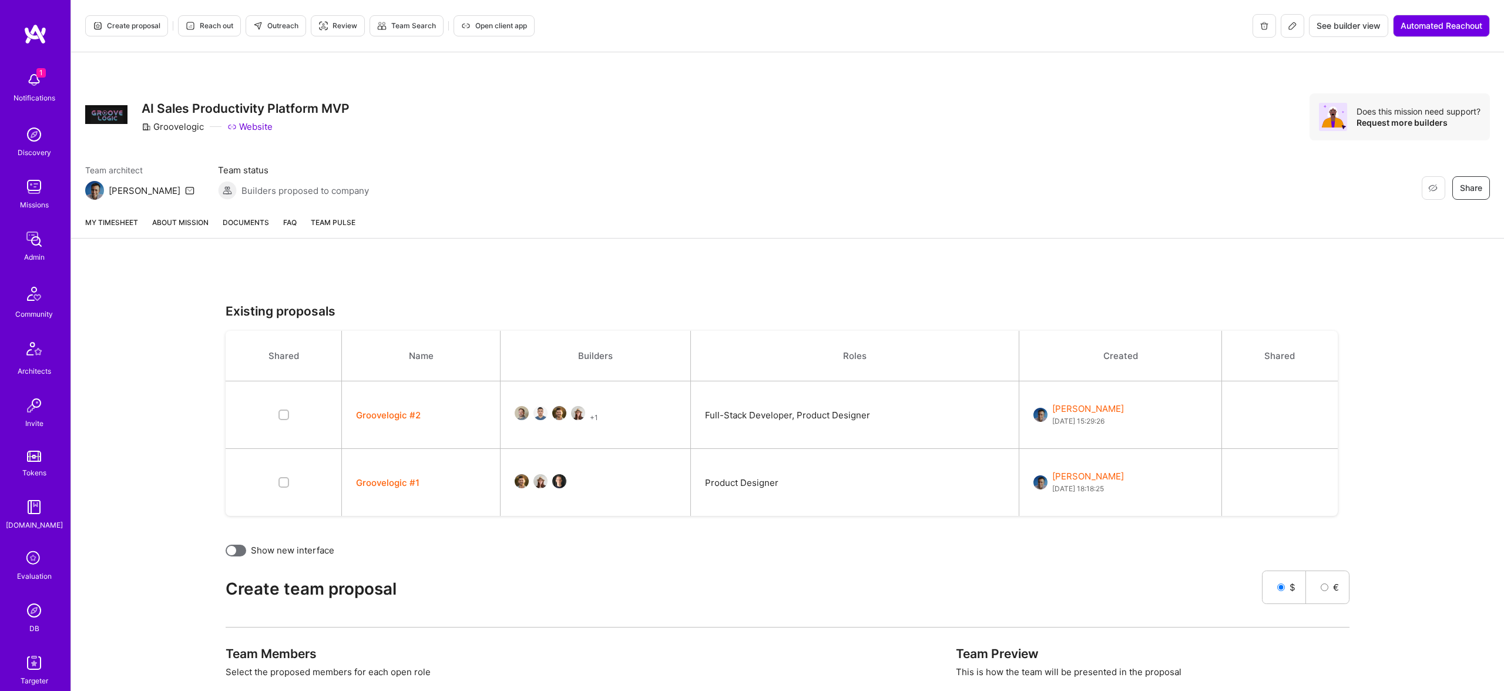
click at [413, 412] on button "Groovelogic #2" at bounding box center [388, 415] width 65 height 12
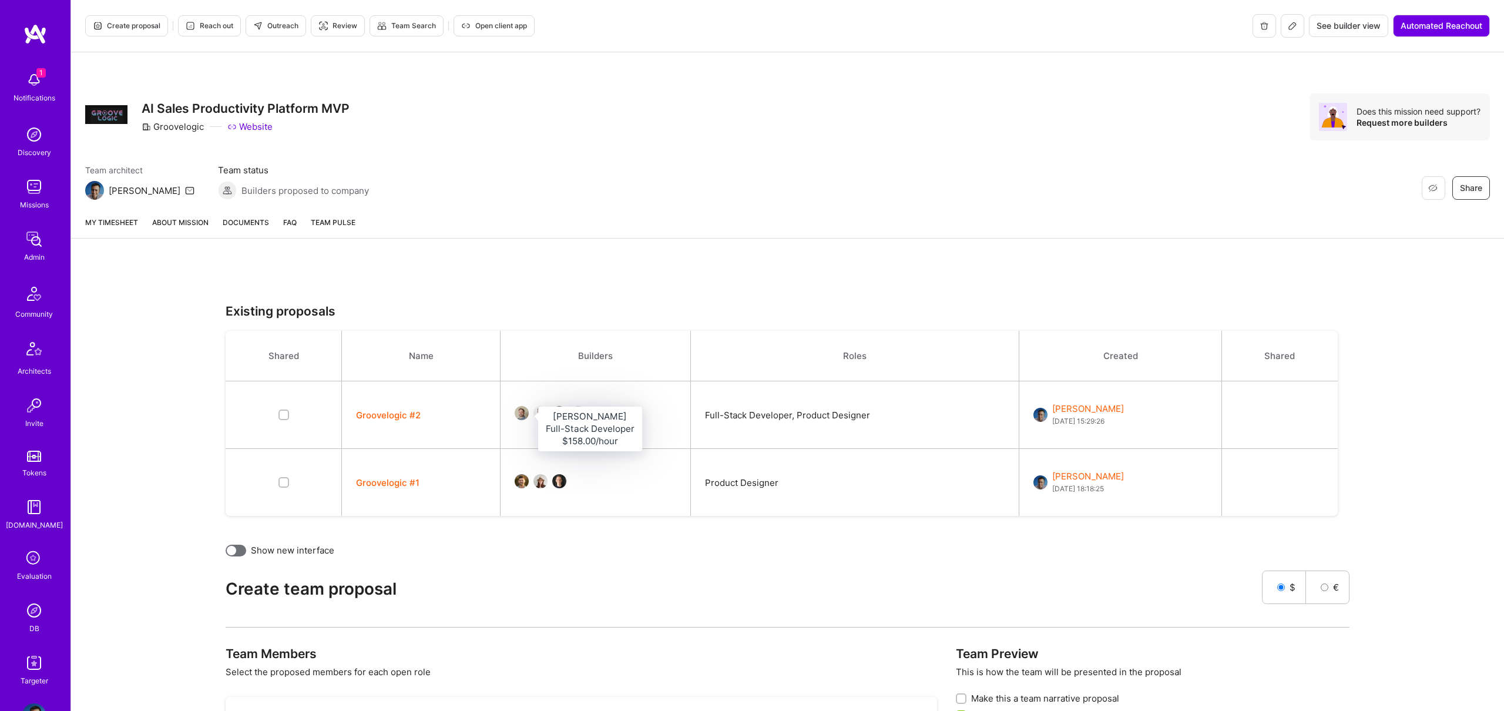
click at [526, 412] on img at bounding box center [522, 413] width 14 height 14
click at [541, 412] on img at bounding box center [540, 413] width 14 height 14
click at [557, 412] on img at bounding box center [559, 413] width 14 height 14
click at [579, 412] on img at bounding box center [578, 413] width 14 height 14
click at [593, 415] on button "+ 1" at bounding box center [594, 417] width 8 height 12
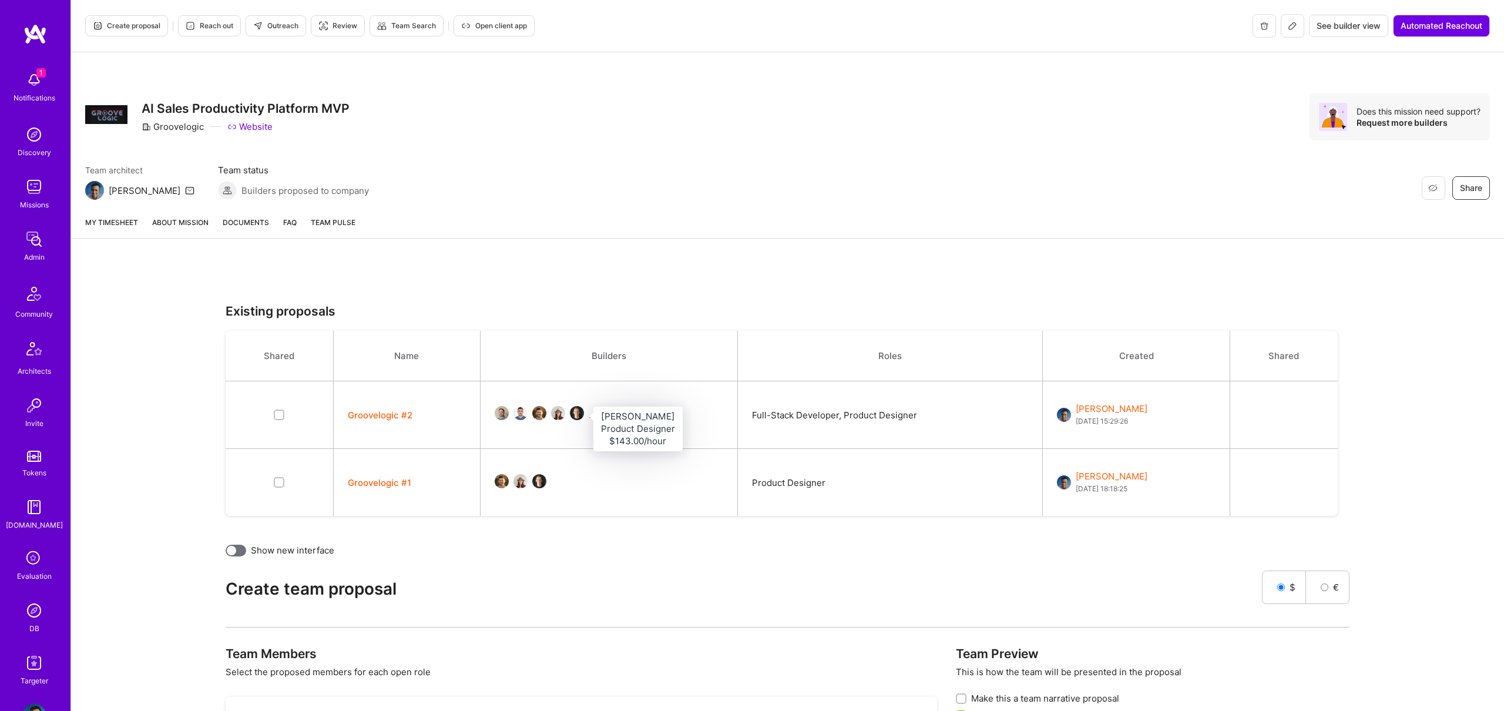
click at [578, 412] on img at bounding box center [577, 413] width 14 height 14
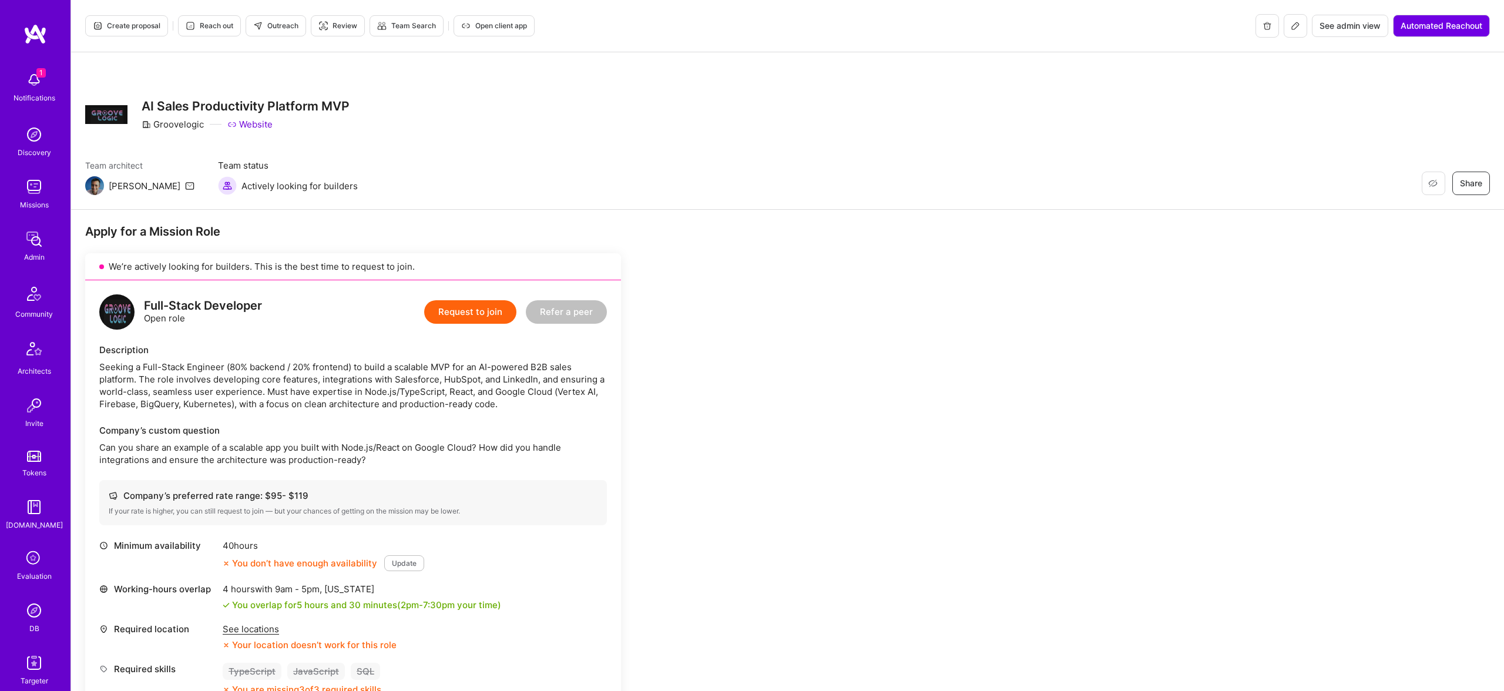
click at [113, 25] on span "Create proposal" at bounding box center [127, 26] width 68 height 11
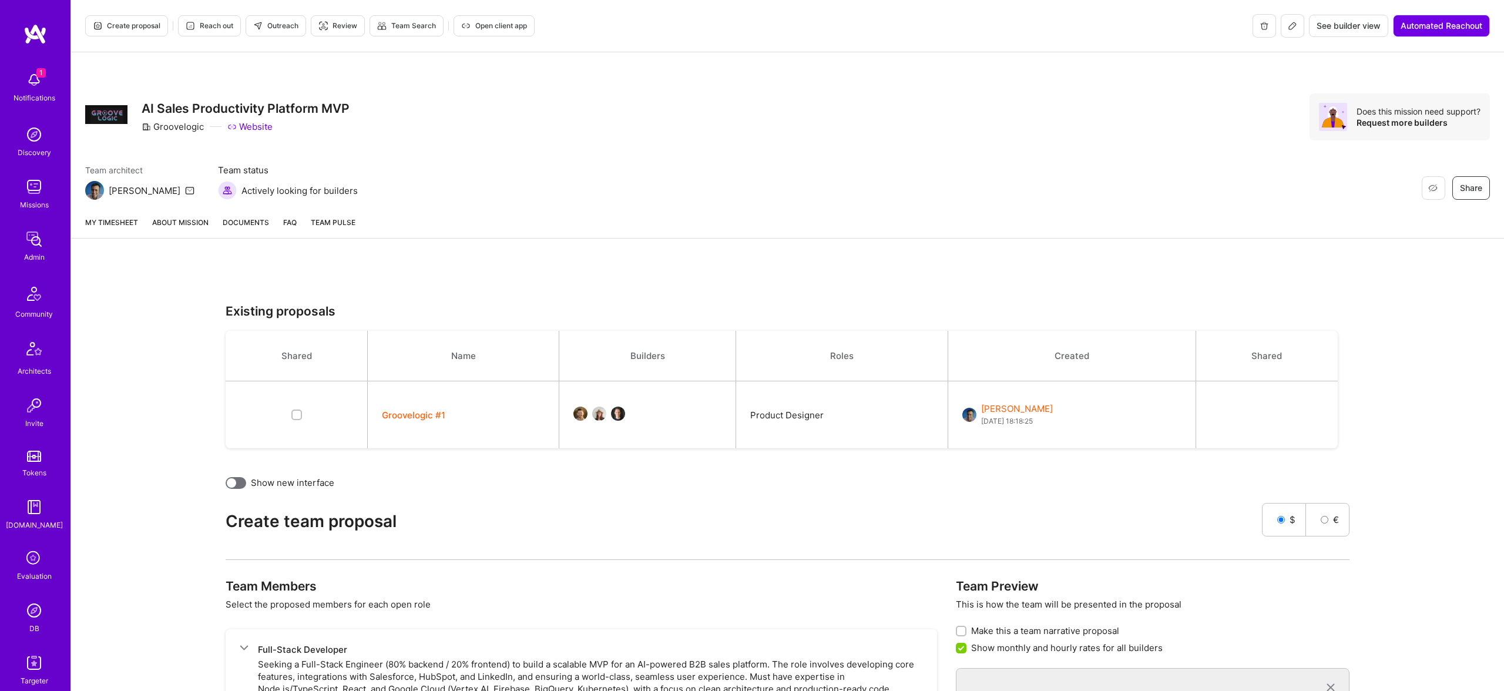
click at [399, 411] on button "Groovelogic #1" at bounding box center [413, 415] width 63 height 12
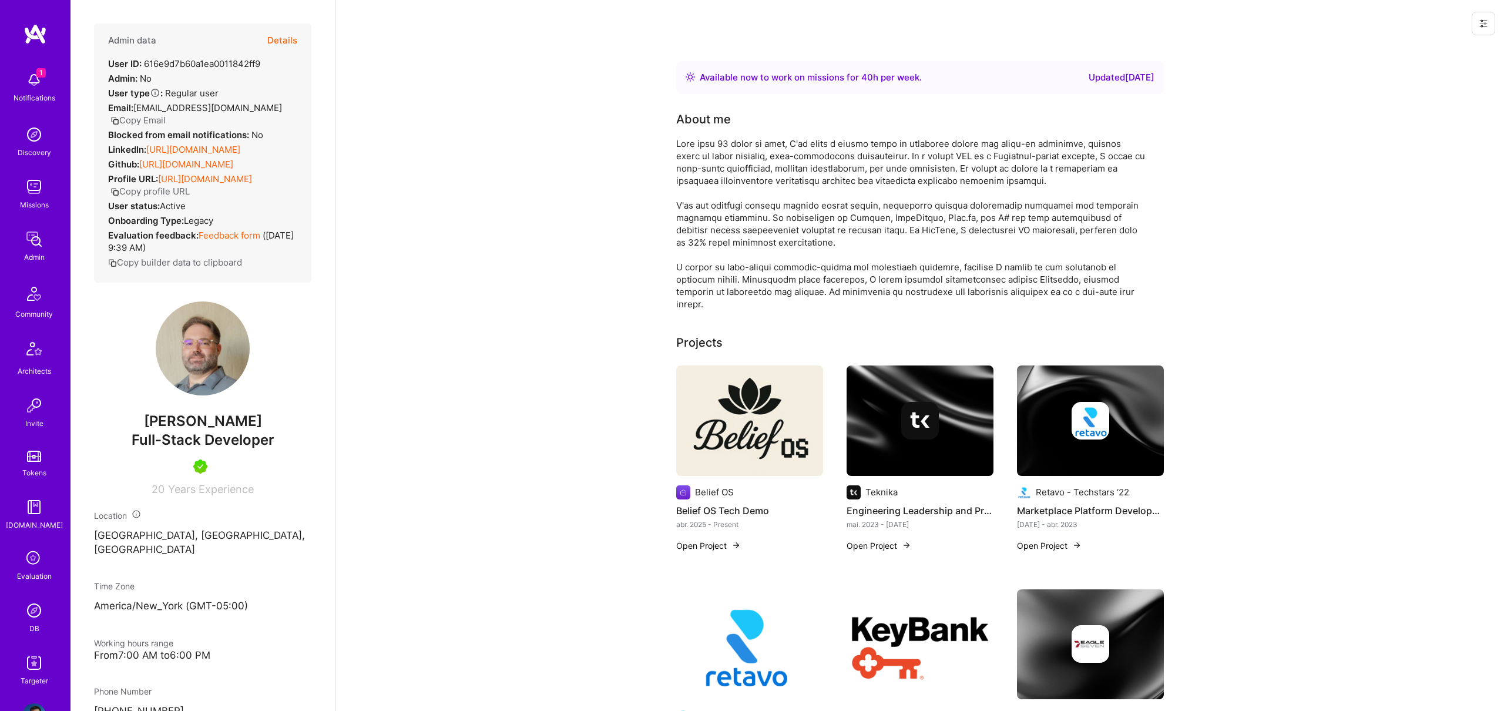
click at [284, 41] on button "Details" at bounding box center [282, 40] width 30 height 34
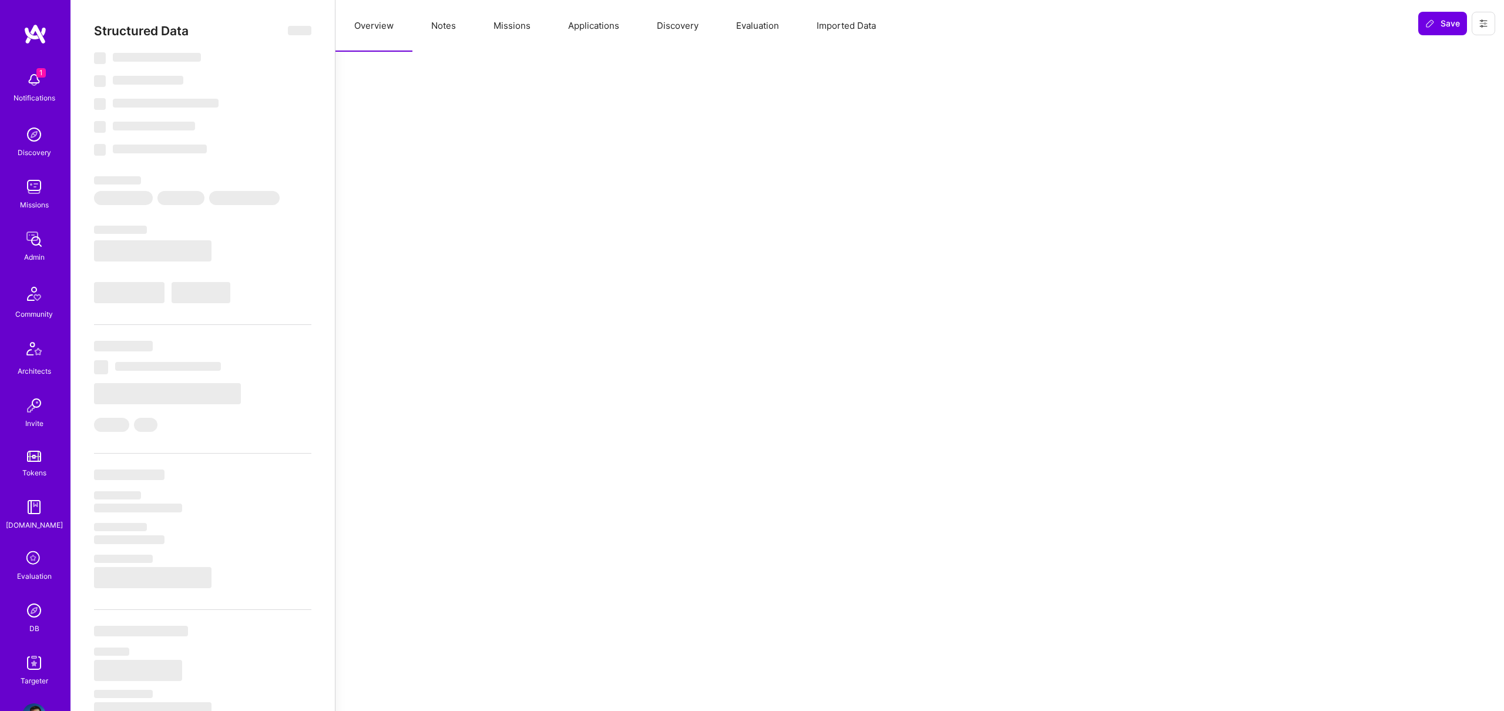
click at [526, 21] on button "Missions" at bounding box center [512, 26] width 75 height 52
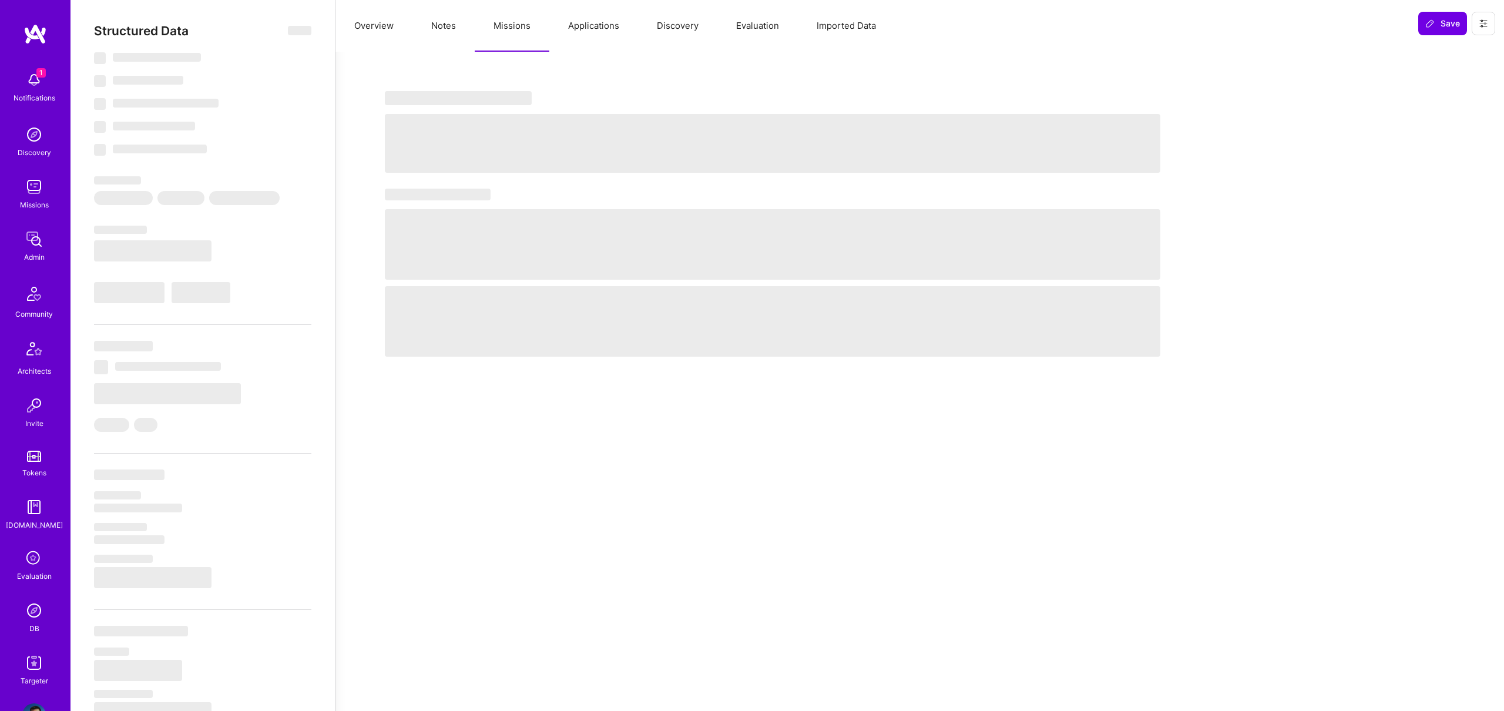
select select "Right Now"
select select "5"
select select "7"
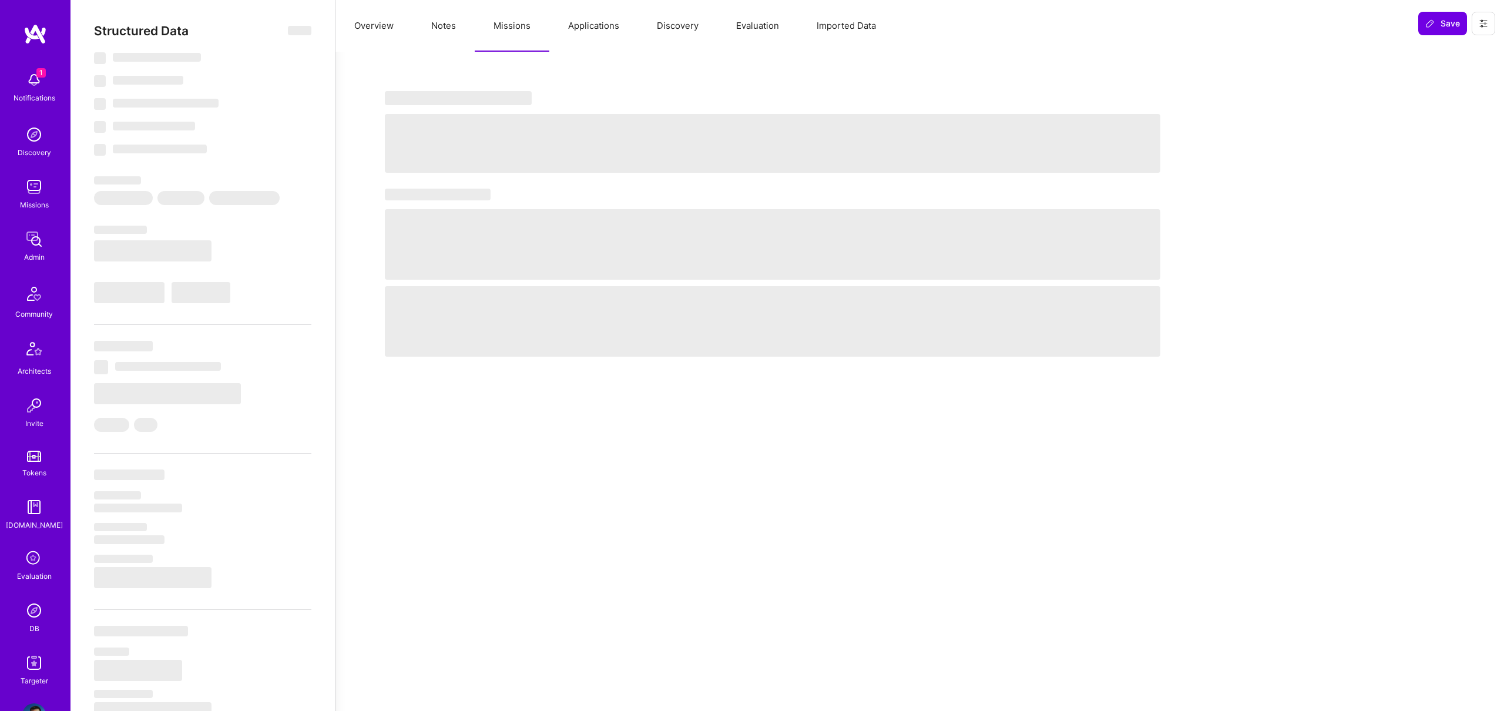
select select "US"
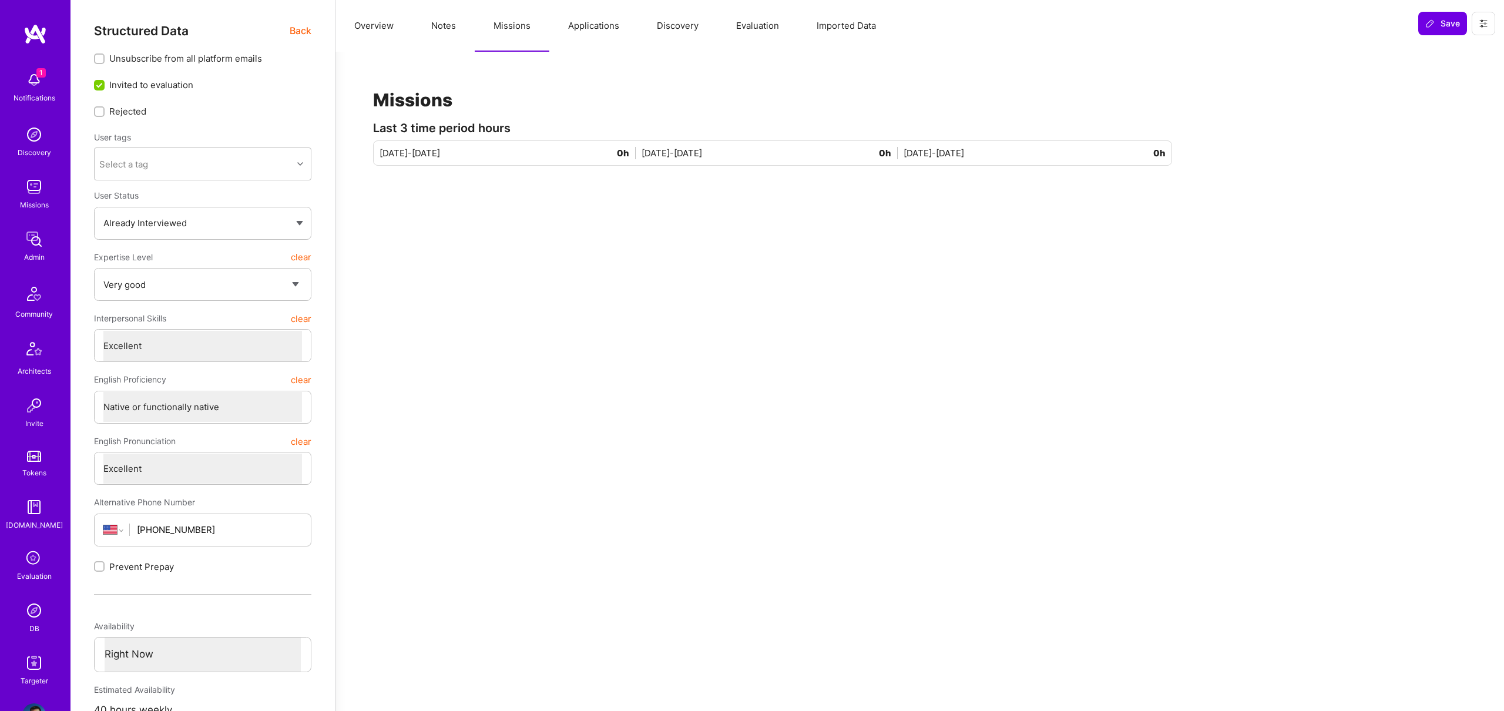
drag, startPoint x: 445, startPoint y: 46, endPoint x: 445, endPoint y: 32, distance: 14.1
click at [445, 45] on button "Notes" at bounding box center [443, 26] width 62 height 52
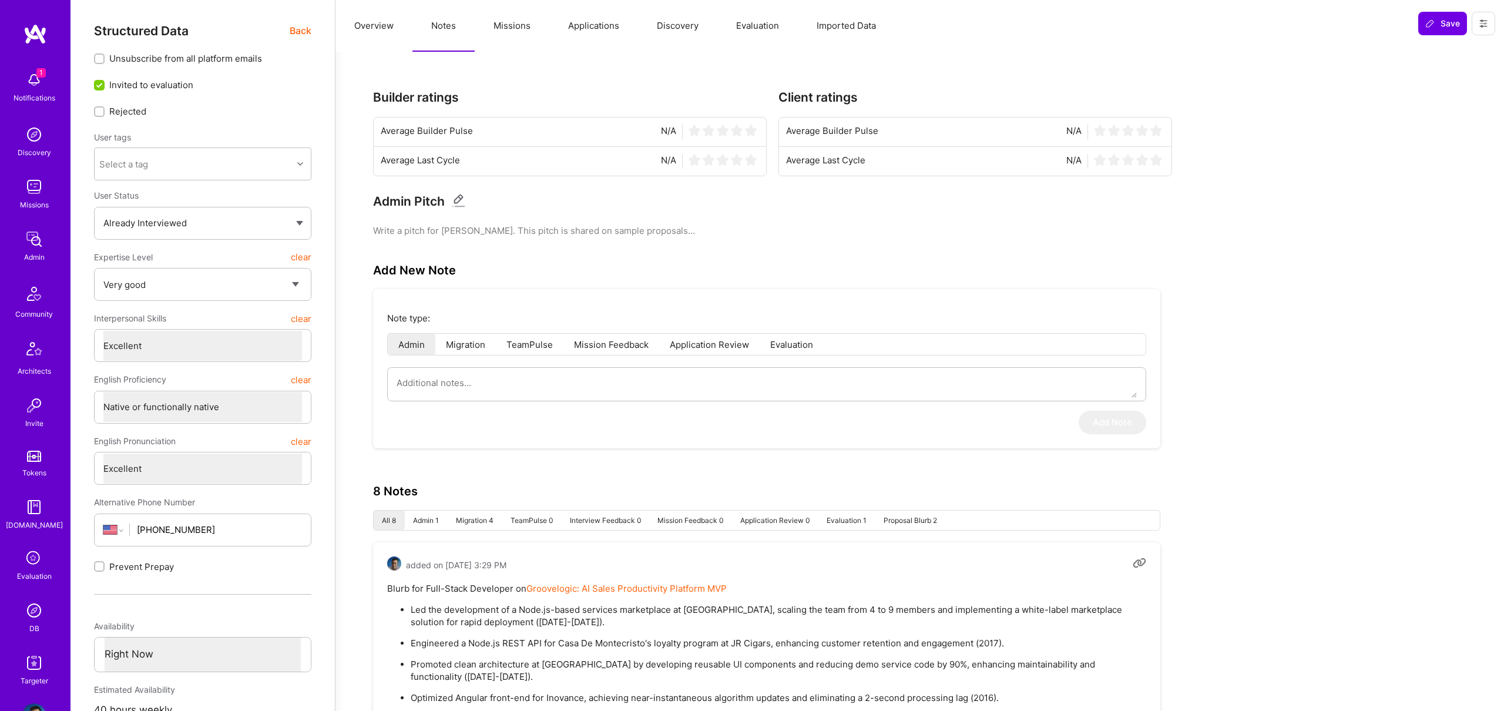
click at [445, 30] on button "Notes" at bounding box center [443, 26] width 62 height 52
drag, startPoint x: 314, startPoint y: 25, endPoint x: 304, endPoint y: 29, distance: 10.6
click at [304, 29] on span "Back" at bounding box center [301, 30] width 22 height 15
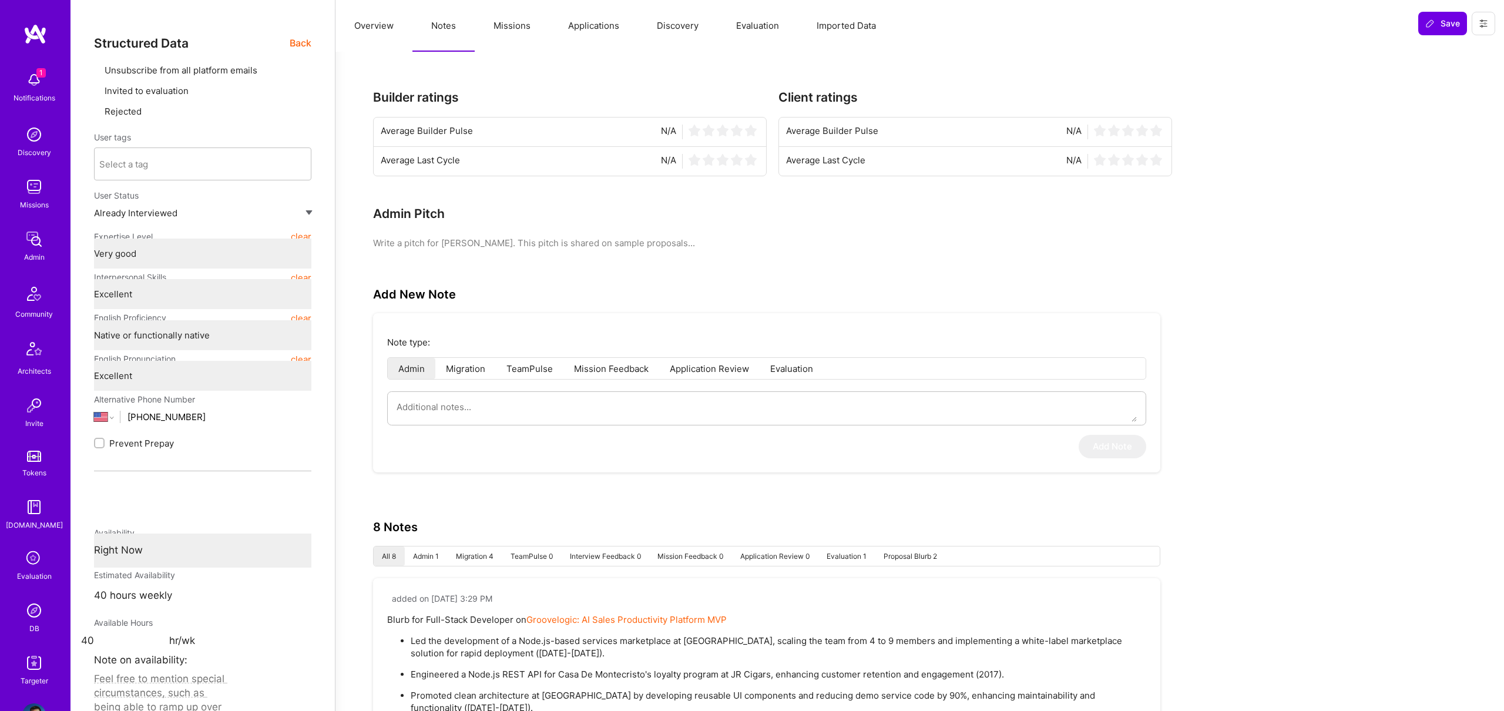
type textarea "x"
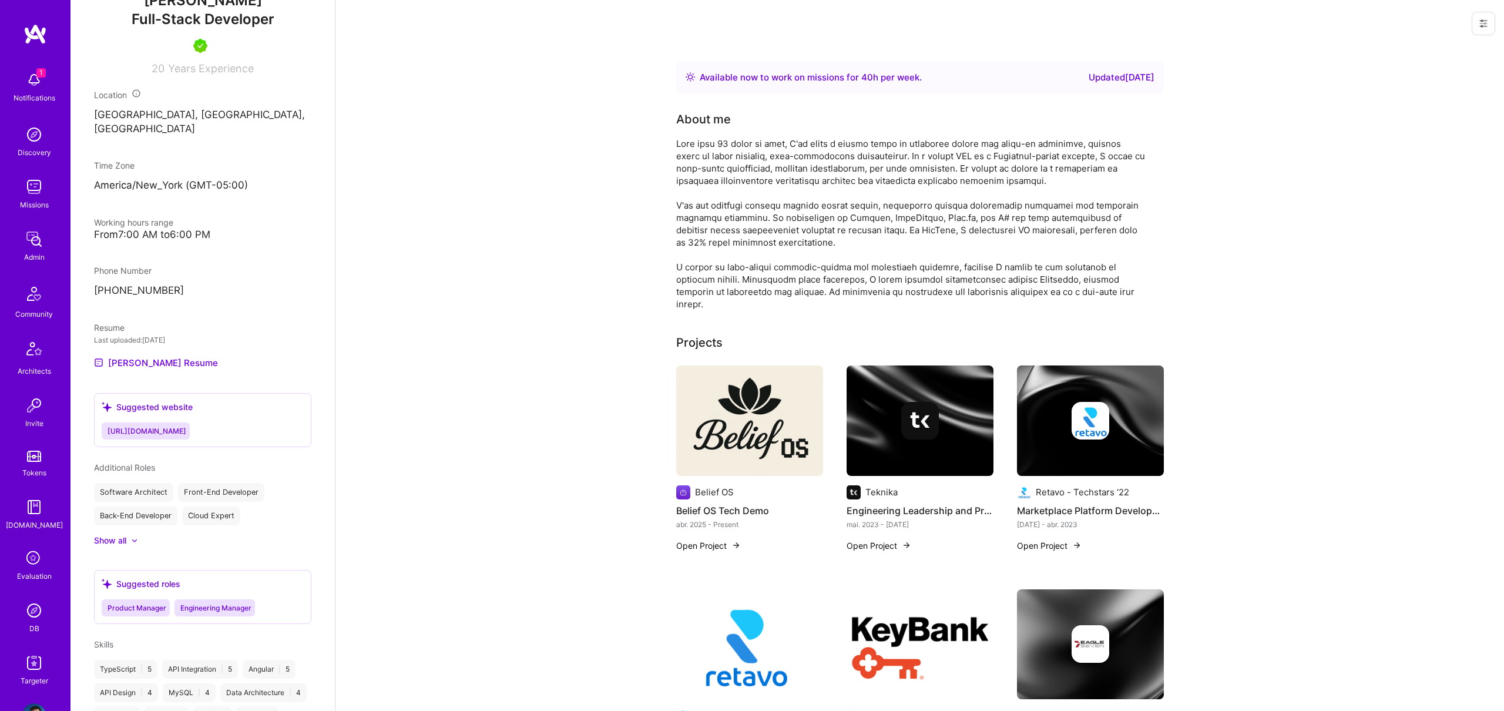
scroll to position [418, 0]
click at [159, 372] on link "[PERSON_NAME] Resume" at bounding box center [156, 365] width 124 height 14
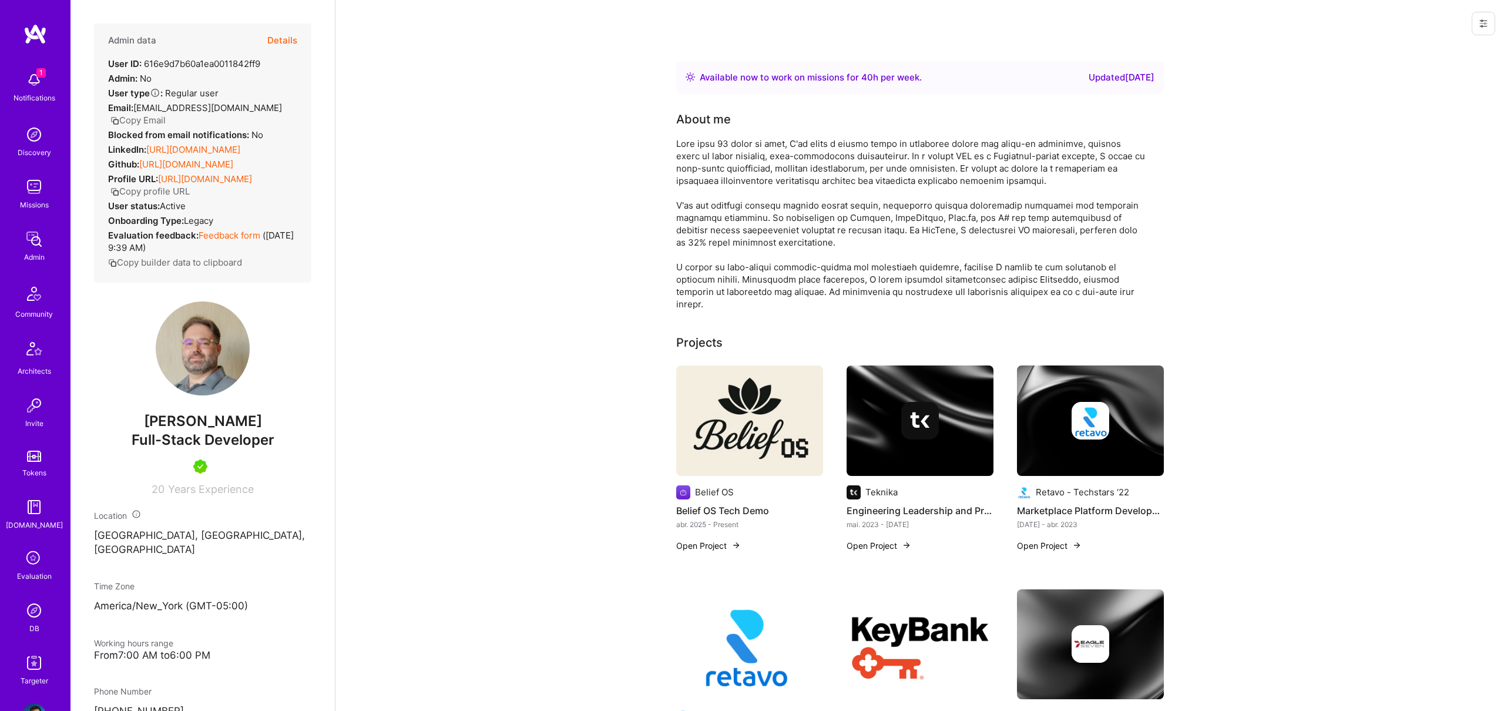
click at [182, 155] on link "https://linkedin.com/in/bryangwalsh" at bounding box center [193, 149] width 94 height 11
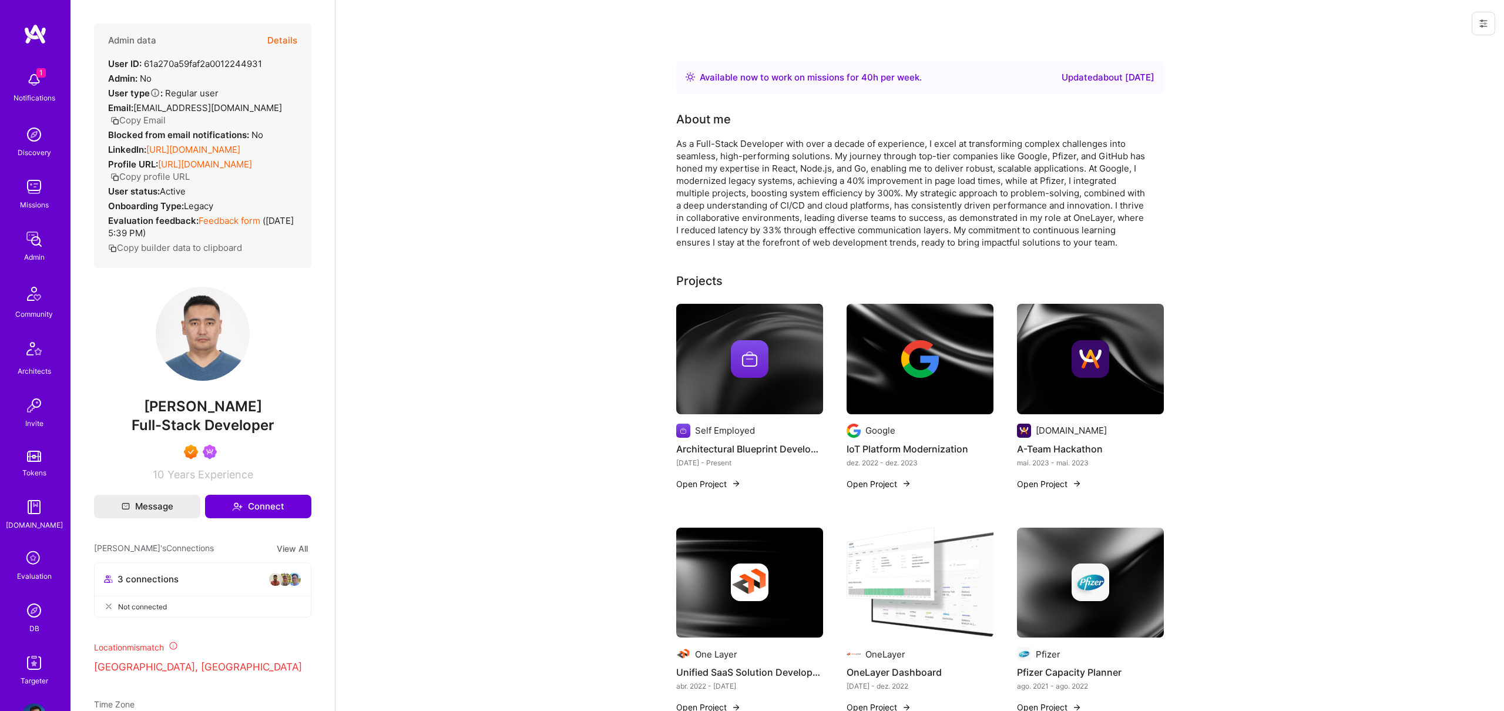
click at [291, 36] on button "Details" at bounding box center [282, 40] width 30 height 34
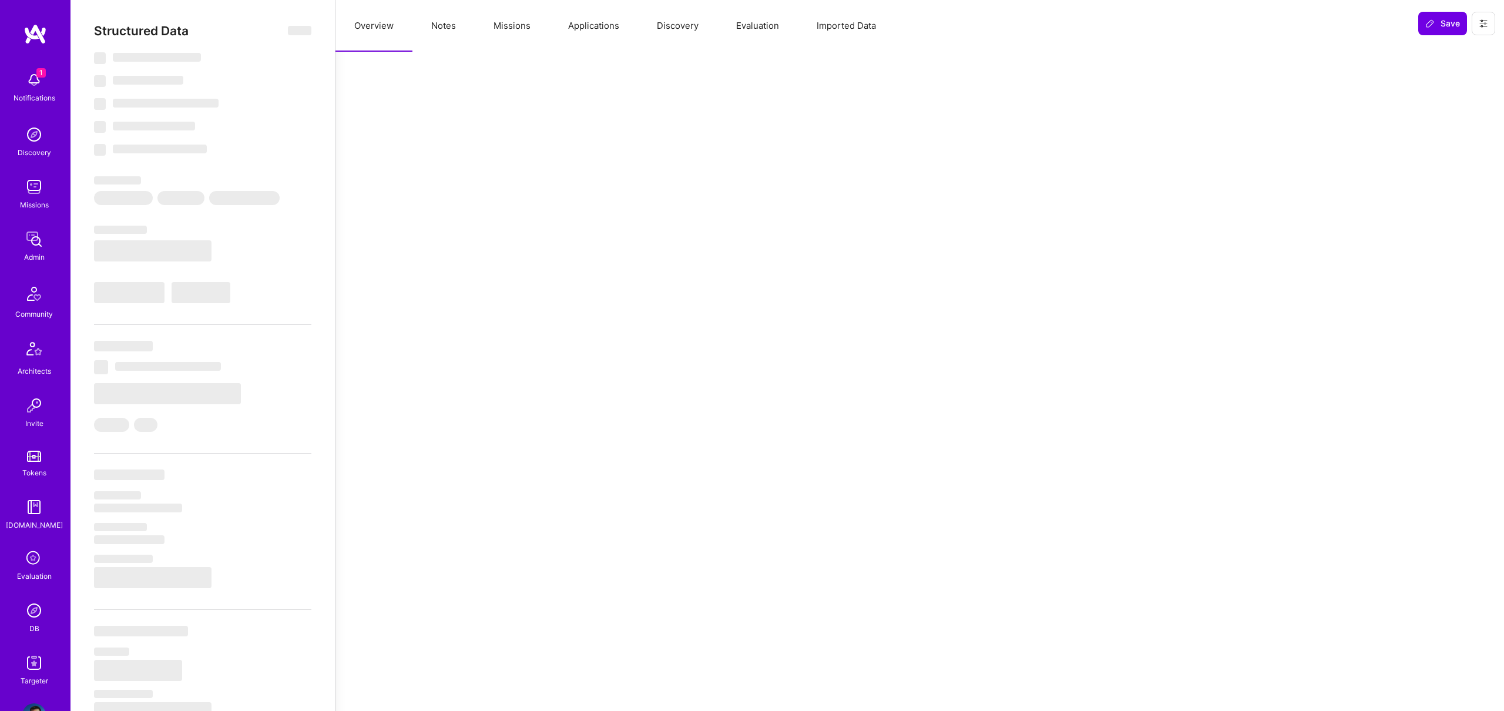
click at [515, 22] on button "Missions" at bounding box center [512, 26] width 75 height 52
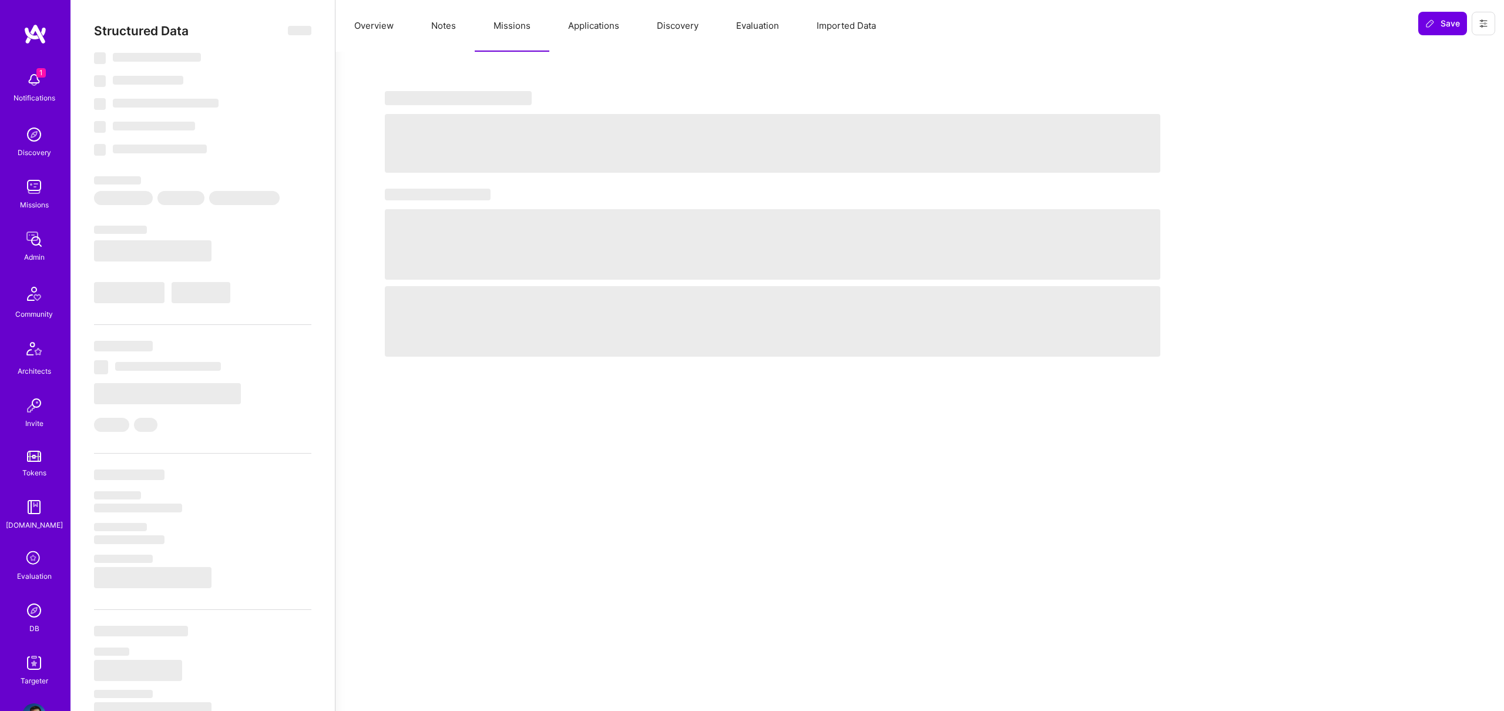
select select "Right Now"
select select "7"
select select "6"
select select "7"
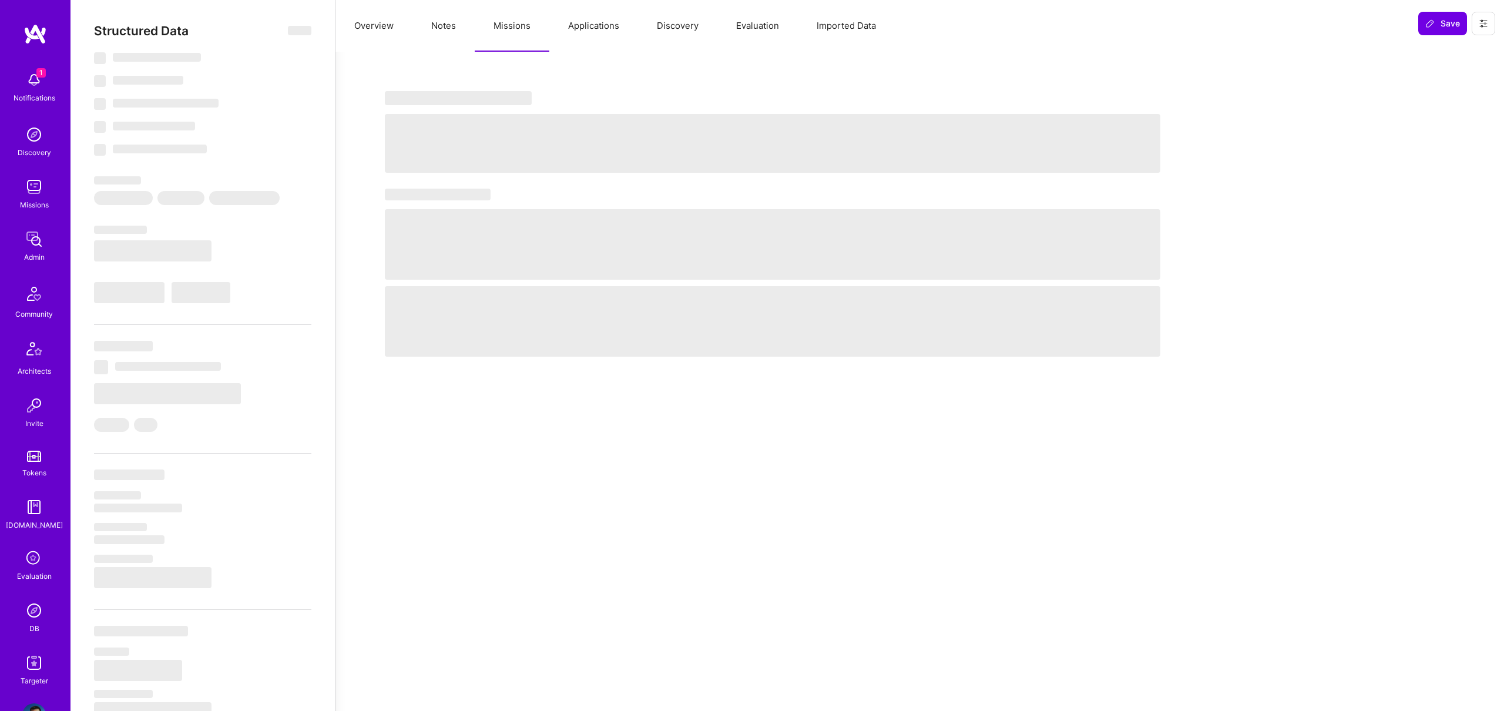
select select "KZ"
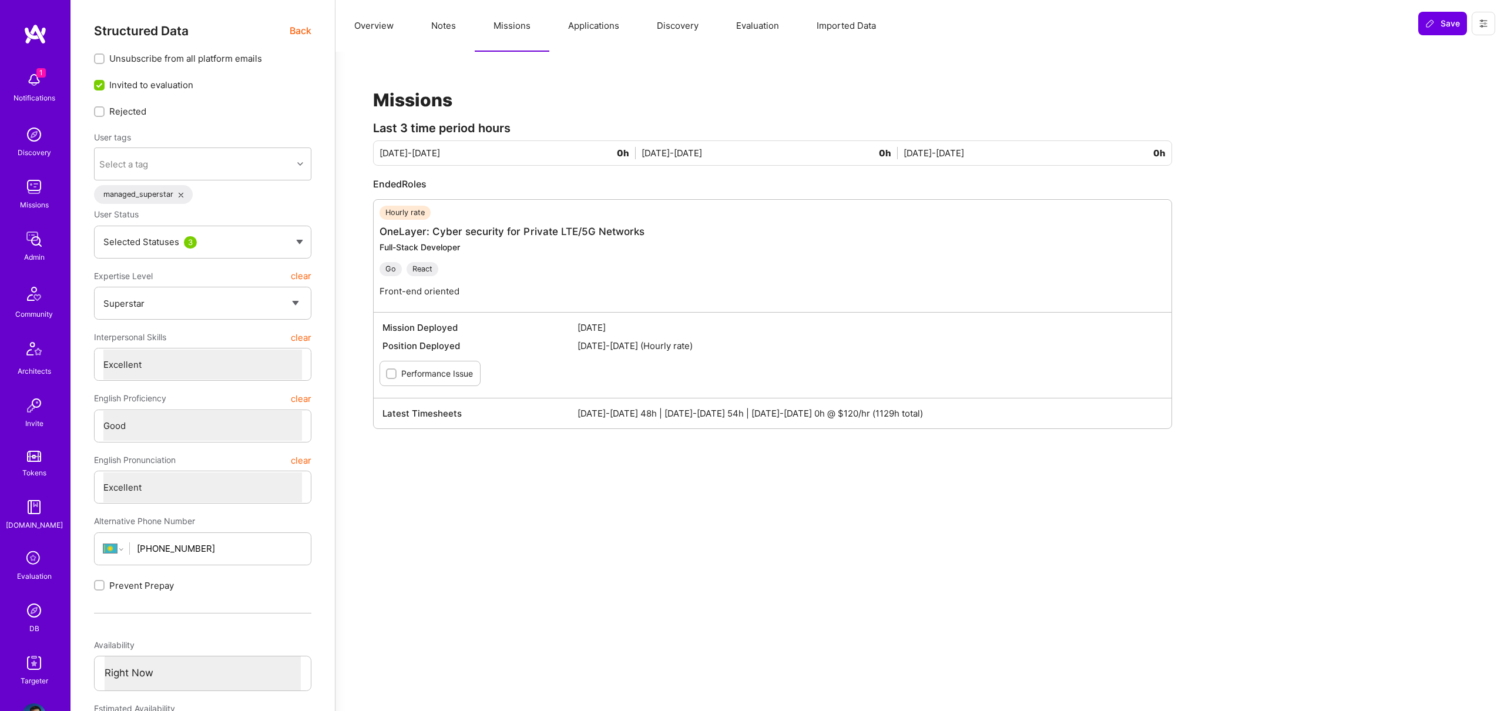
click at [311, 33] on span "Back" at bounding box center [301, 30] width 22 height 15
click at [304, 32] on span "Back" at bounding box center [301, 30] width 22 height 15
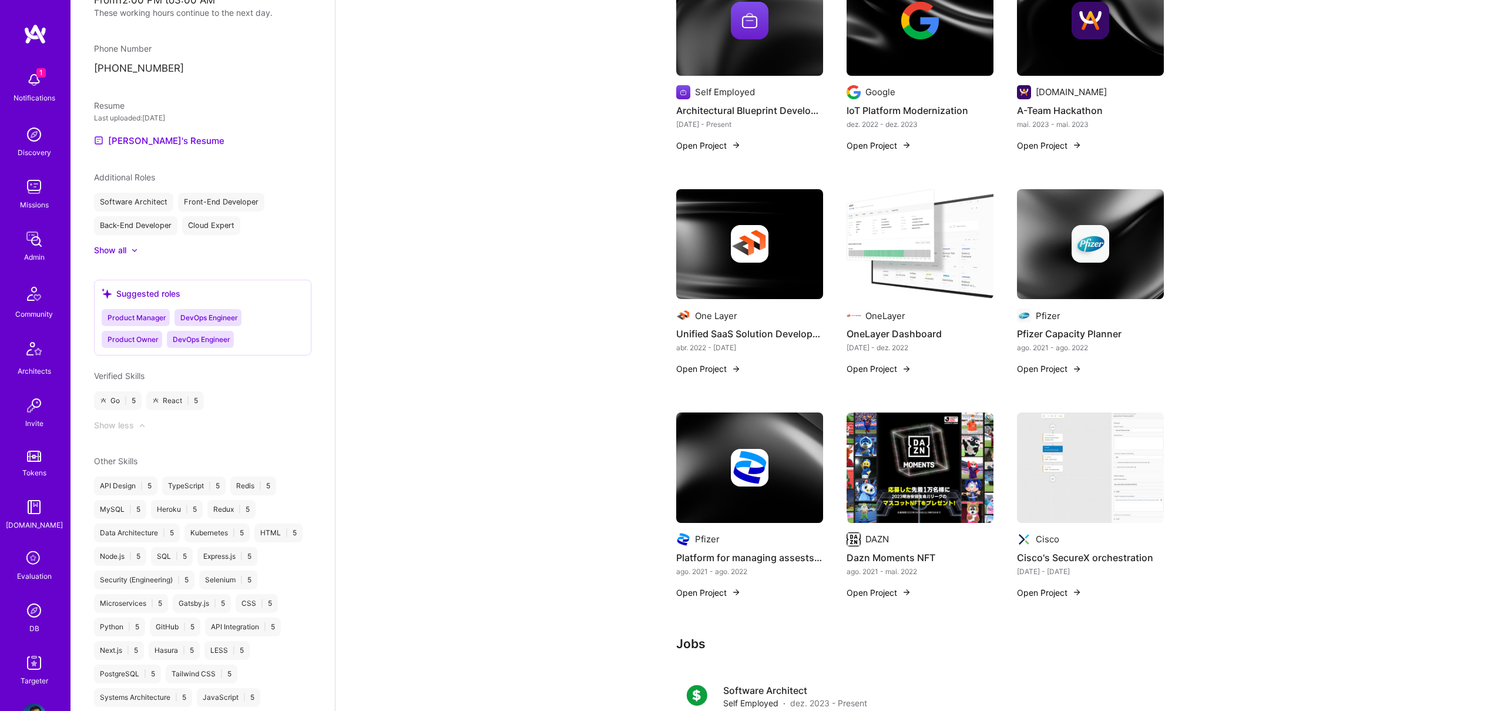
scroll to position [571, 0]
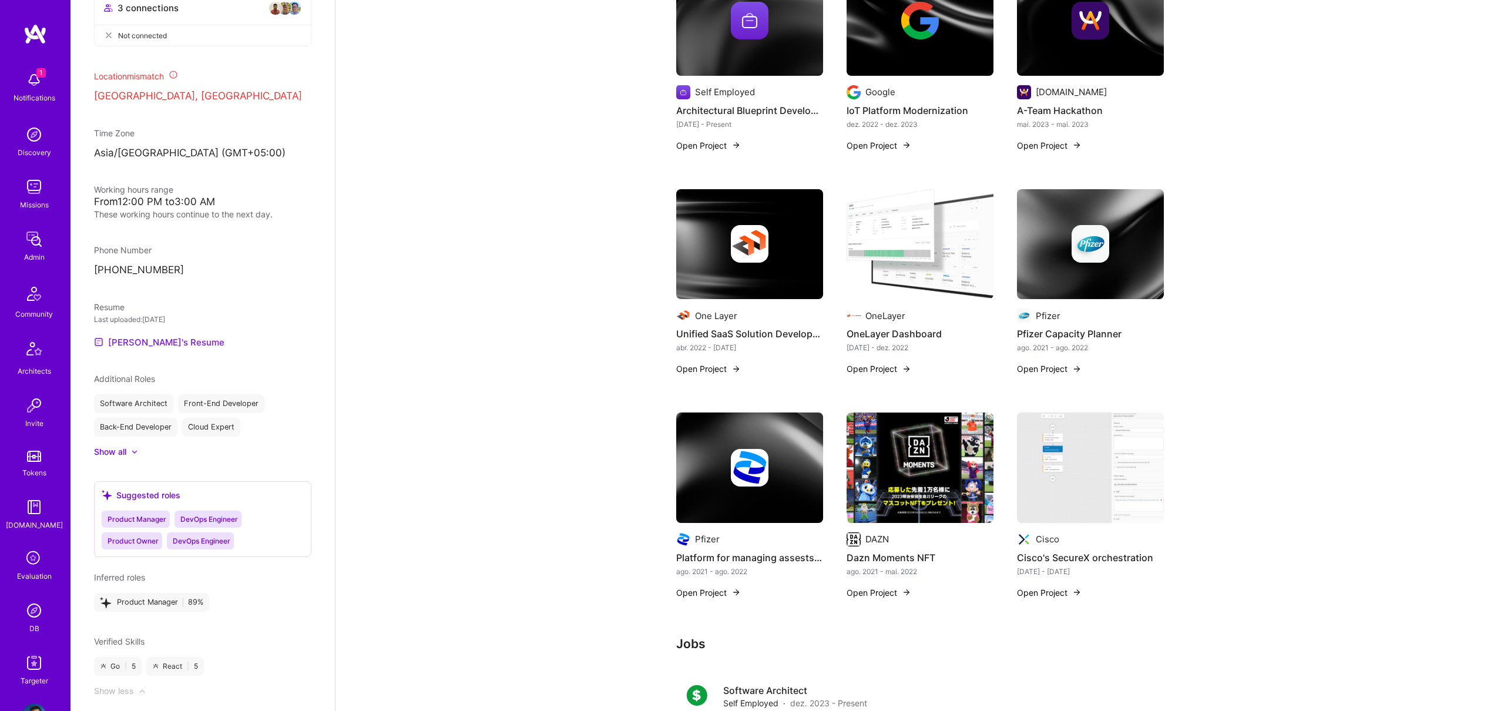
click at [158, 349] on link "Talgat's Resume" at bounding box center [159, 342] width 130 height 14
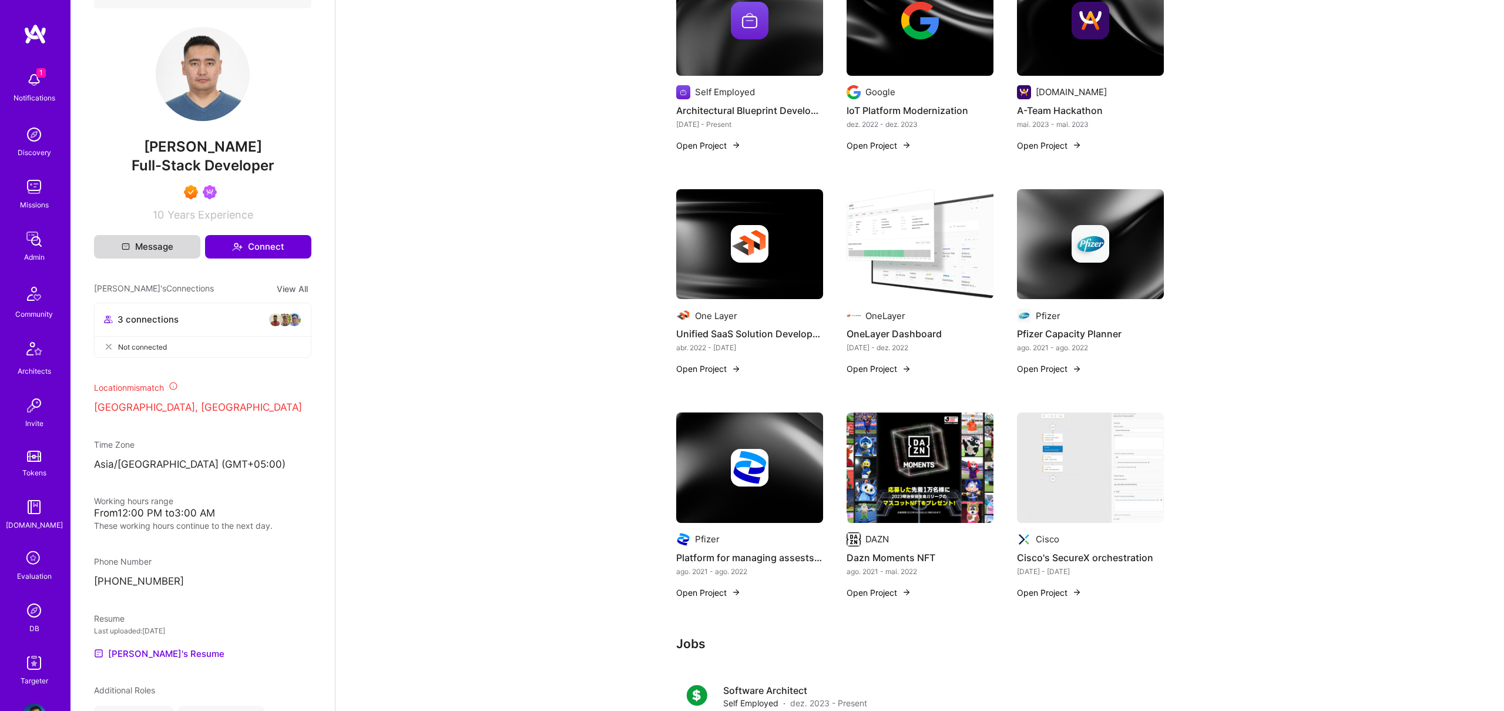
scroll to position [0, 0]
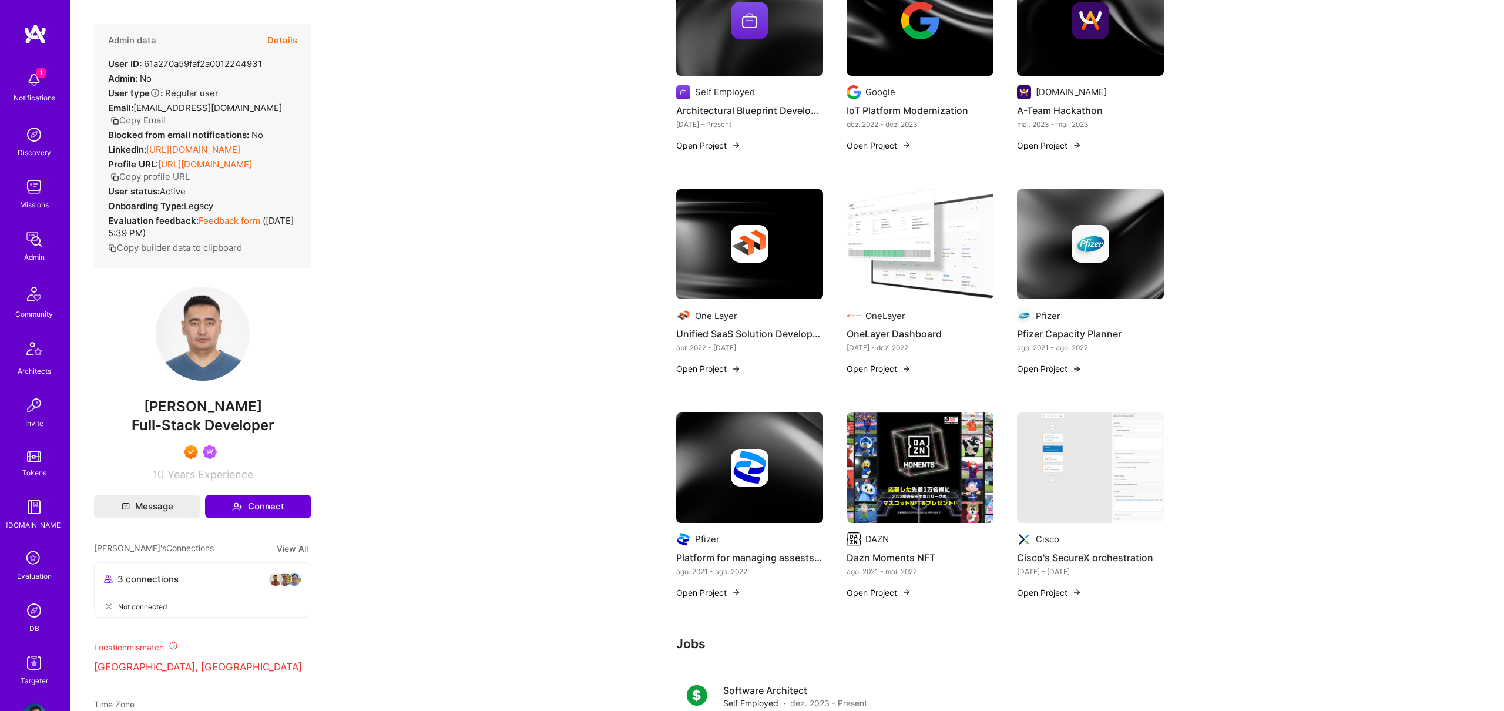
click at [182, 148] on link "https://linkedin.com/in/talgats" at bounding box center [193, 149] width 94 height 11
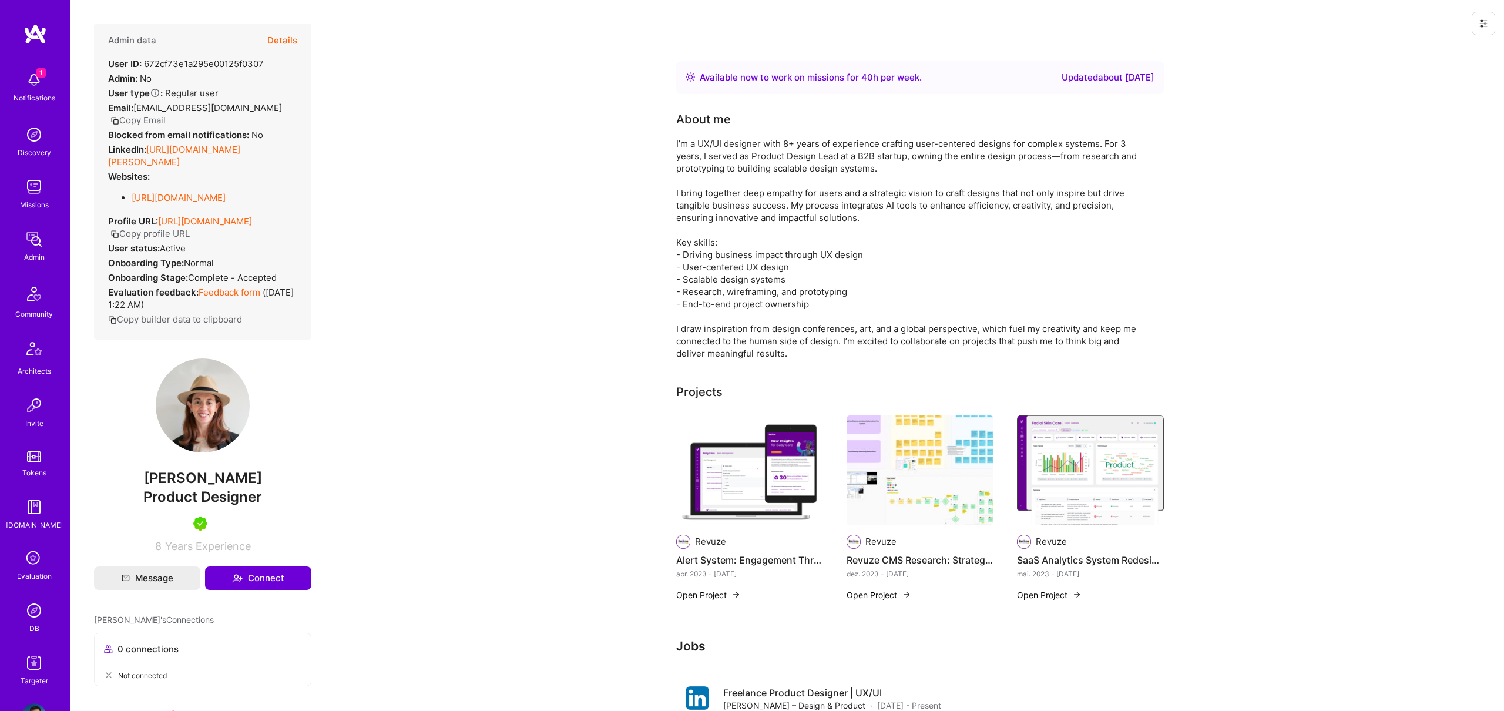
click at [291, 41] on button "Details" at bounding box center [282, 40] width 30 height 34
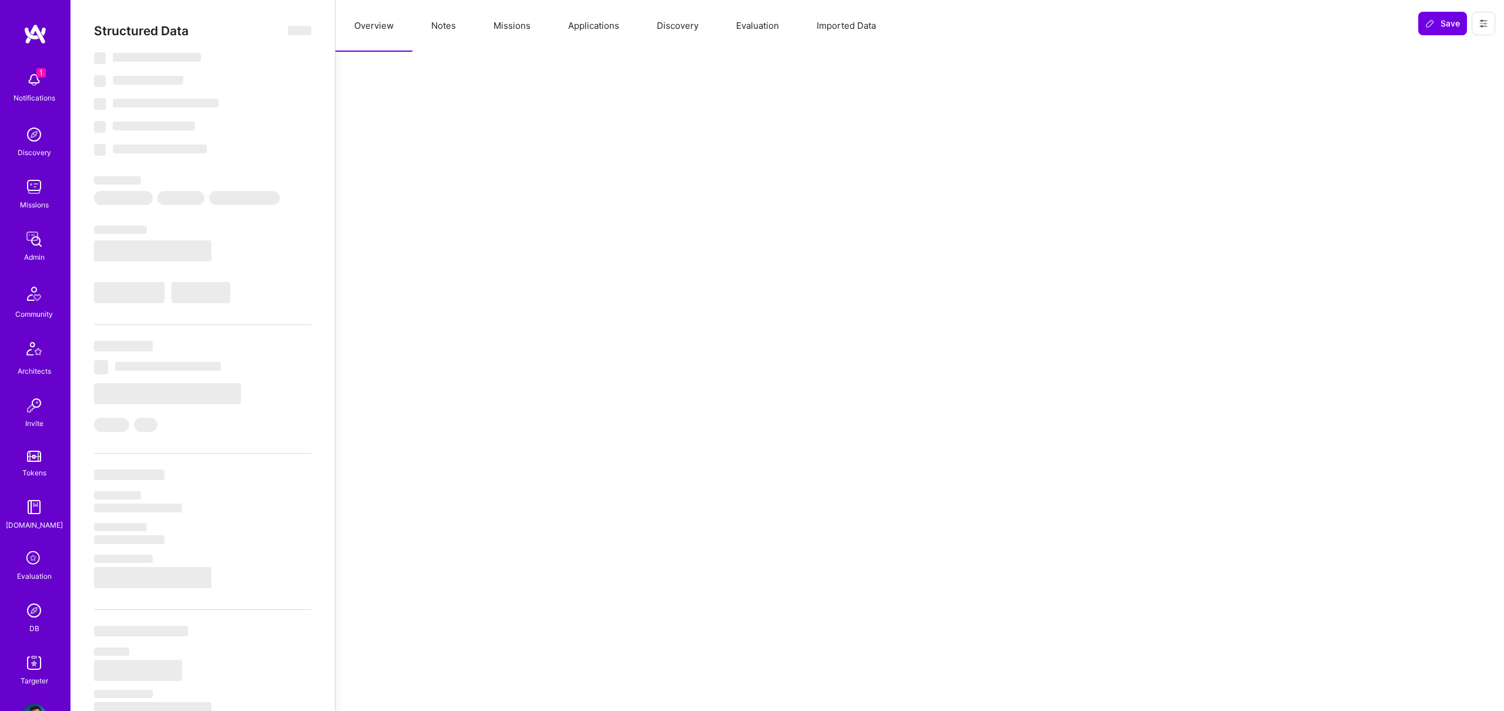
click at [515, 23] on button "Missions" at bounding box center [512, 26] width 75 height 52
select select "Right Now"
select select "5"
select select "7"
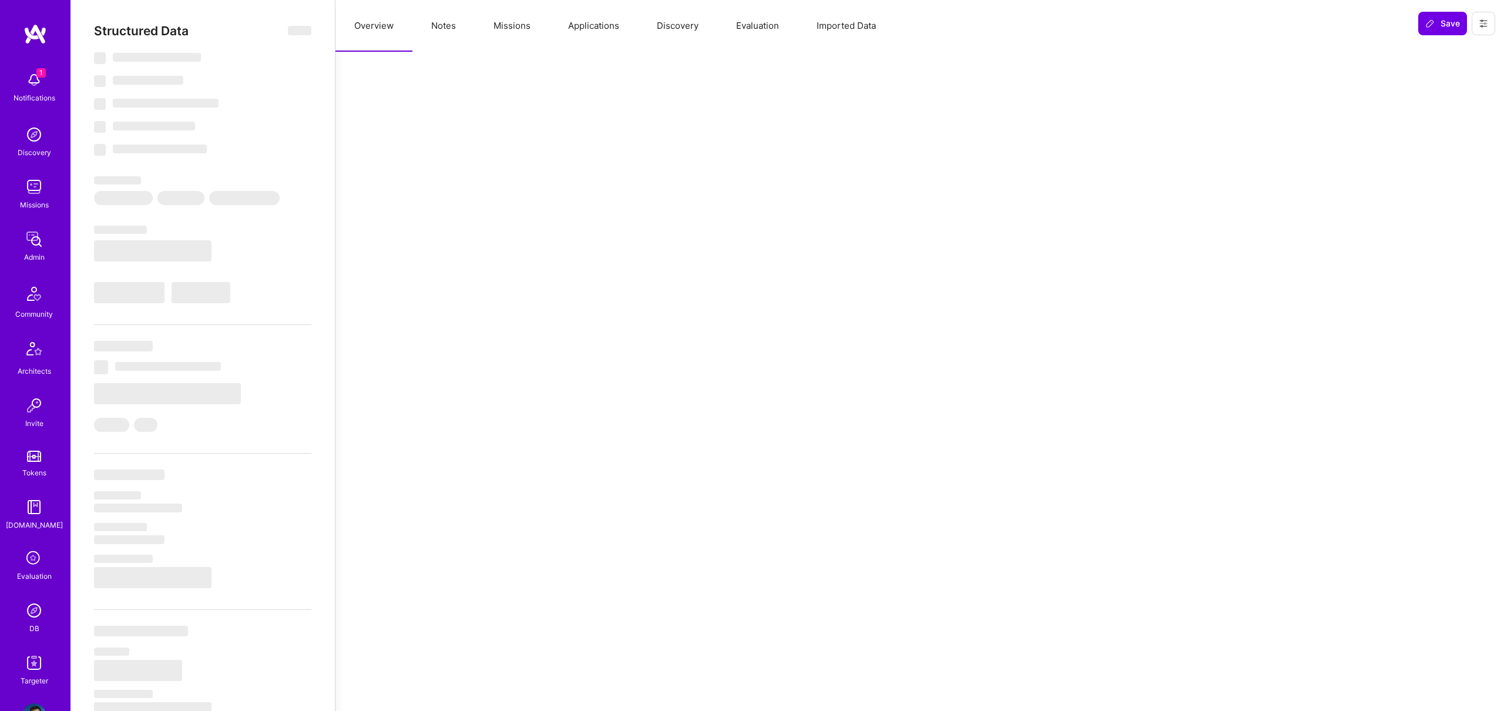
select select "6"
select select "US"
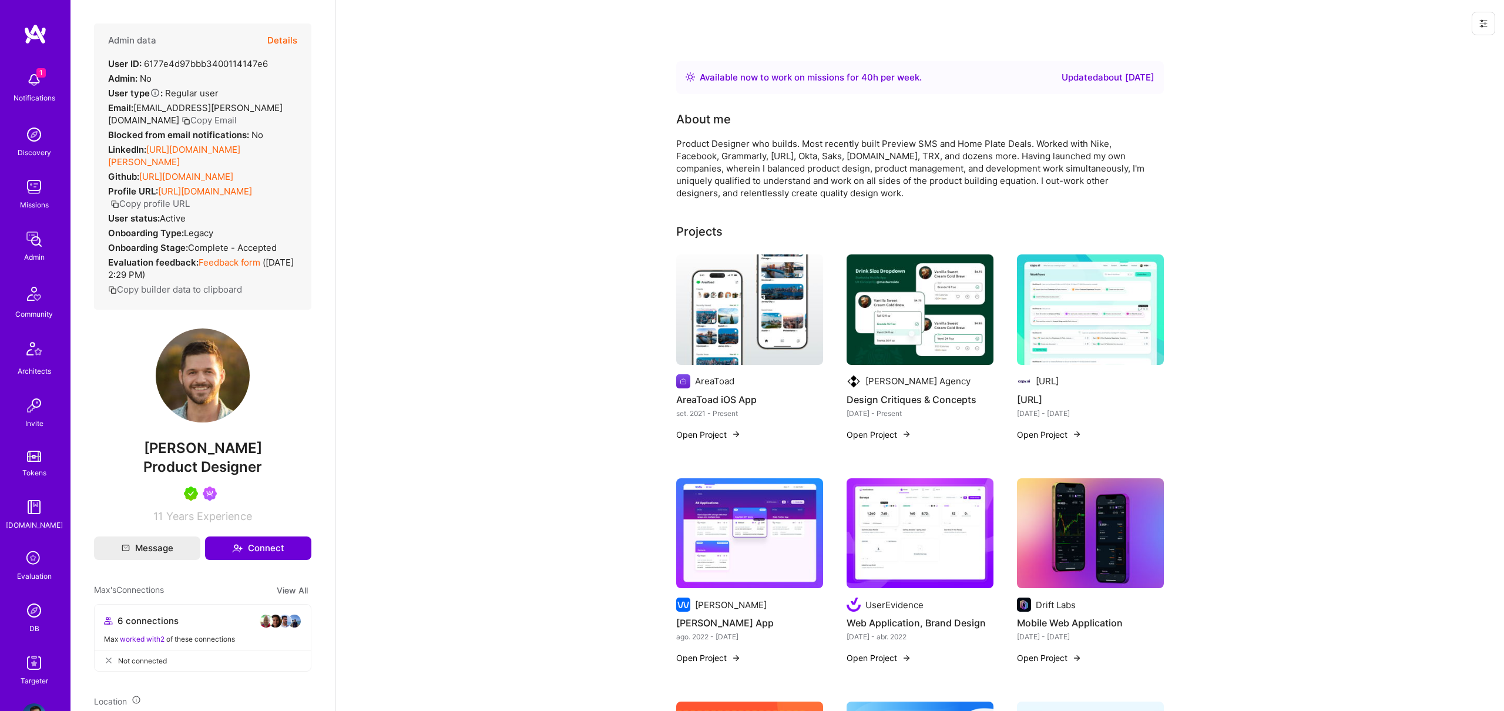
click at [288, 30] on button "Details" at bounding box center [282, 40] width 30 height 34
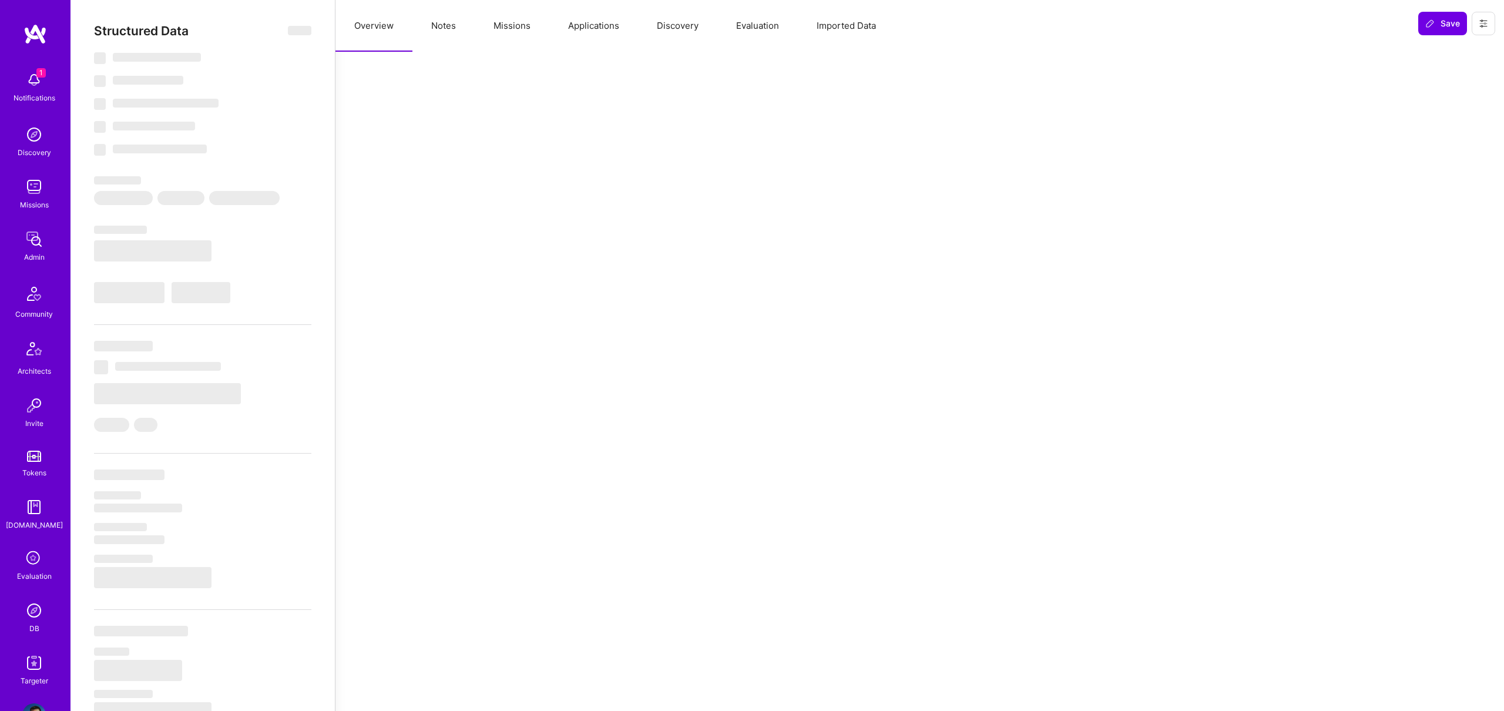
click at [525, 28] on button "Missions" at bounding box center [512, 26] width 75 height 52
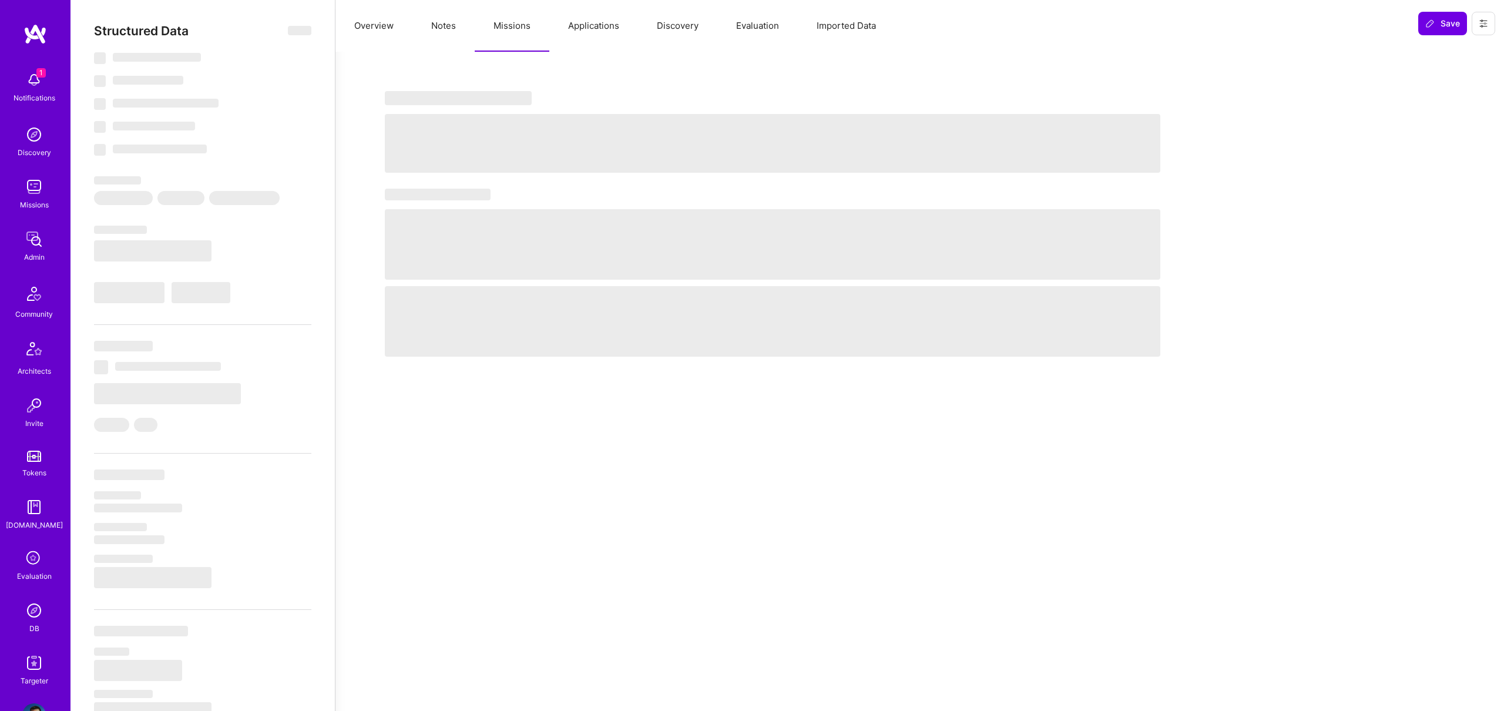
select select "Right Now"
select select "5"
select select "4"
select select "7"
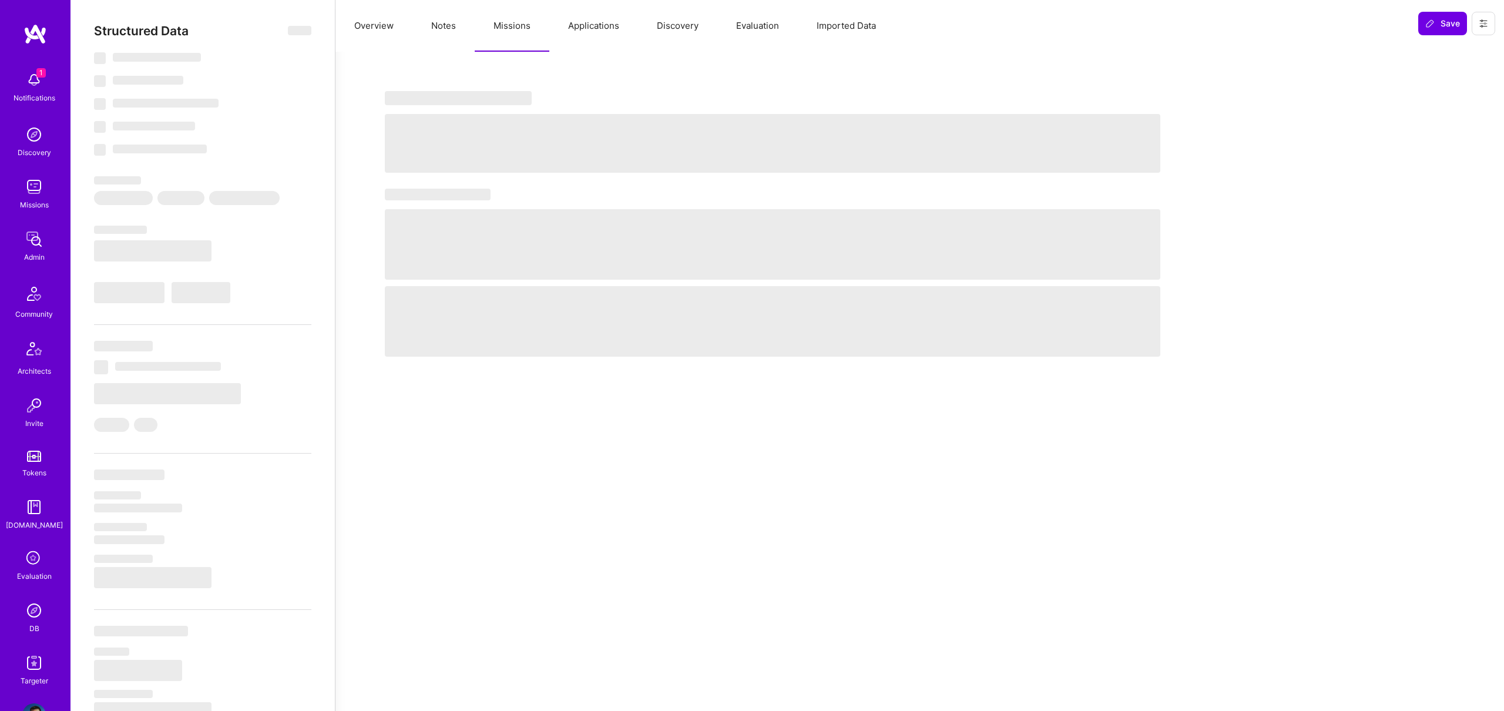
select select "US"
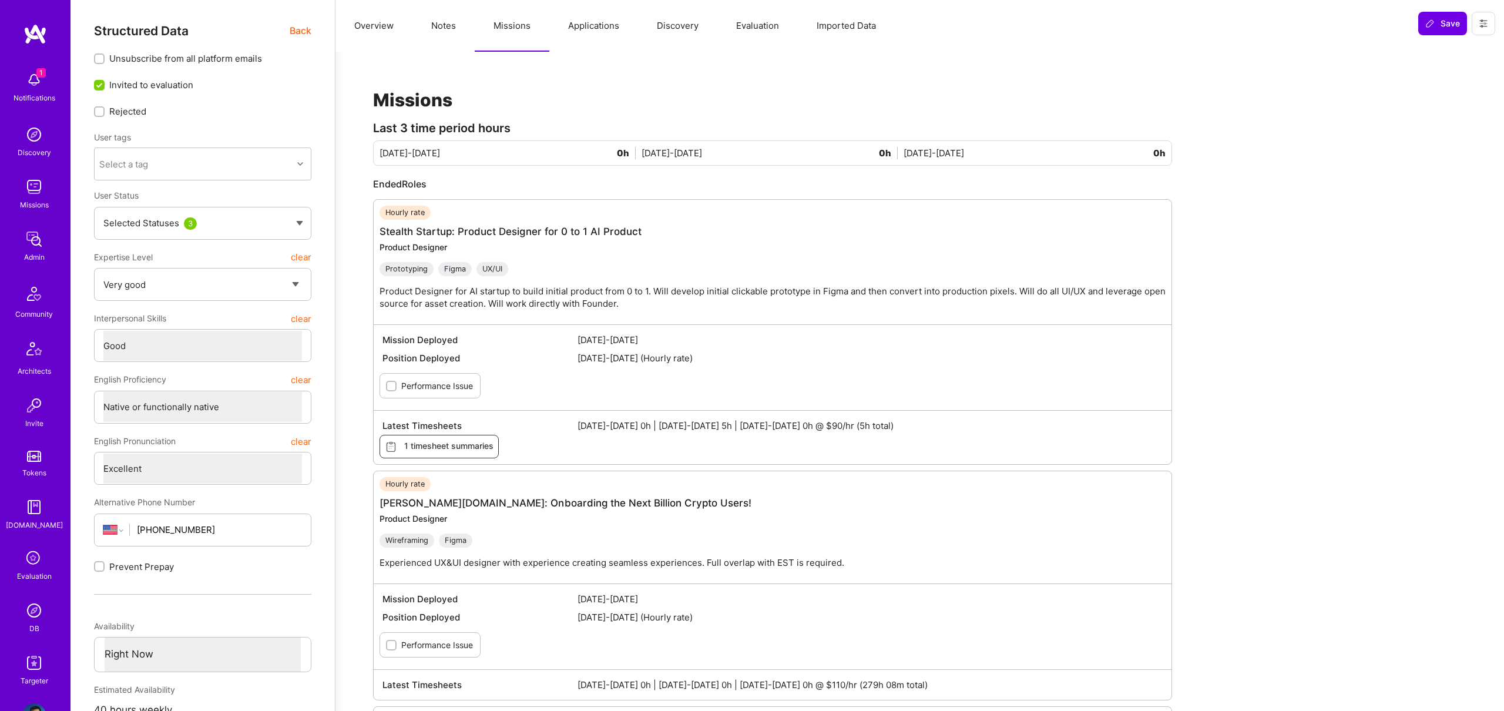
click at [474, 32] on div "Overview Notes Missions Applications Discovery Evaluation Imported Data" at bounding box center [872, 26] width 1074 height 52
click at [451, 28] on button "Notes" at bounding box center [443, 26] width 62 height 52
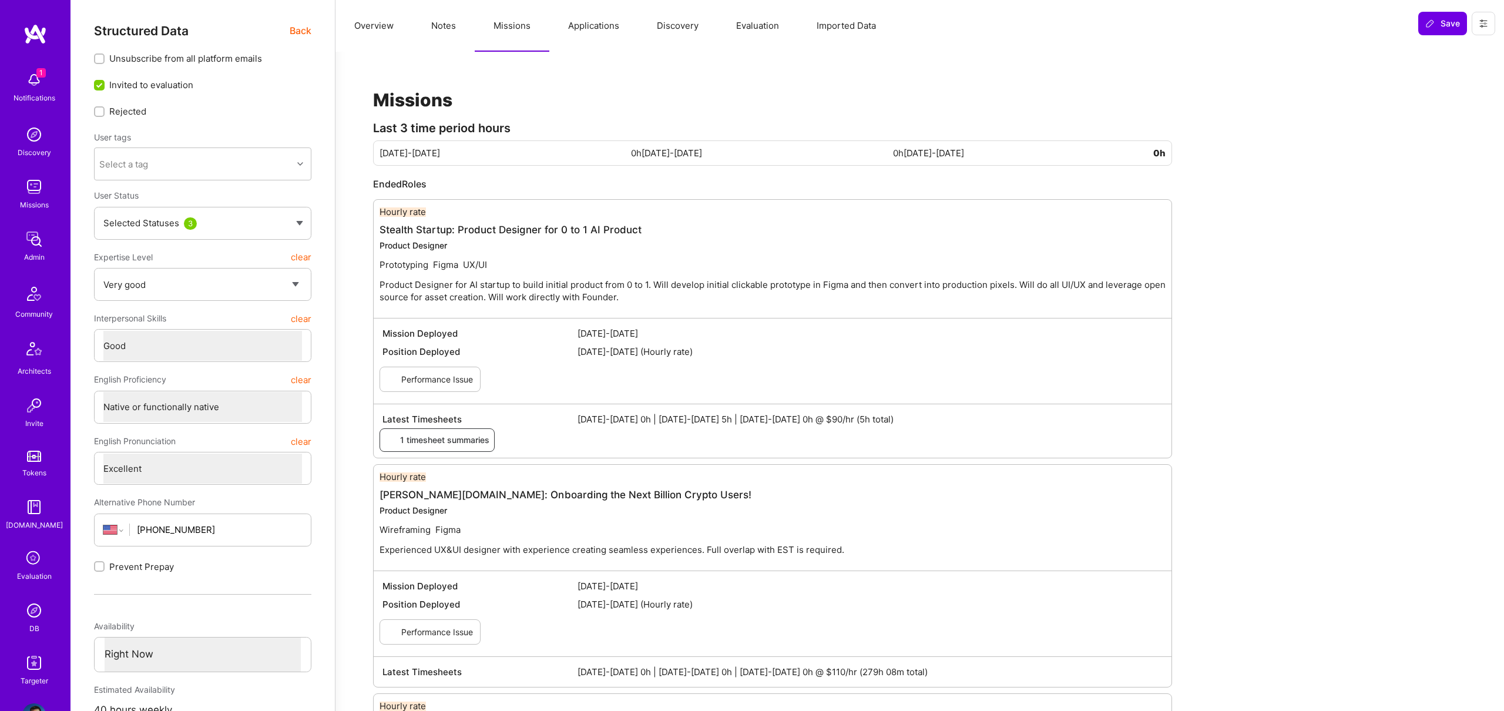
type textarea "x"
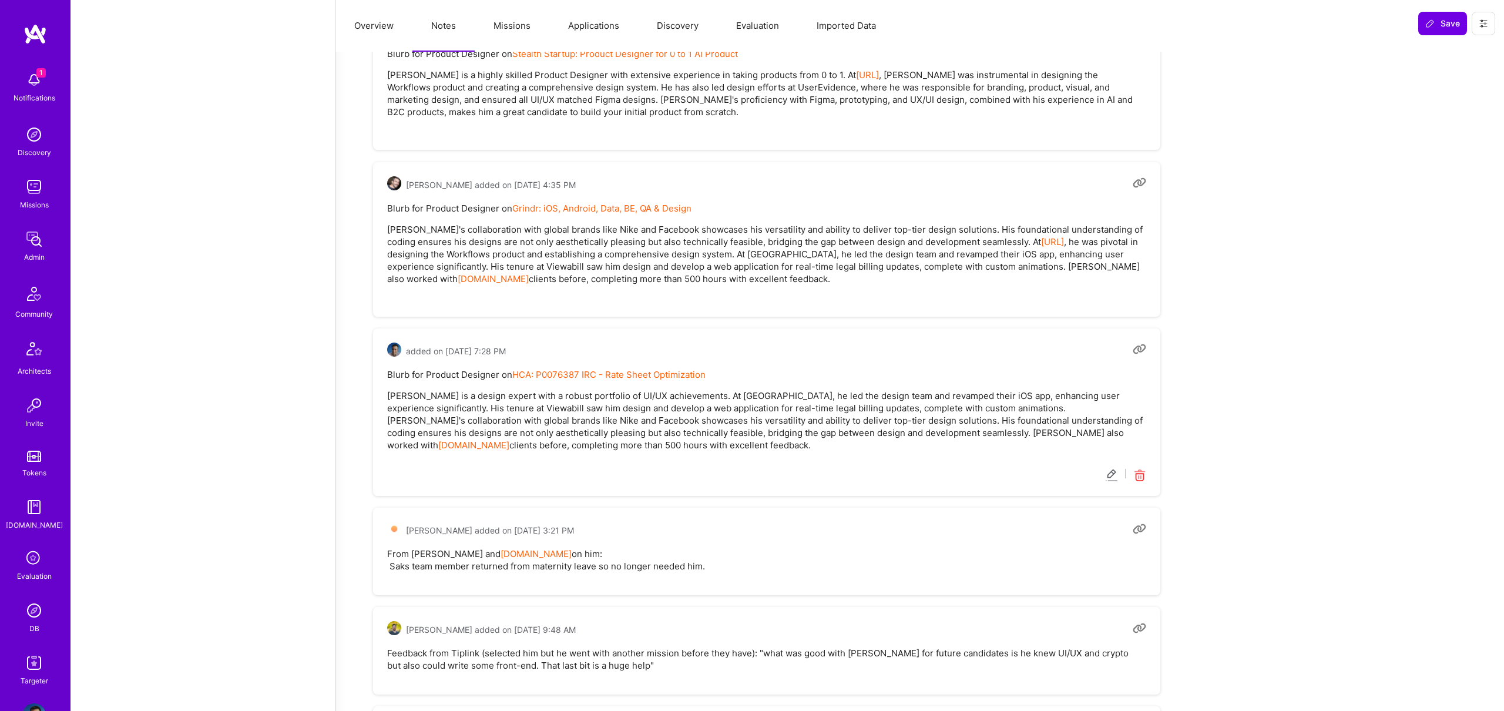
scroll to position [3254, 0]
click at [42, 247] on img at bounding box center [33, 238] width 23 height 23
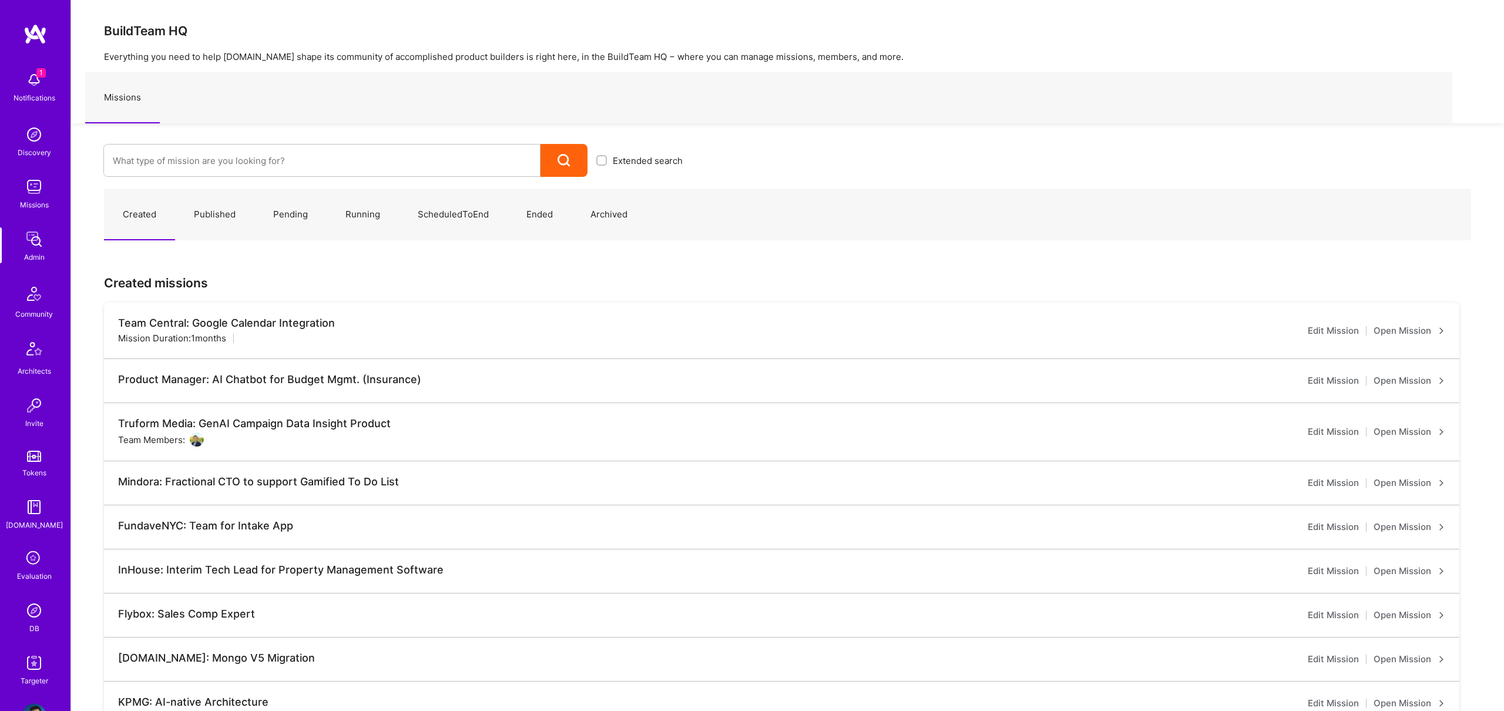
click at [227, 214] on link "Published" at bounding box center [214, 214] width 79 height 51
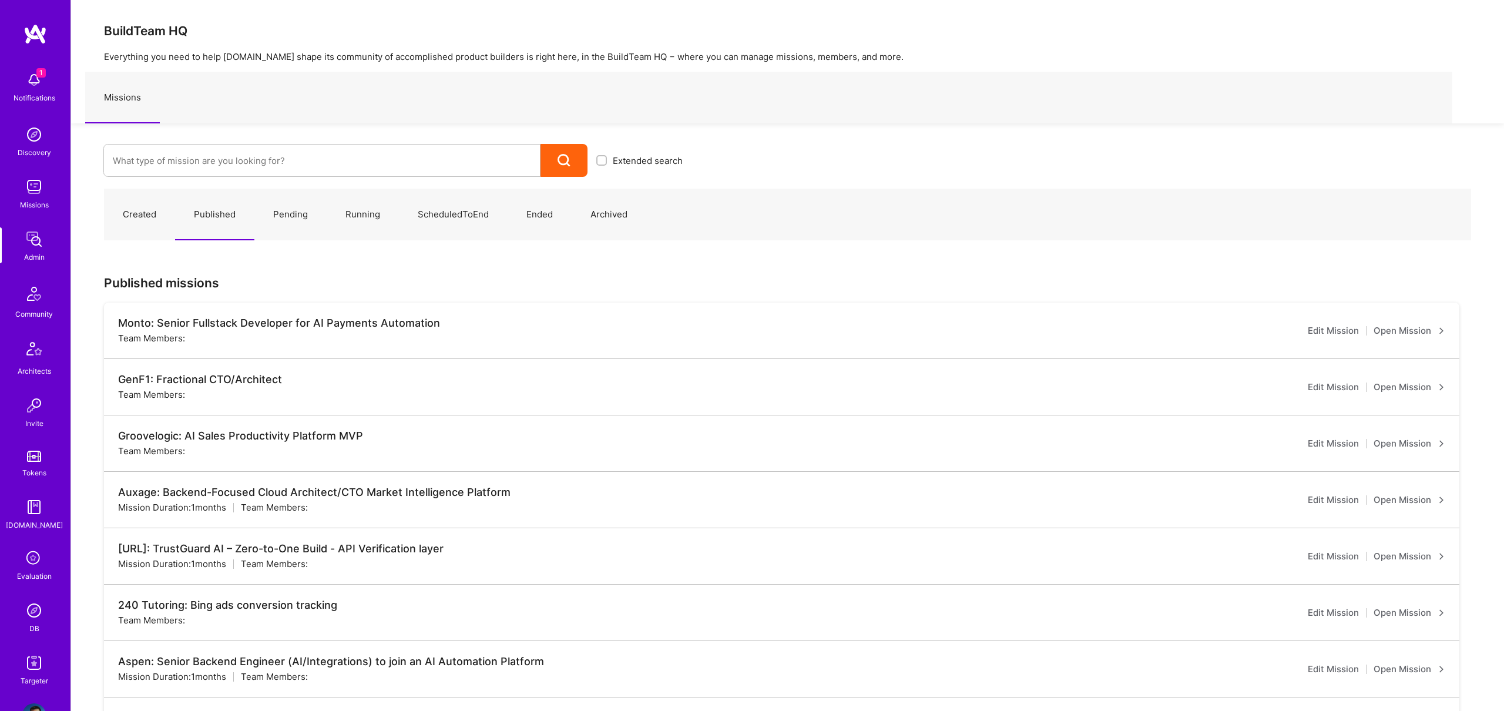
click at [377, 206] on link "Running" at bounding box center [363, 214] width 72 height 51
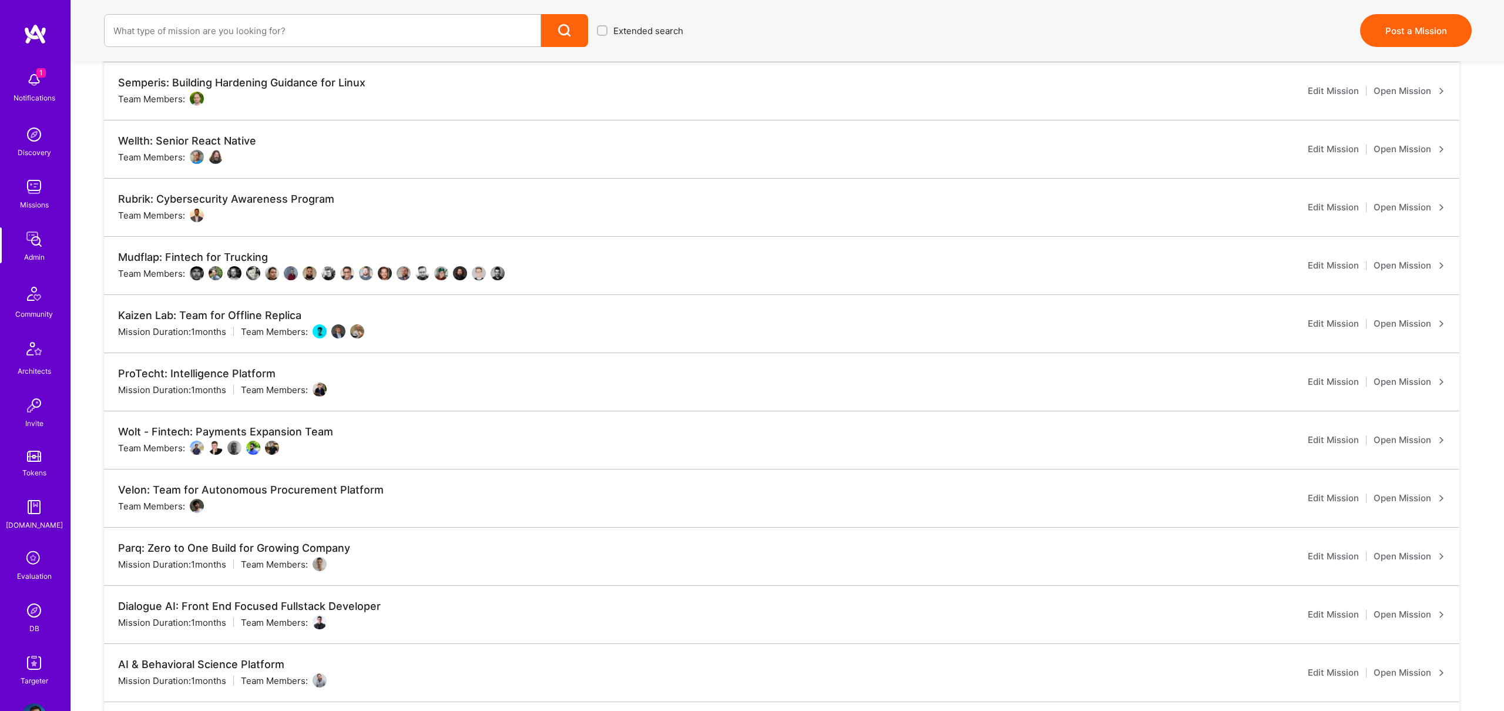
scroll to position [1993, 0]
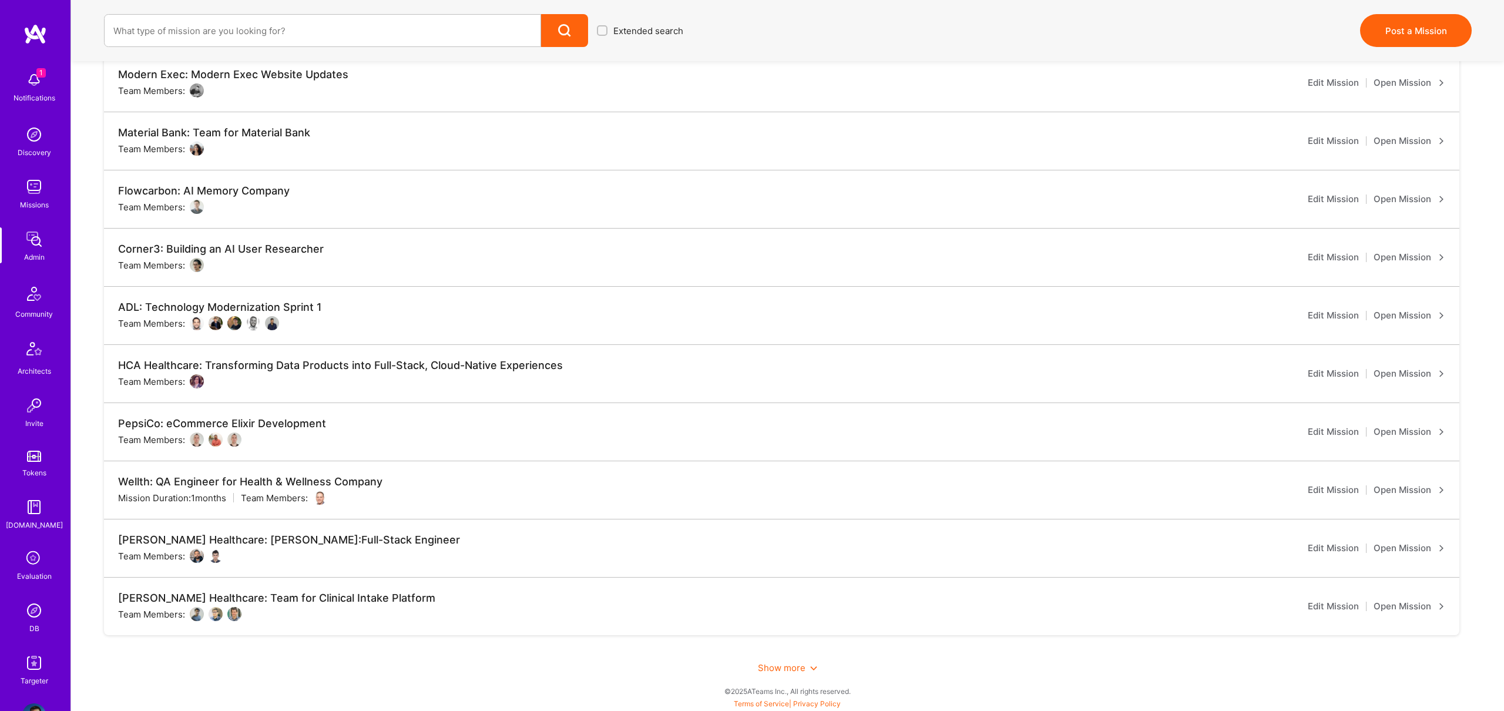
click at [807, 671] on span "Show more" at bounding box center [787, 667] width 59 height 11
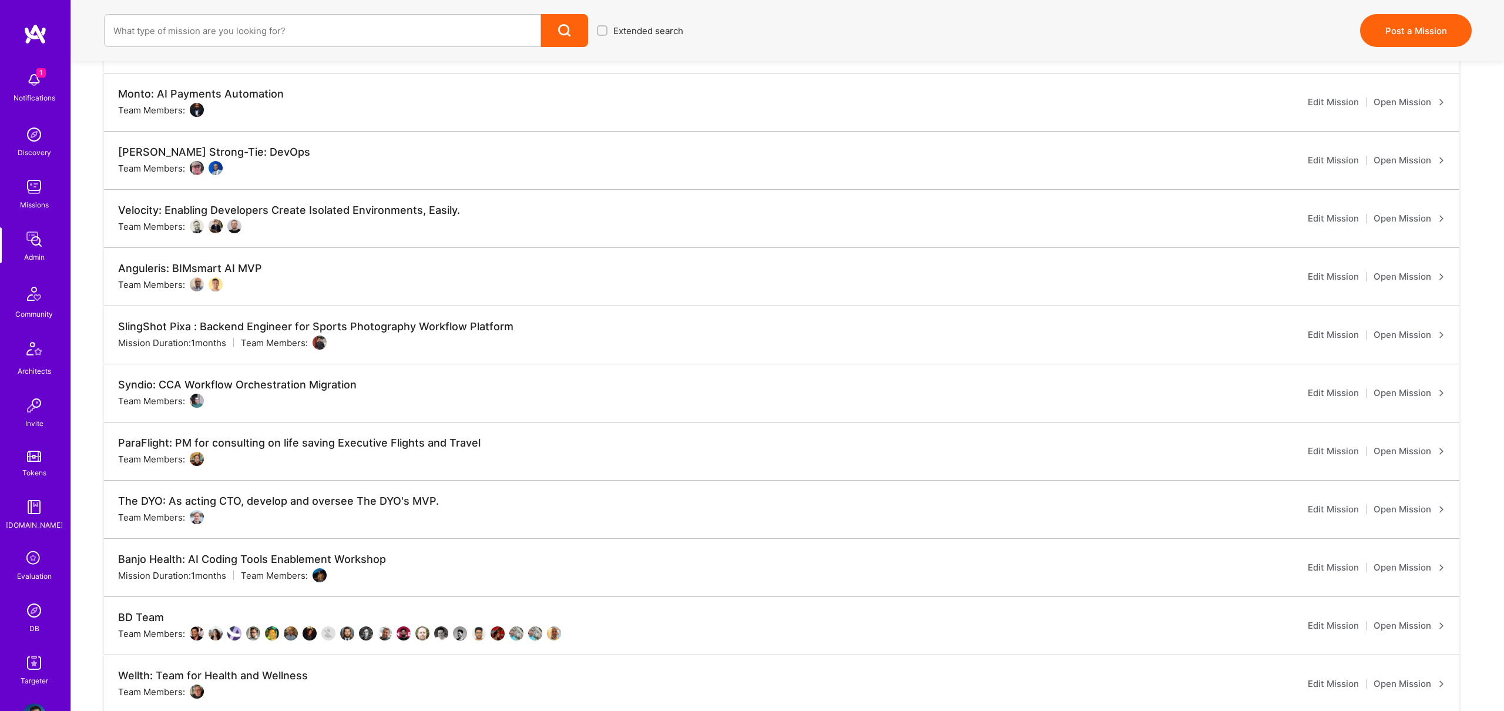
scroll to position [4329, 0]
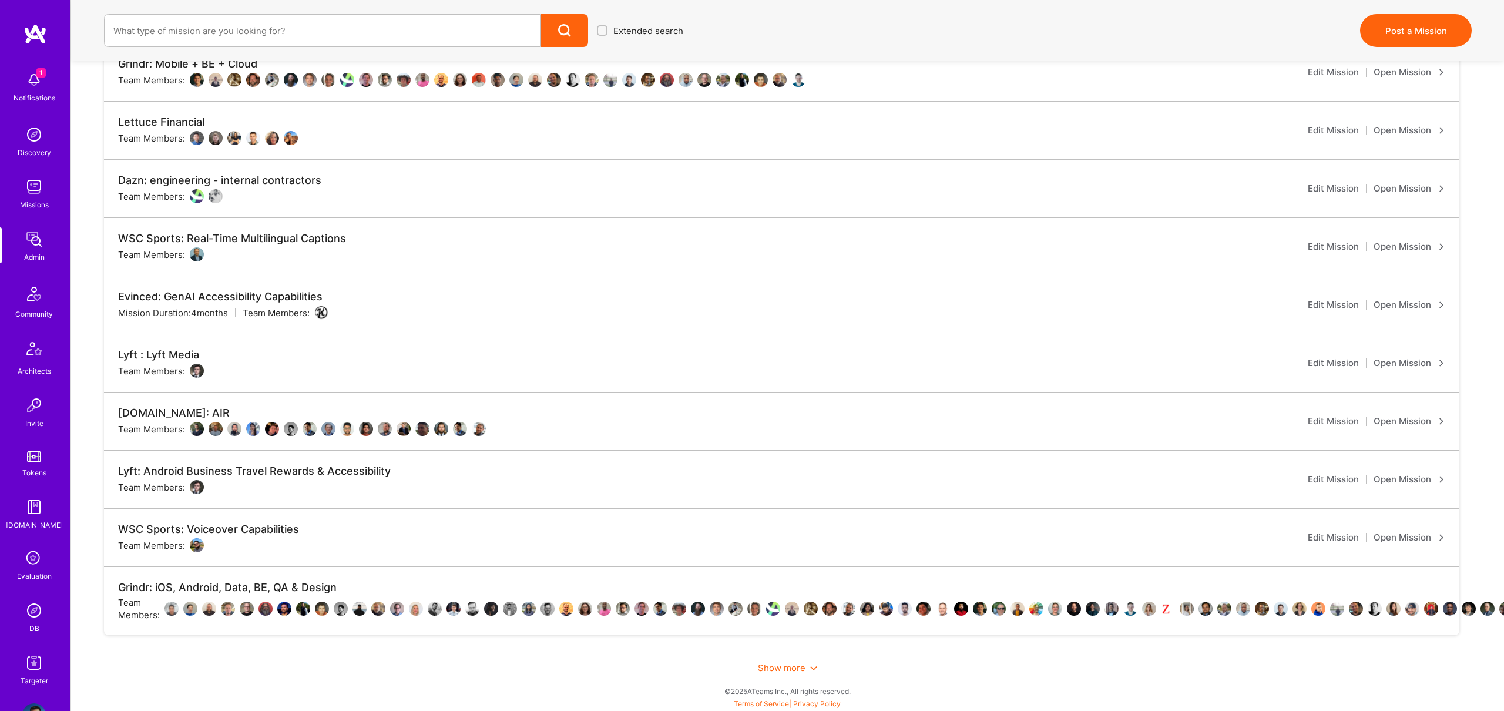
click at [786, 664] on span "Show more" at bounding box center [787, 667] width 59 height 11
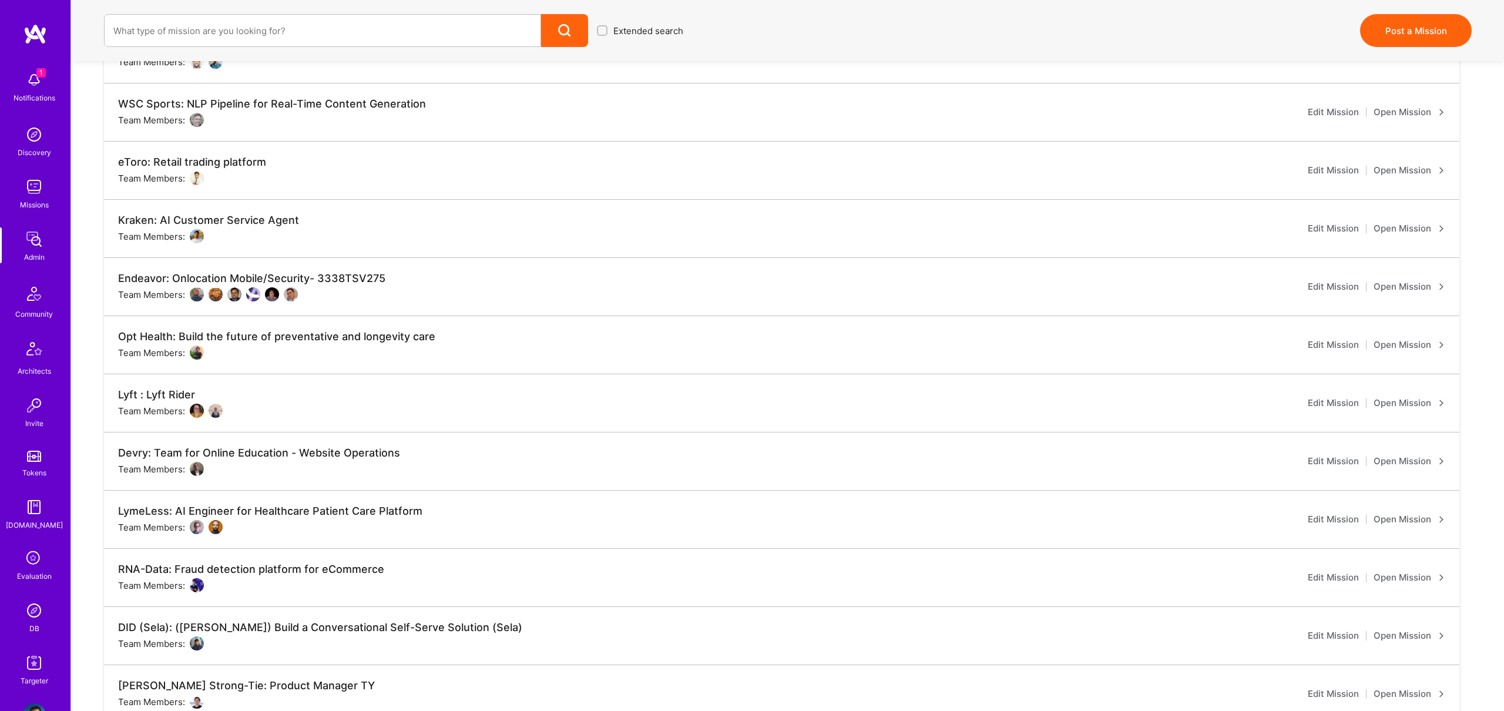
scroll to position [6655, 0]
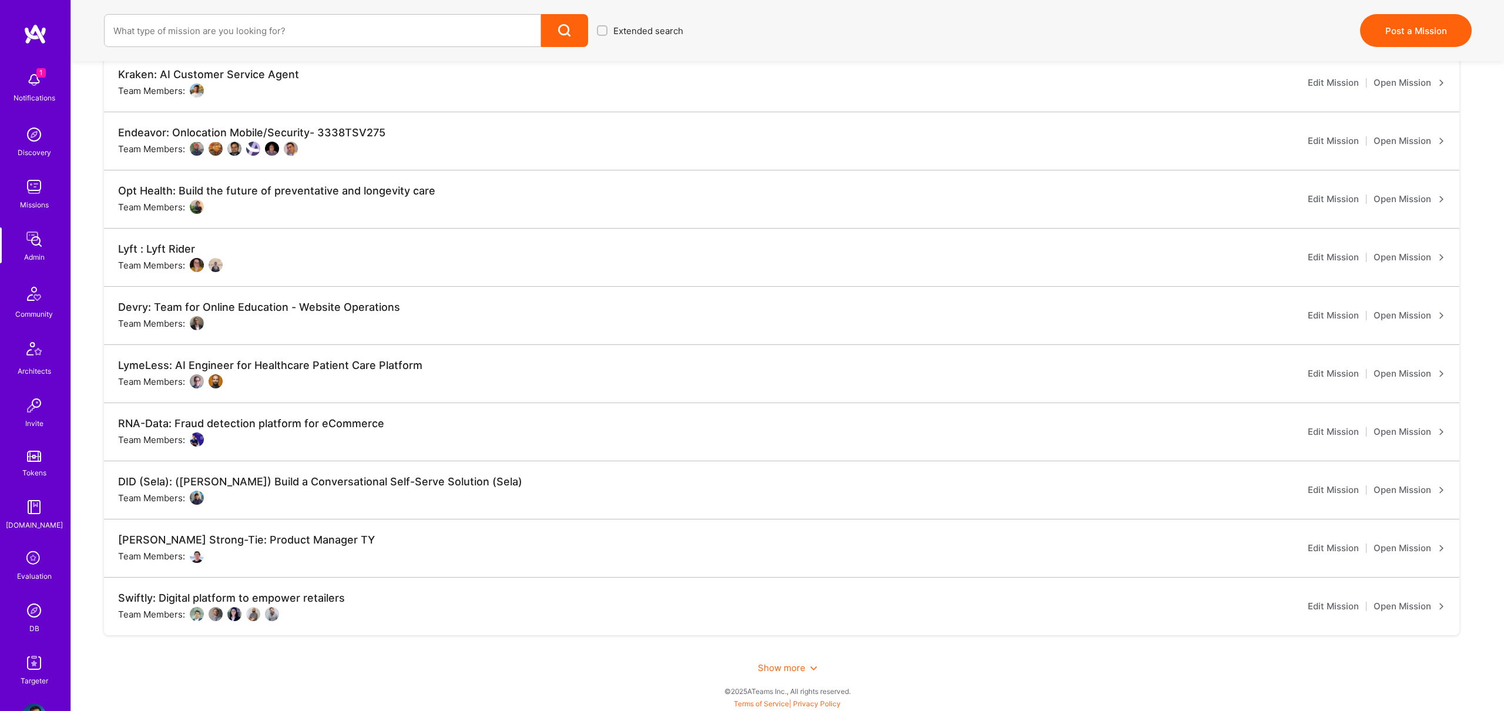
click at [791, 665] on span "Show more" at bounding box center [787, 667] width 59 height 11
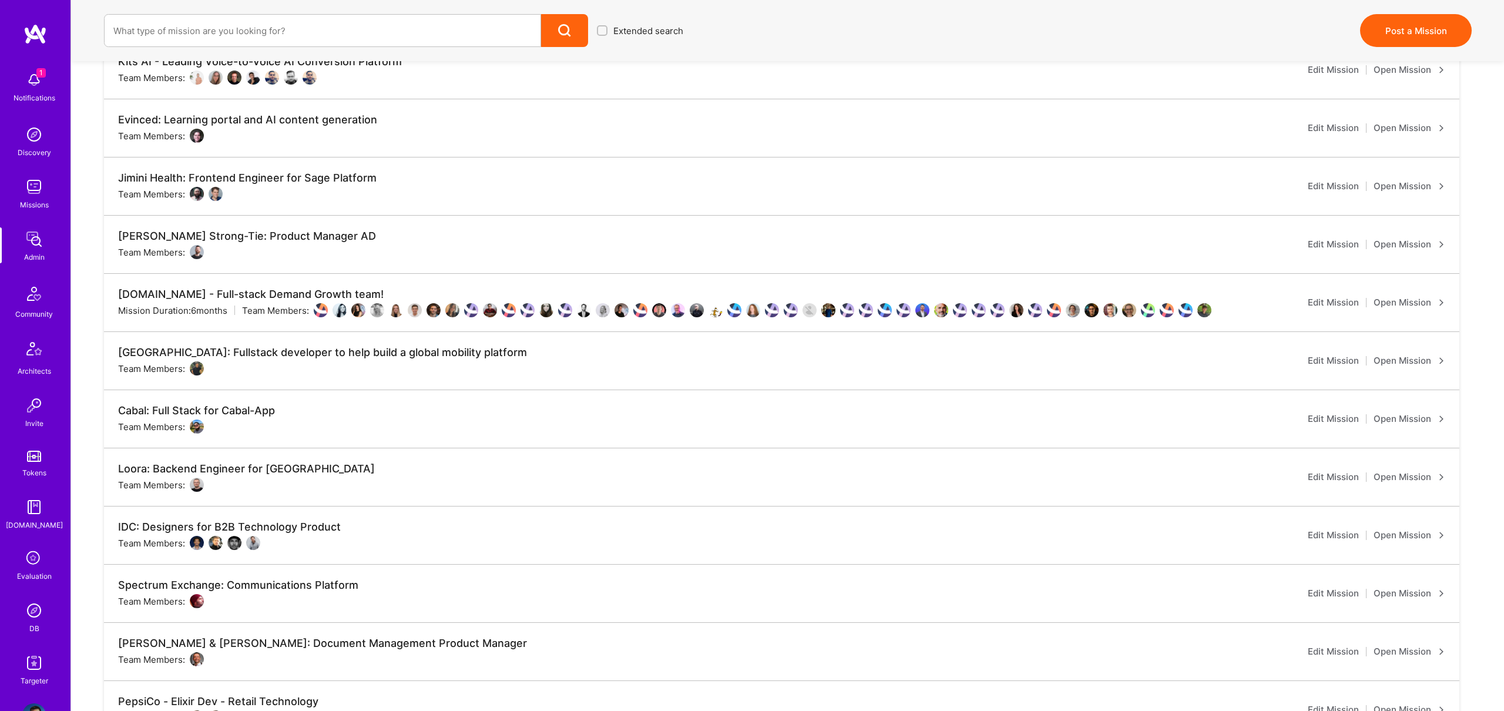
scroll to position [8981, 0]
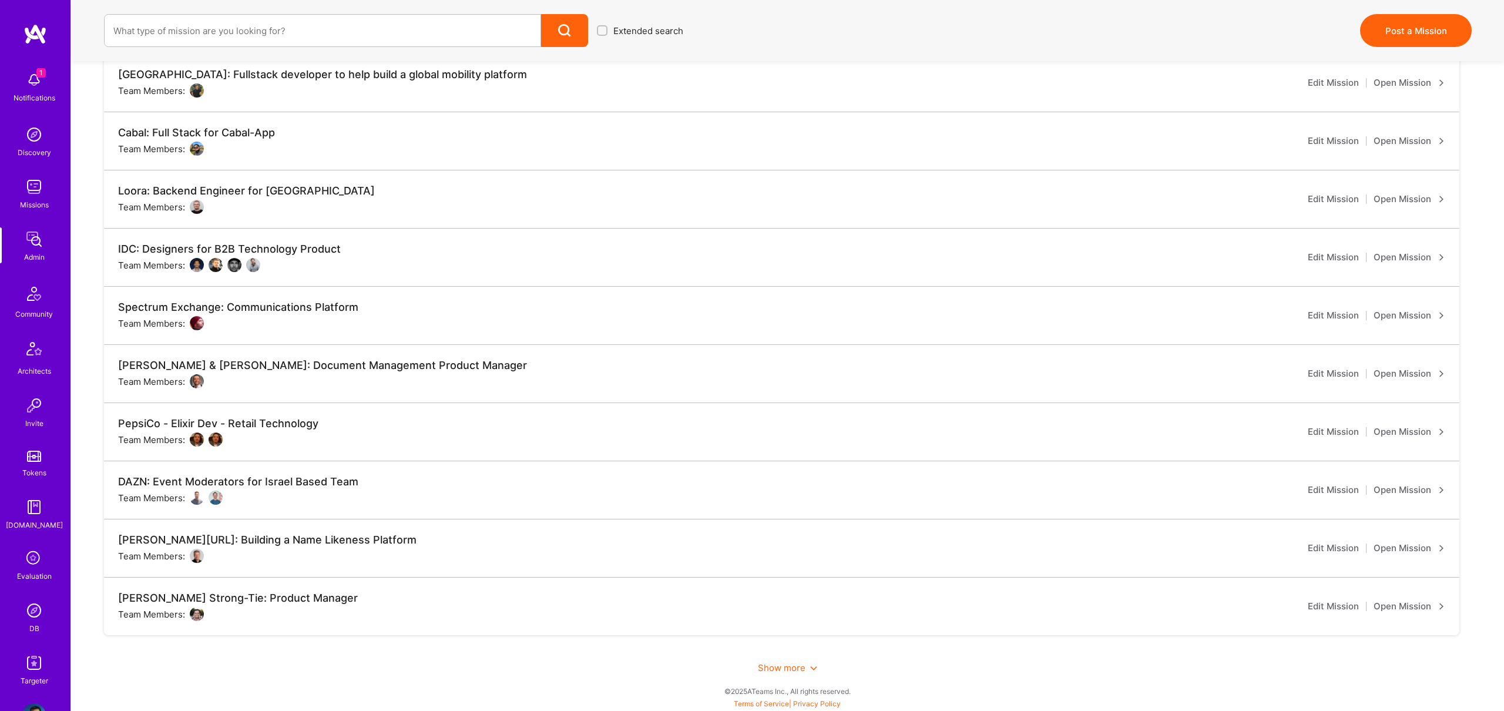
click at [794, 665] on span "Show more" at bounding box center [787, 667] width 59 height 11
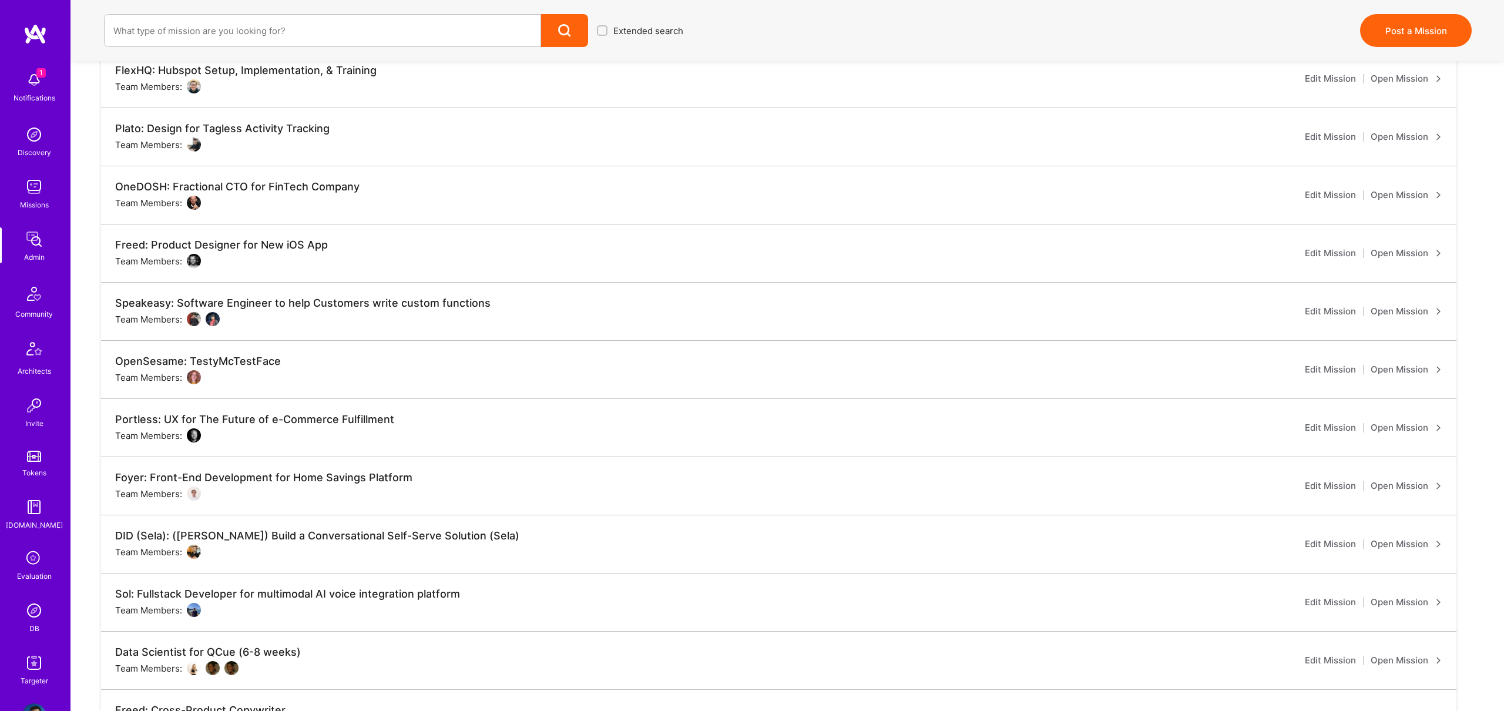
scroll to position [11307, 3]
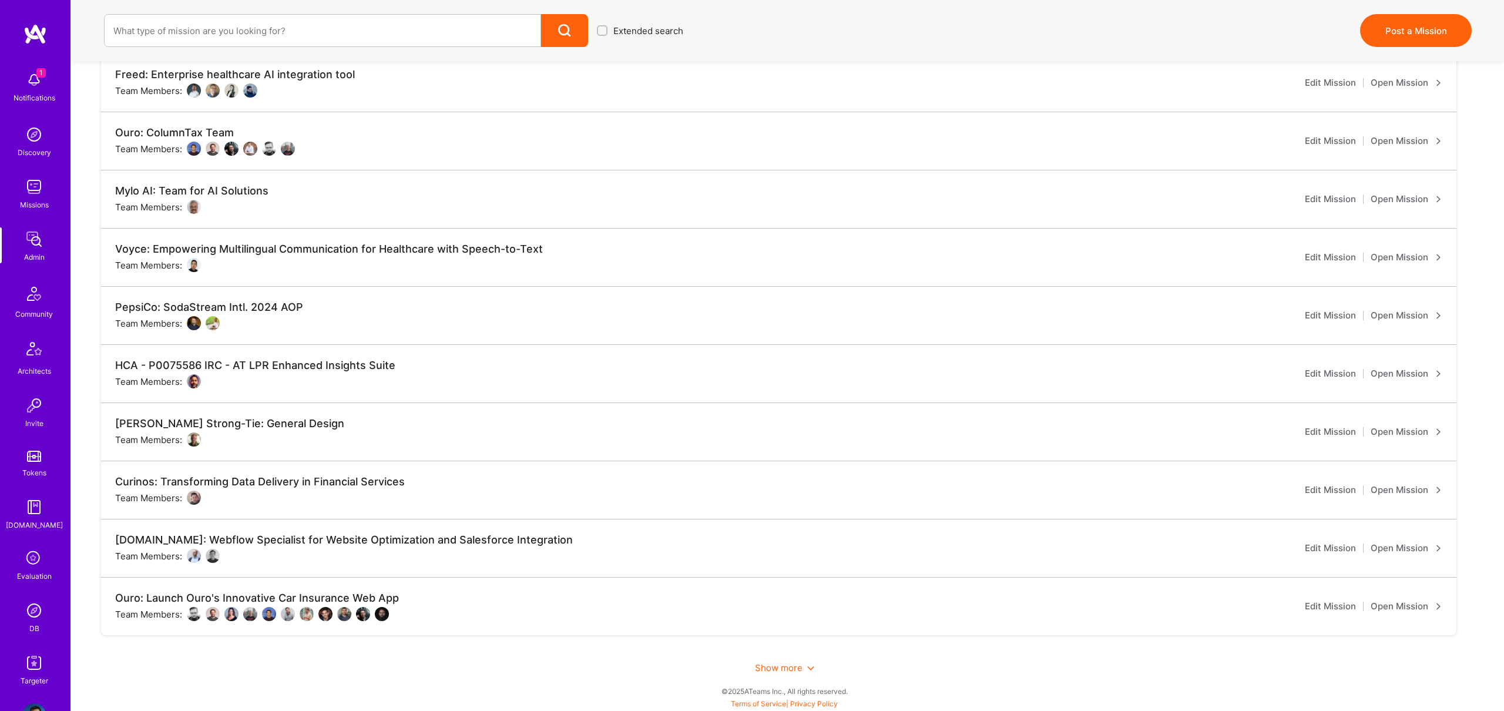
click at [805, 669] on span "Show more" at bounding box center [784, 667] width 59 height 11
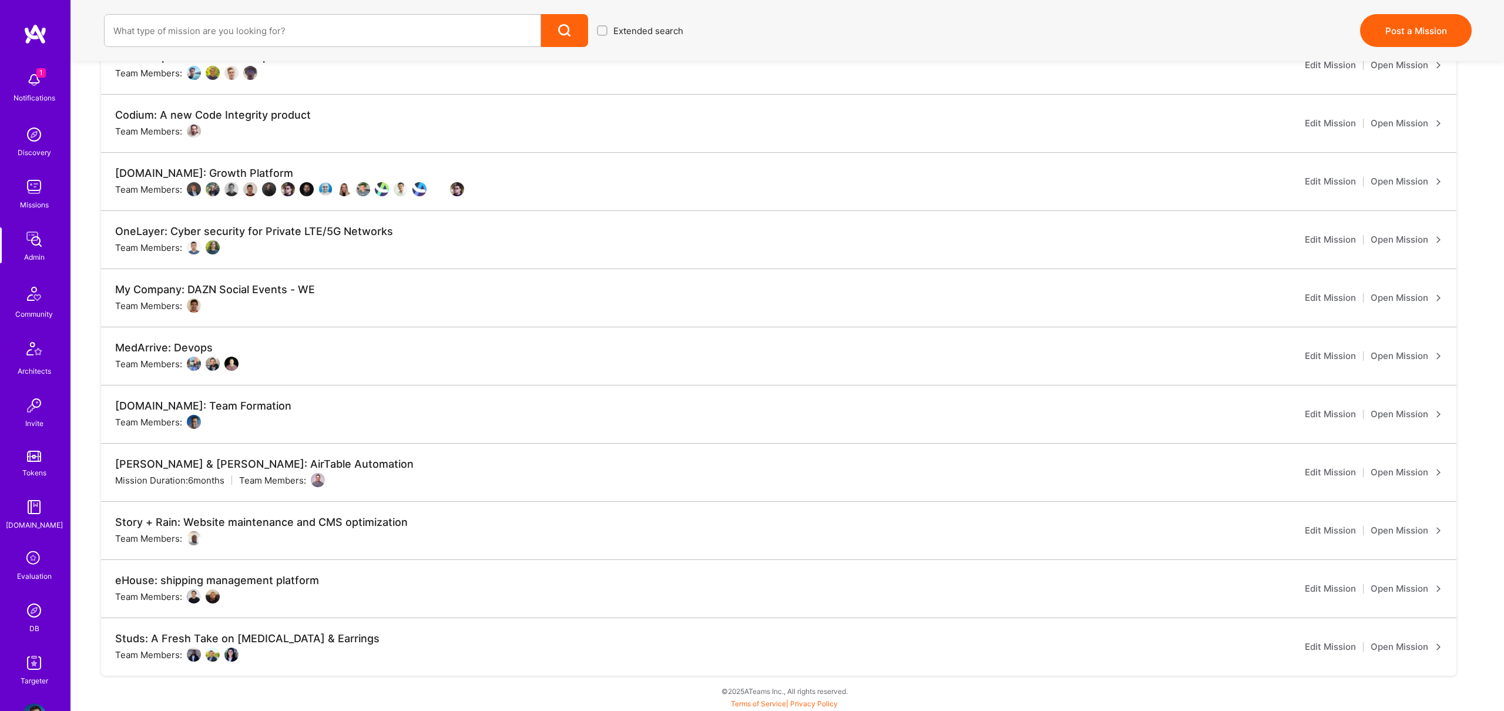
scroll to position [13302, 0]
click at [303, 637] on div "Studs: A Fresh Take on Ear Piercing & Earrings" at bounding box center [250, 638] width 264 height 13
click at [1403, 645] on link "Open Mission" at bounding box center [1409, 647] width 72 height 14
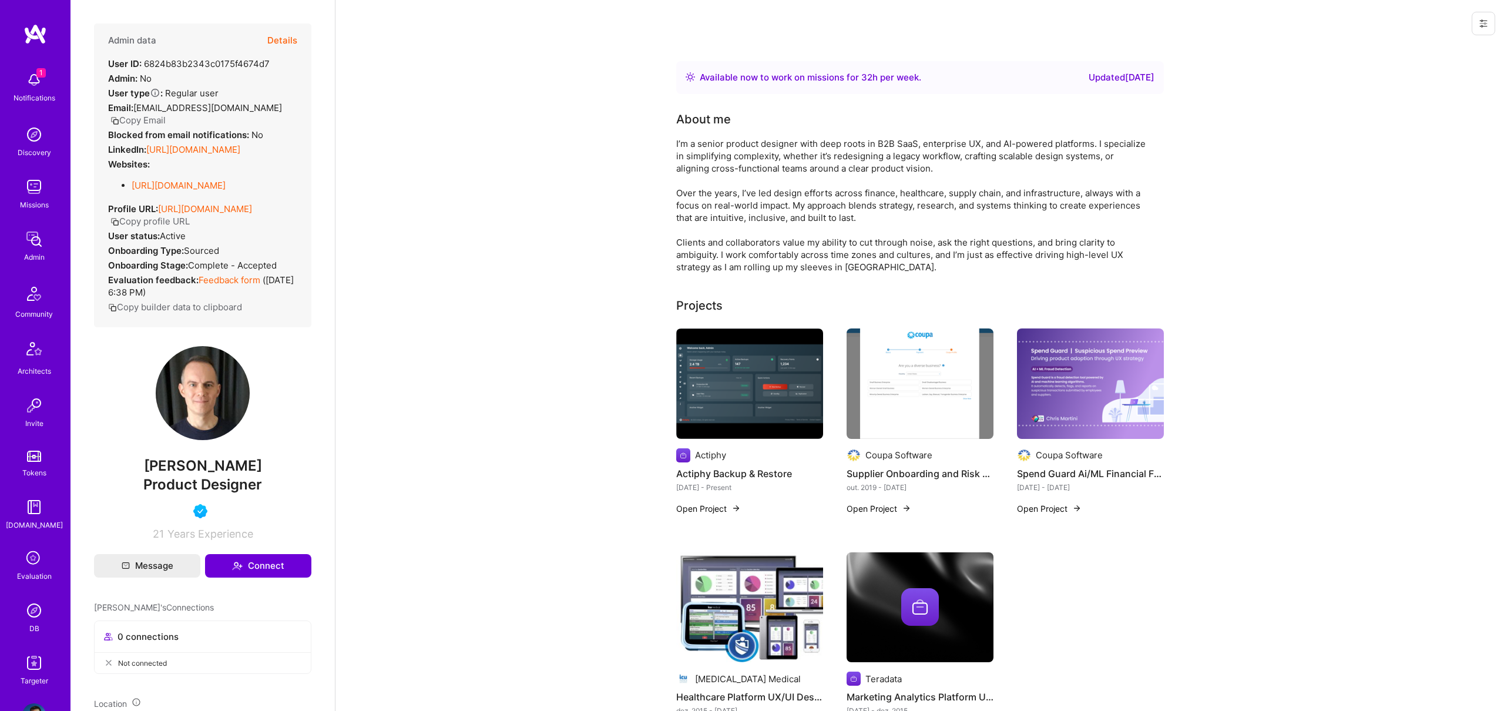
click at [260, 36] on div "Admin data Details" at bounding box center [202, 40] width 189 height 34
click at [284, 35] on button "Details" at bounding box center [282, 40] width 30 height 34
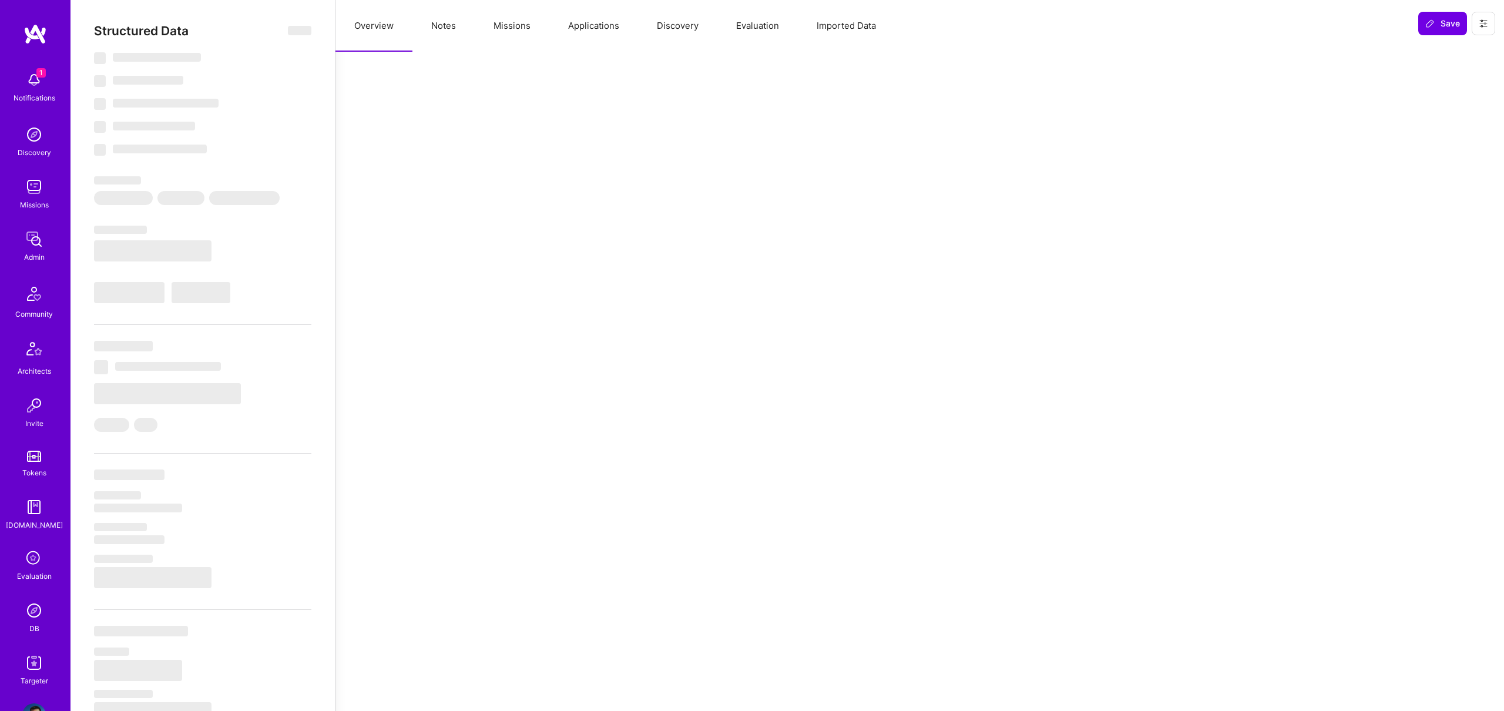
drag, startPoint x: 506, startPoint y: 28, endPoint x: 493, endPoint y: 28, distance: 13.5
click at [492, 28] on button "Missions" at bounding box center [512, 26] width 75 height 52
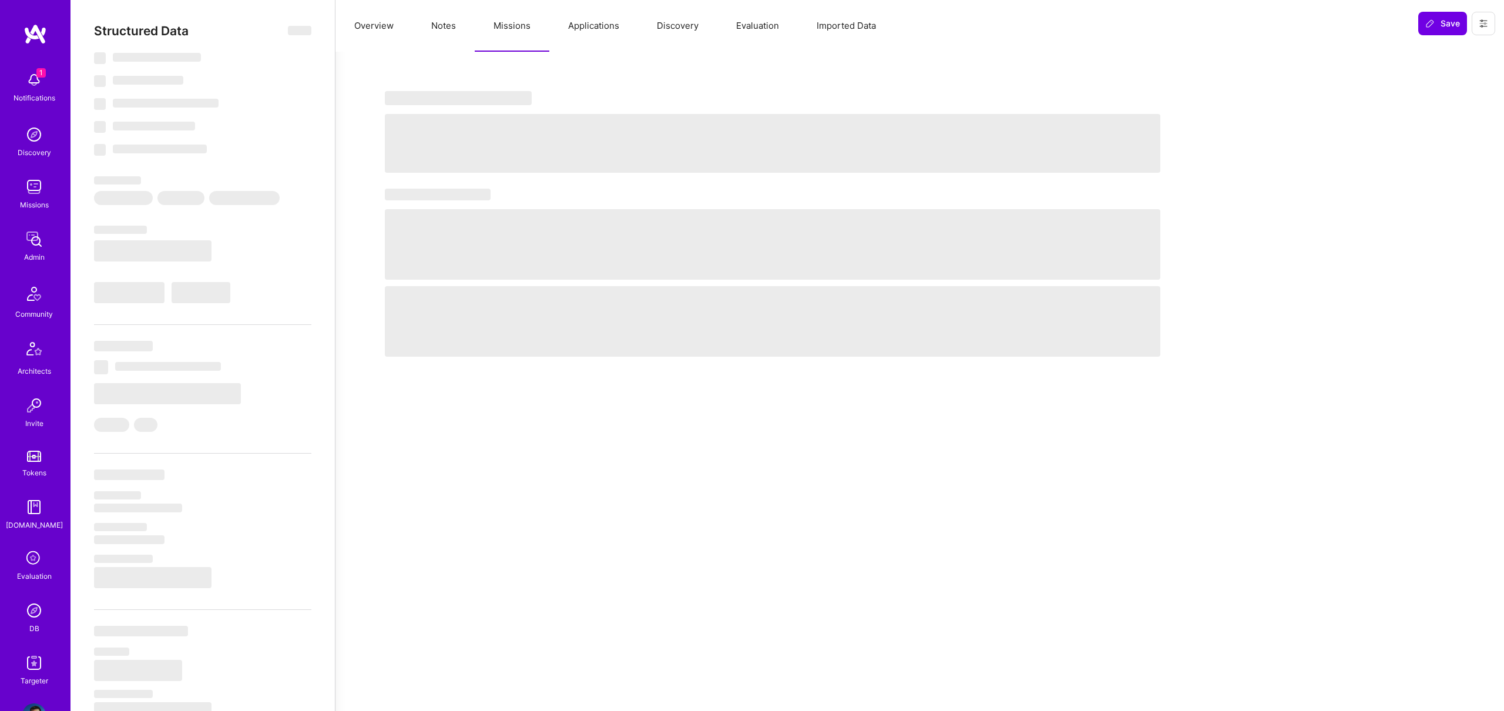
click at [510, 31] on button "Missions" at bounding box center [512, 26] width 75 height 52
select select "Right Now"
select select "4"
select select "7"
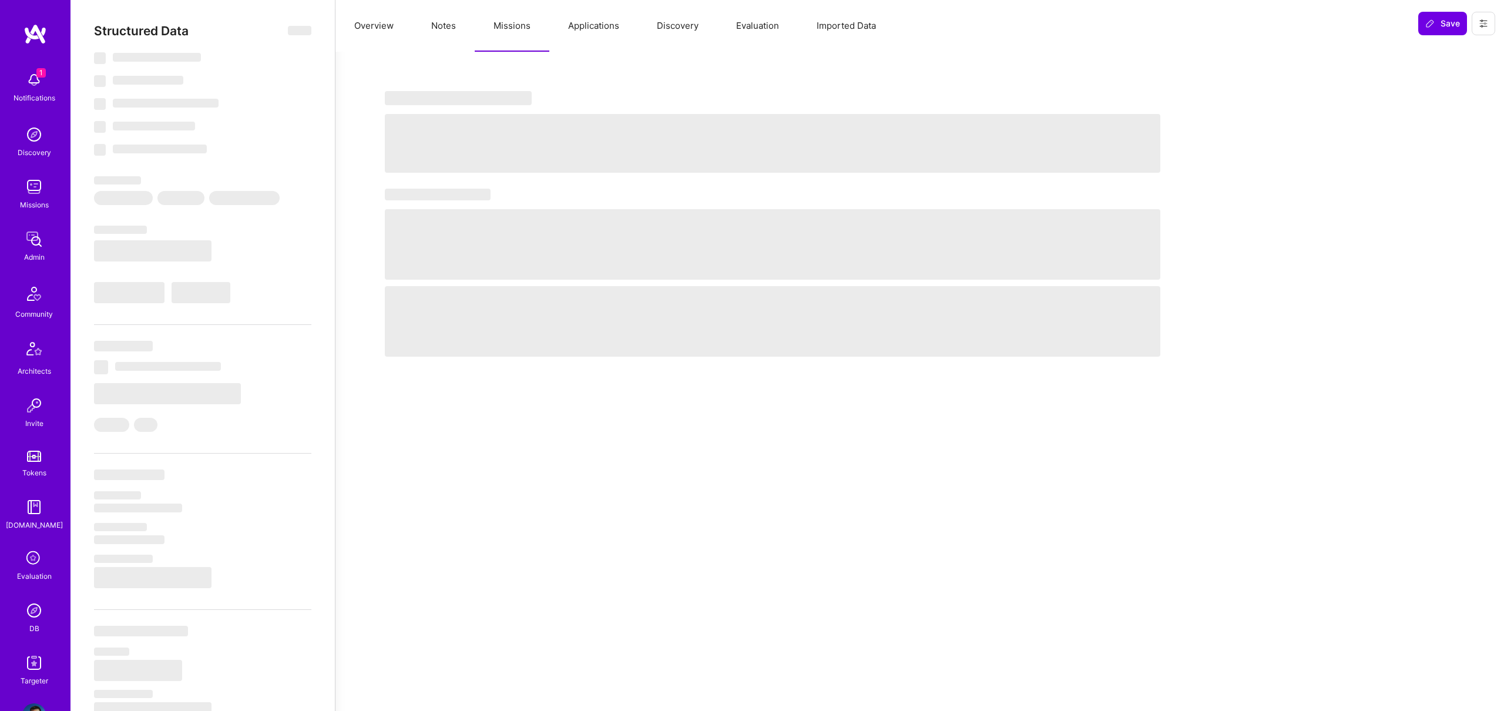
select select "7"
select select "US"
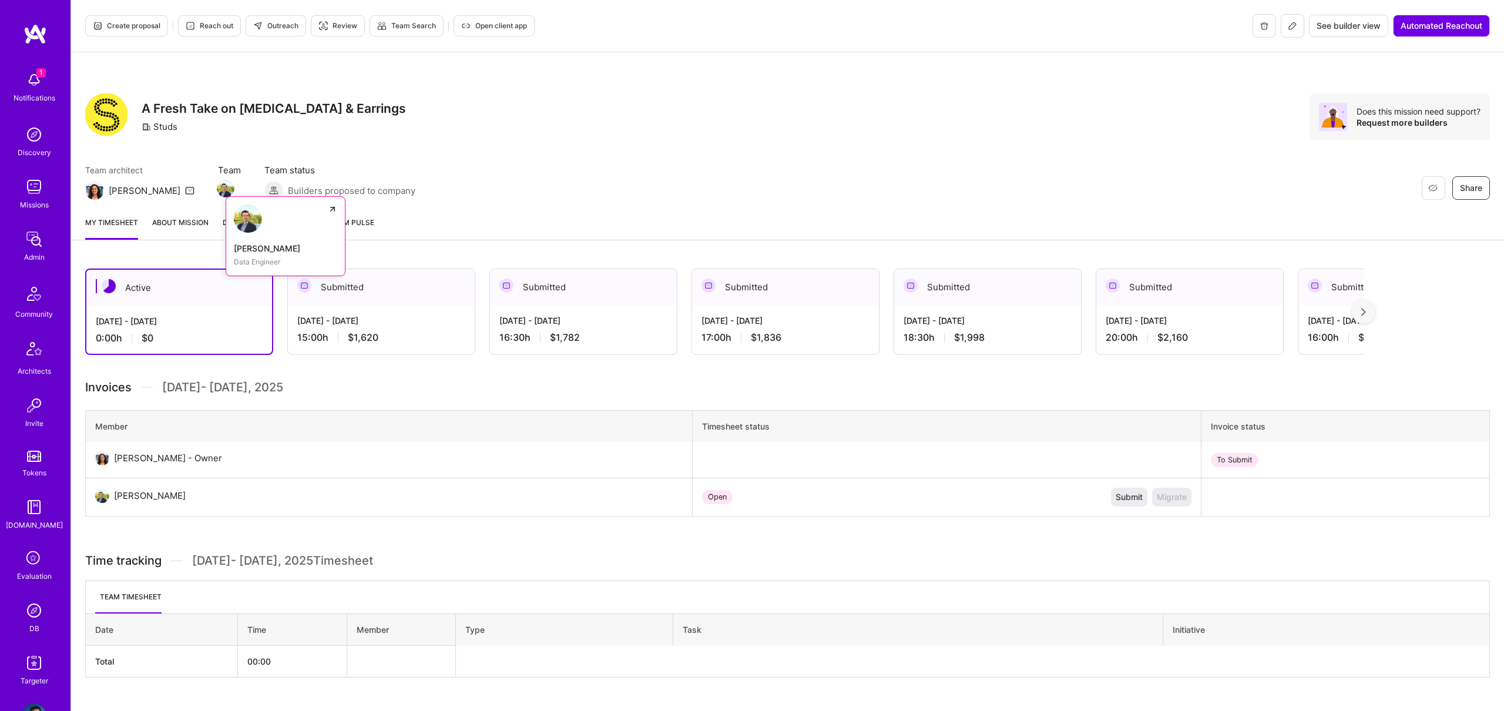
click at [217, 190] on img at bounding box center [226, 189] width 18 height 18
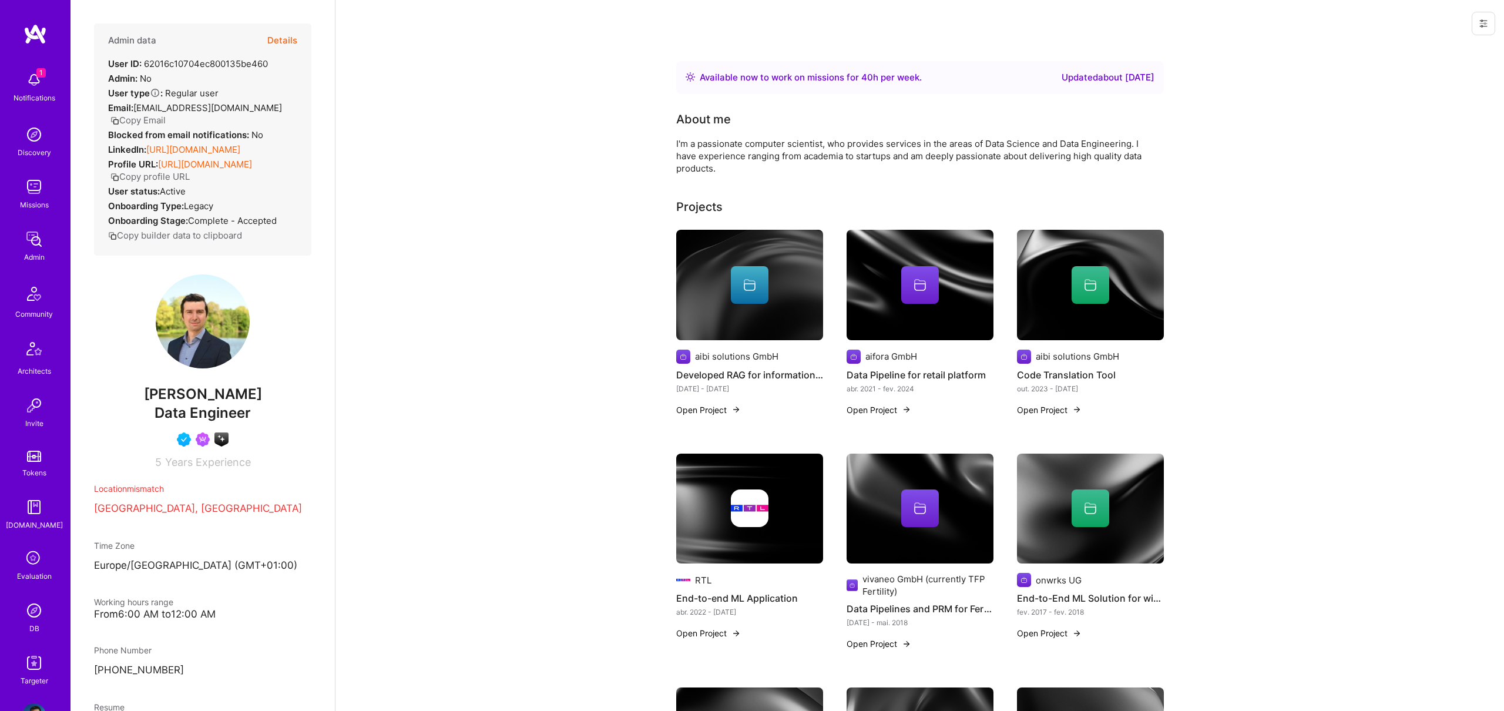
click at [269, 38] on button "Details" at bounding box center [282, 40] width 30 height 34
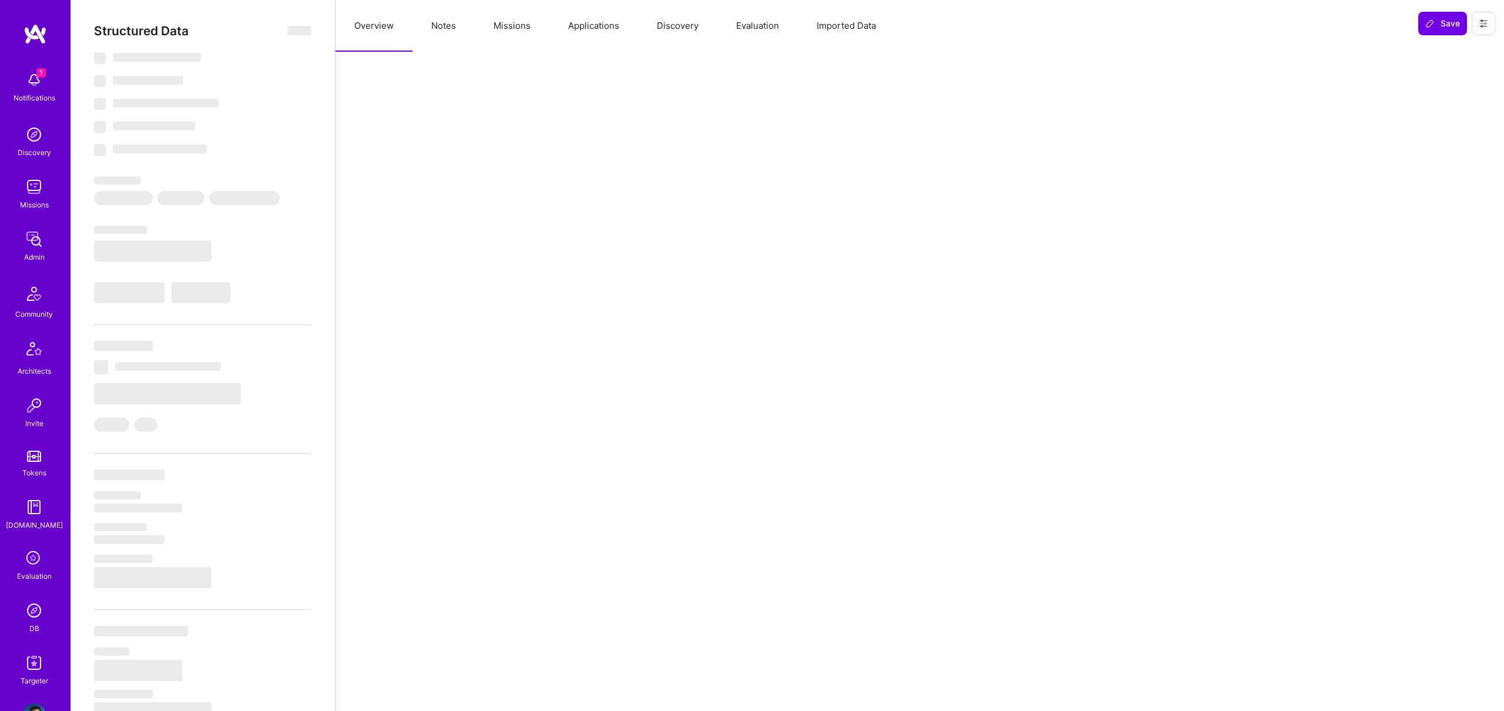
click at [493, 19] on button "Missions" at bounding box center [512, 26] width 75 height 52
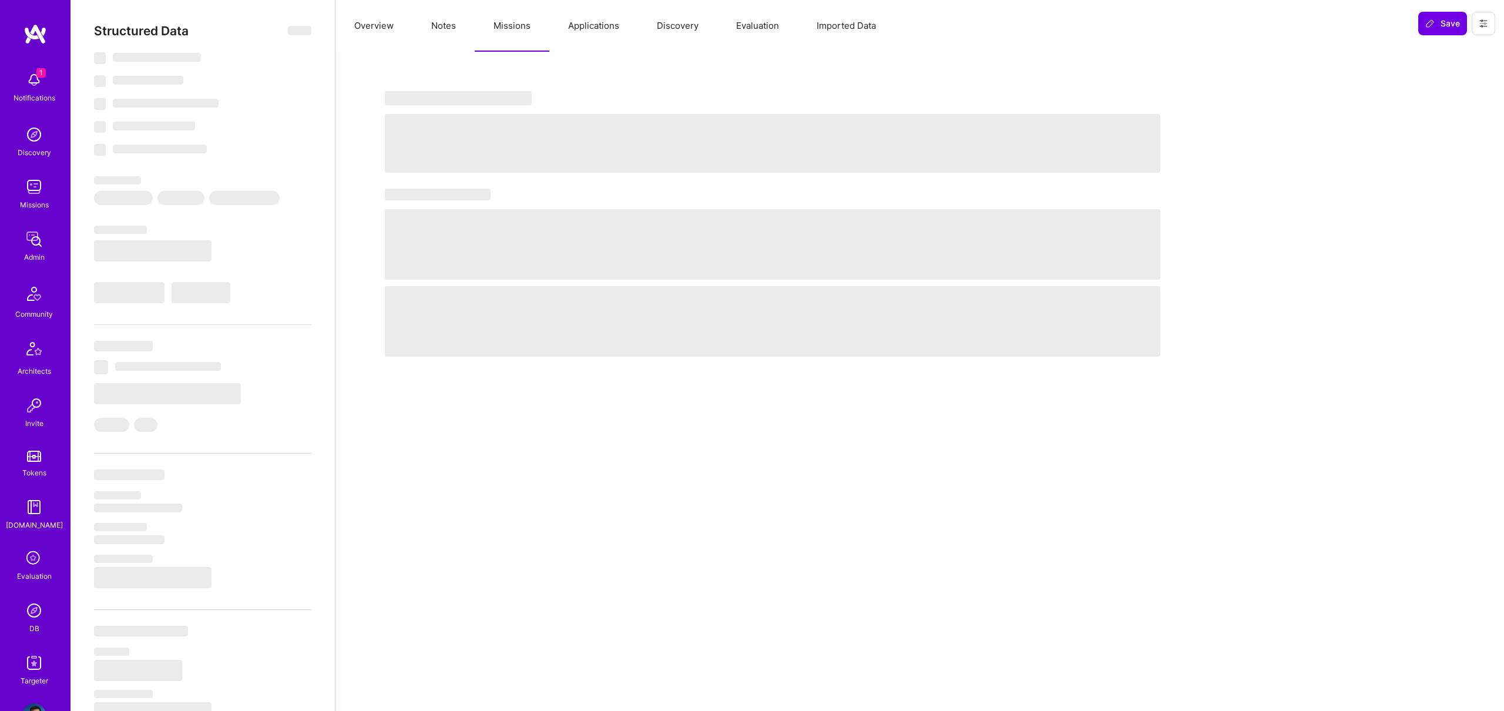
select select "Right Now"
select select "4"
select select "7"
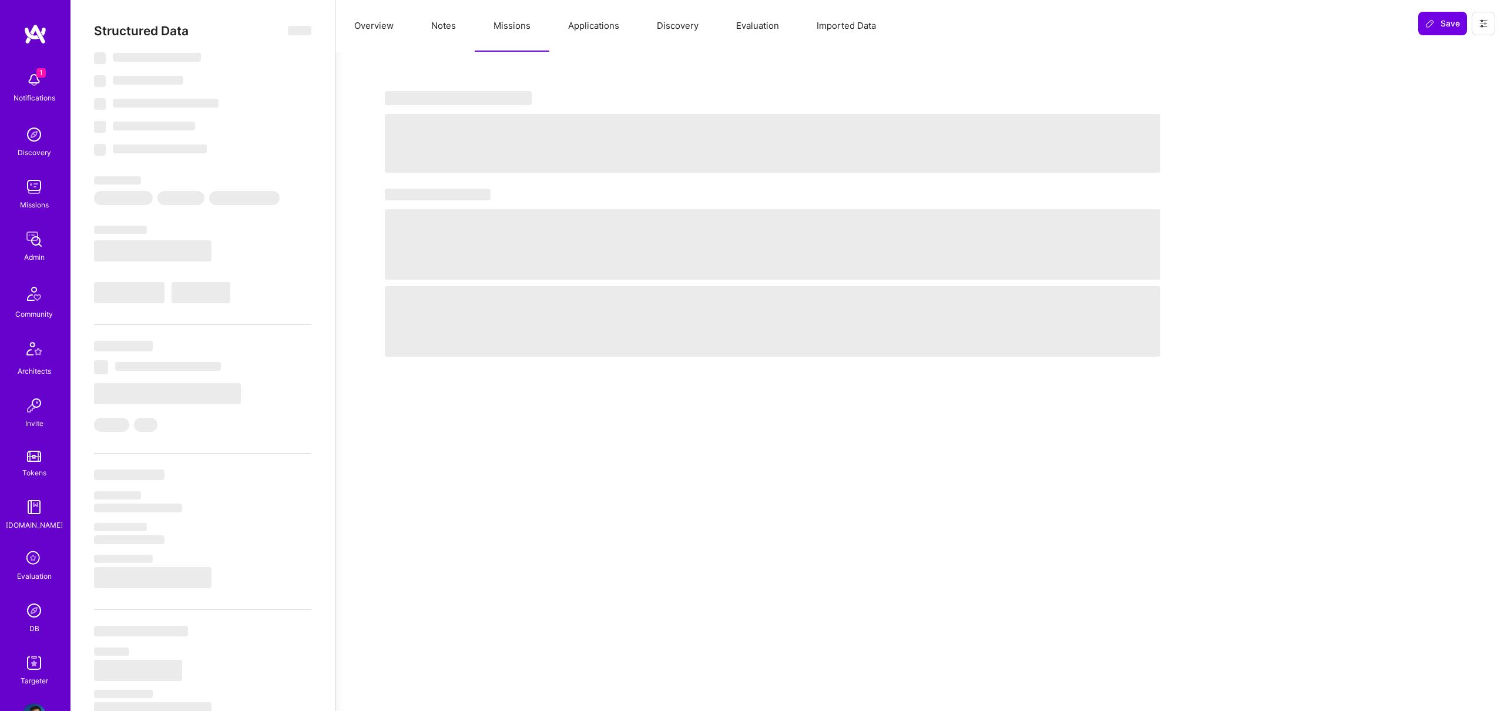
select select "DE"
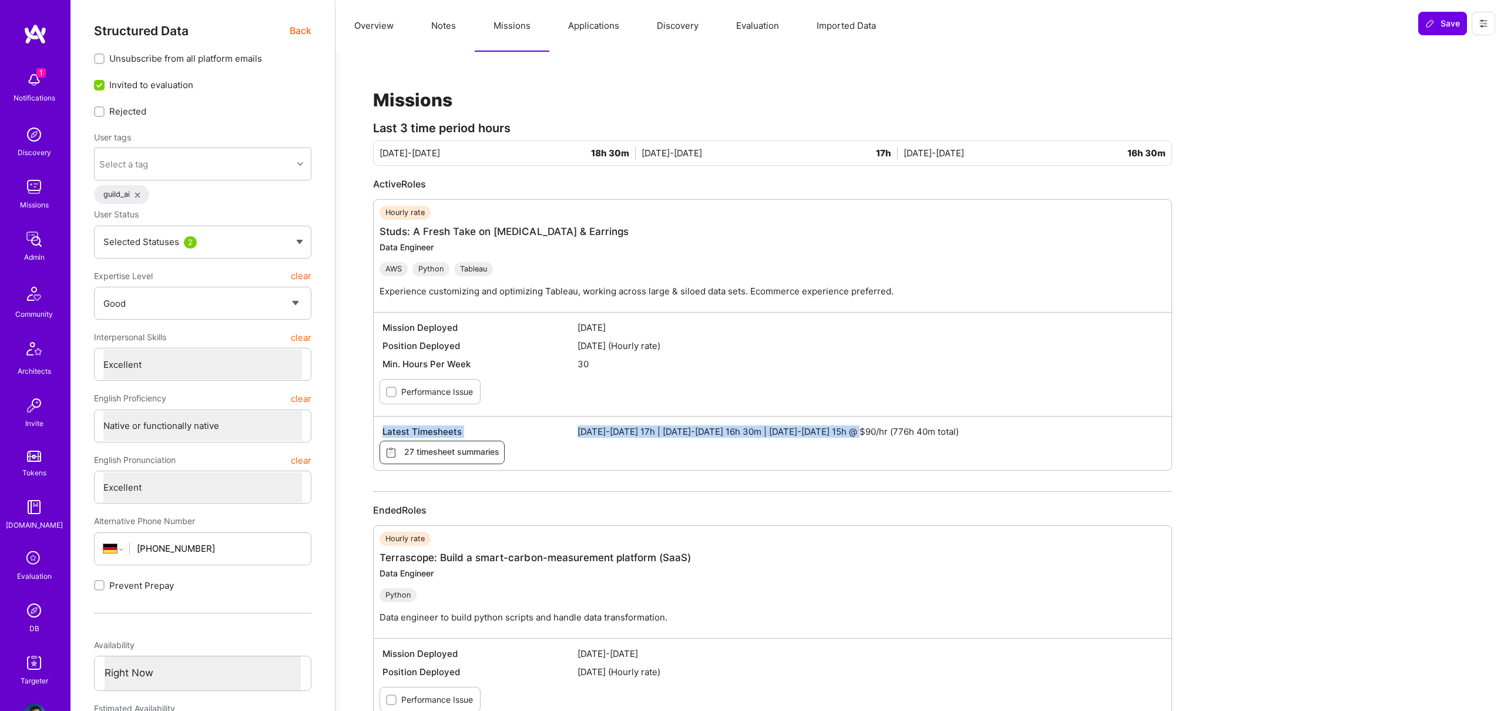
drag, startPoint x: 714, startPoint y: 411, endPoint x: 860, endPoint y: 438, distance: 148.0
click at [863, 436] on div "Hourly rate Studs: A Fresh Take on [MEDICAL_DATA] & Earrings Data Engineer AWS …" at bounding box center [772, 334] width 799 height 271
